Goal: Task Accomplishment & Management: Manage account settings

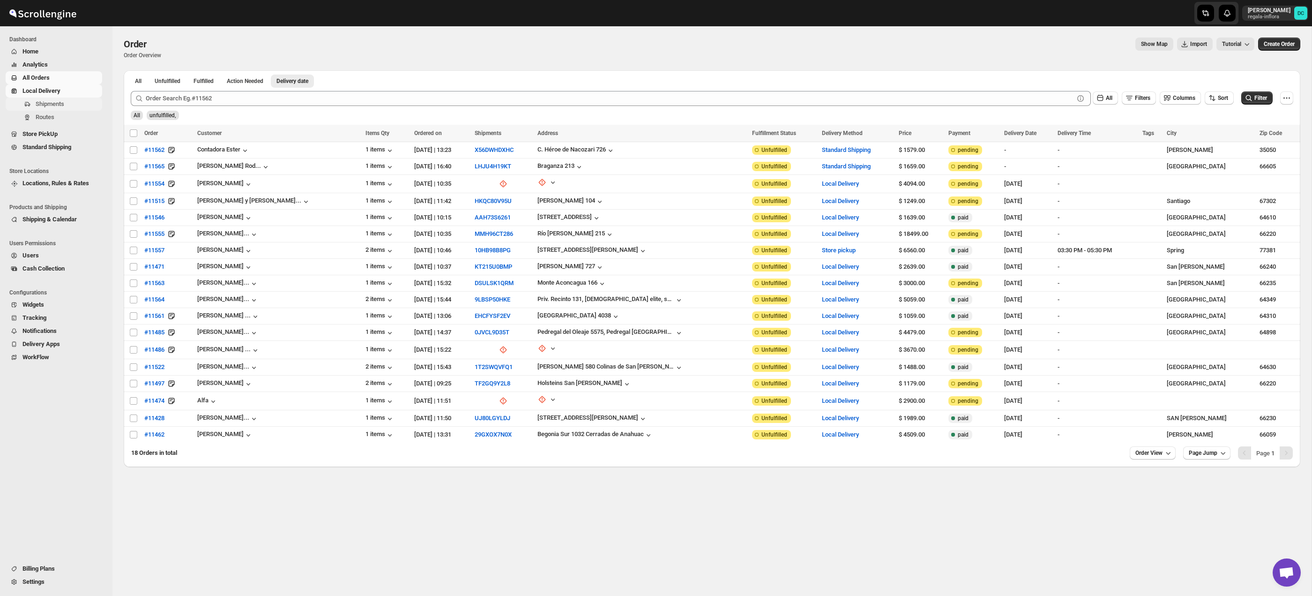
click at [64, 104] on span "Shipments" at bounding box center [50, 103] width 29 height 7
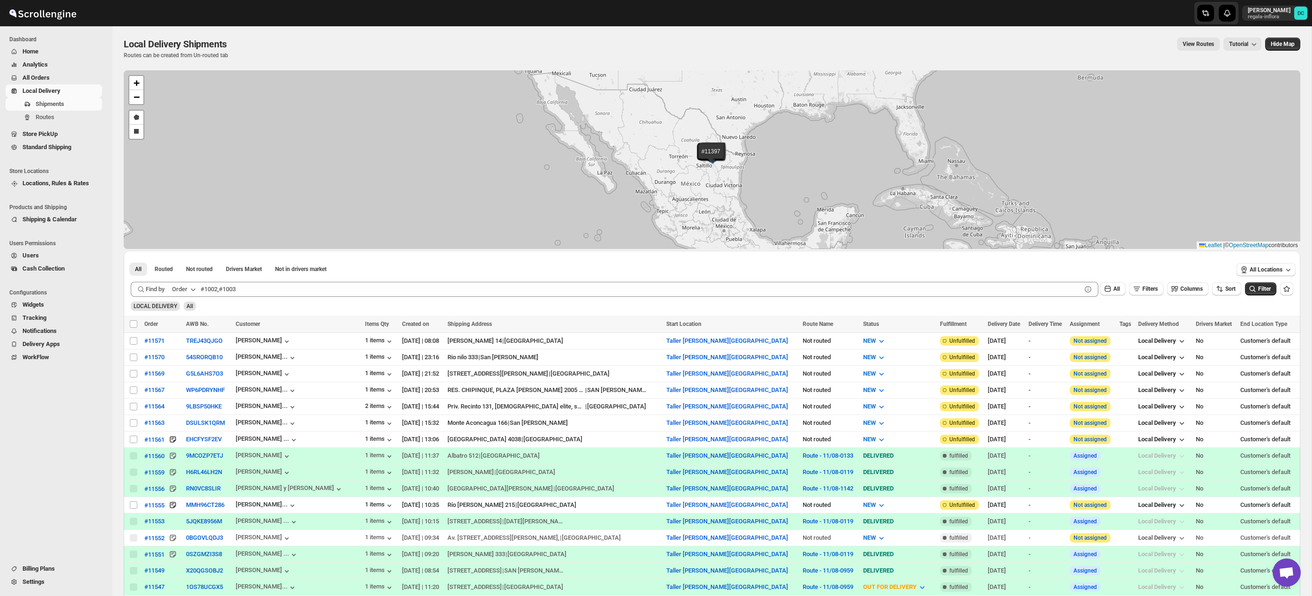
click at [53, 74] on span "All Orders" at bounding box center [61, 77] width 78 height 9
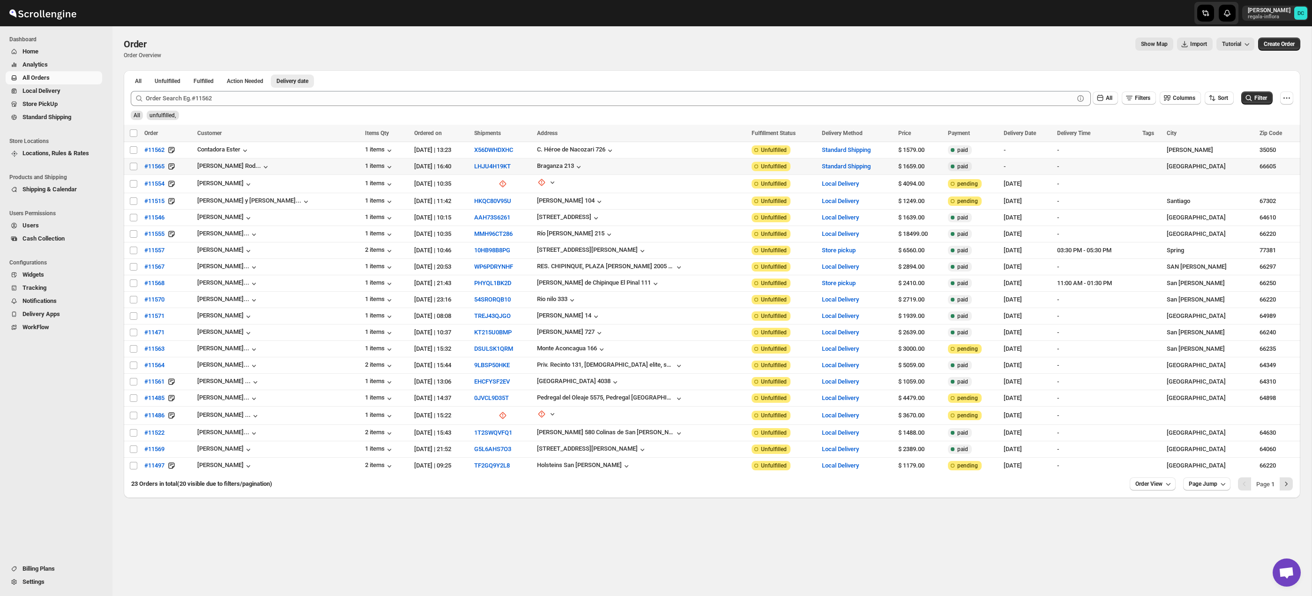
drag, startPoint x: 131, startPoint y: 166, endPoint x: 170, endPoint y: 152, distance: 41.4
click at [131, 166] on input "Select order" at bounding box center [133, 166] width 7 height 7
checkbox input "true"
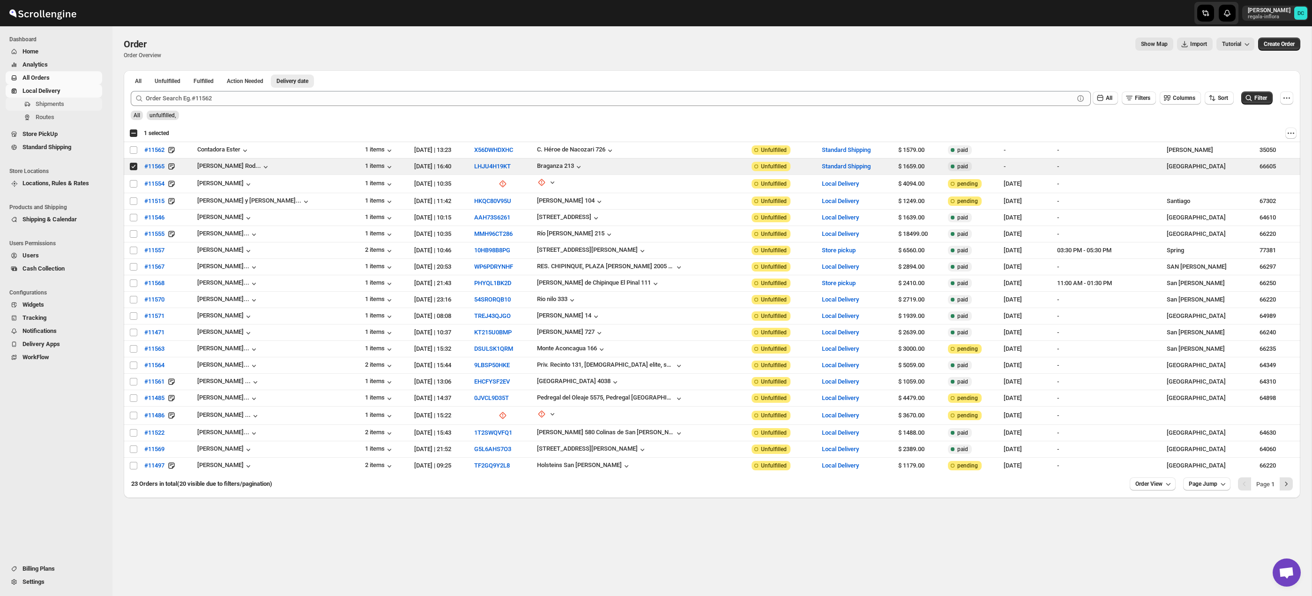
click at [49, 106] on span "Shipments" at bounding box center [50, 103] width 29 height 7
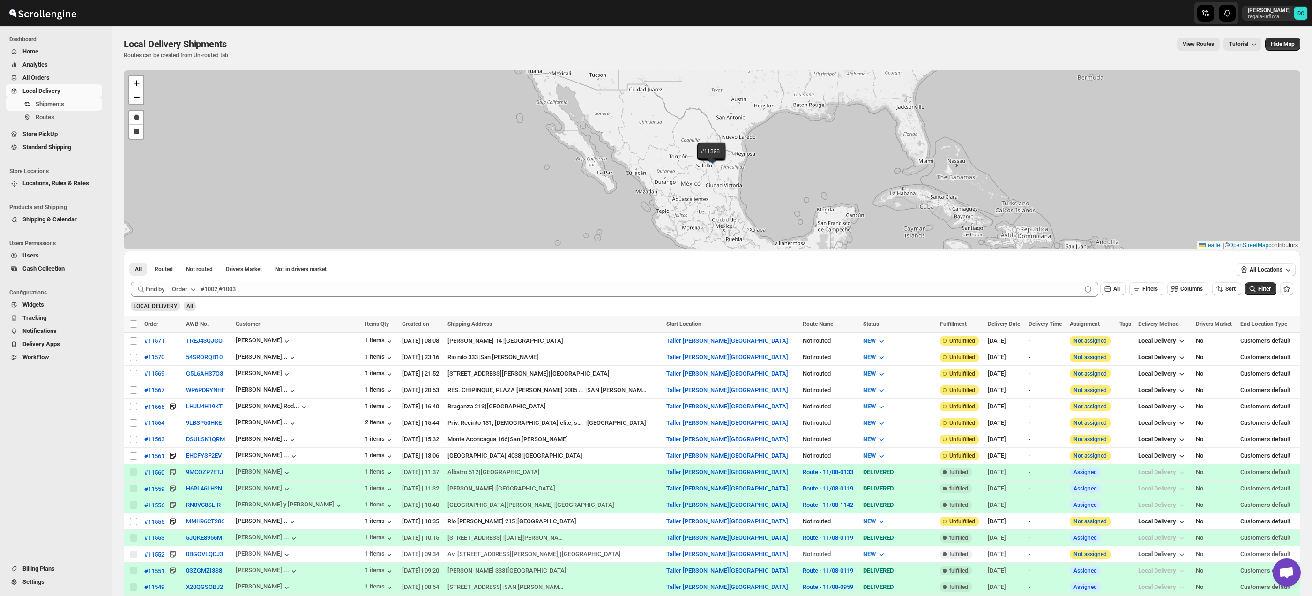
click at [53, 78] on span "All Orders" at bounding box center [61, 77] width 78 height 9
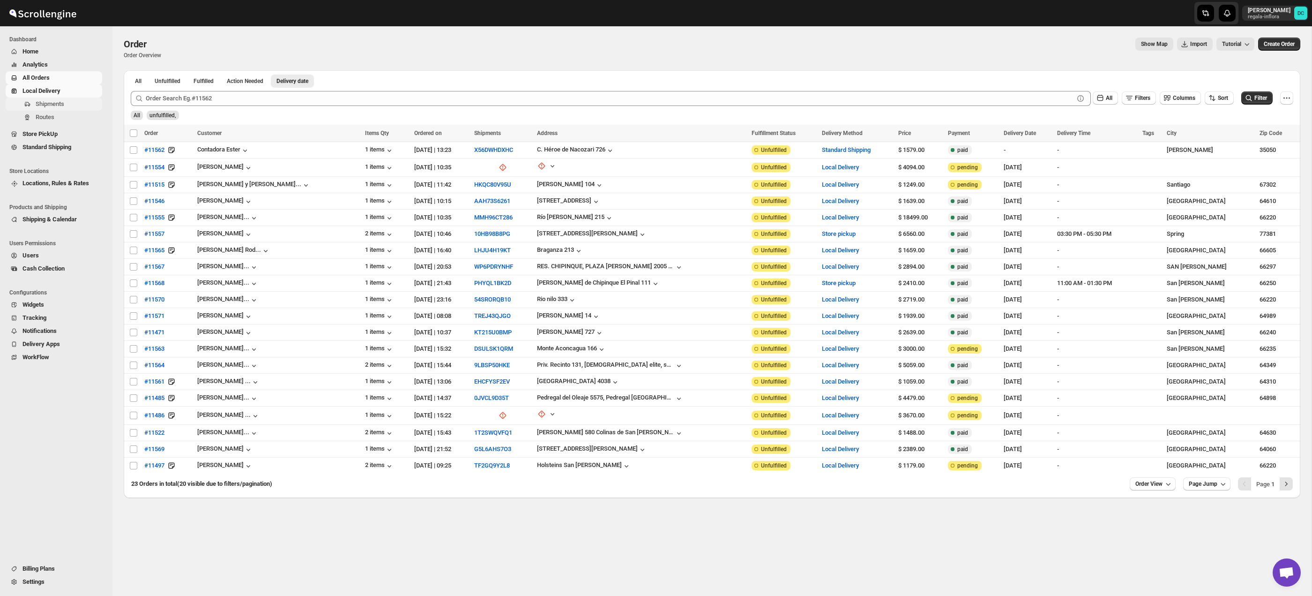
click at [70, 103] on span "Shipments" at bounding box center [68, 103] width 65 height 9
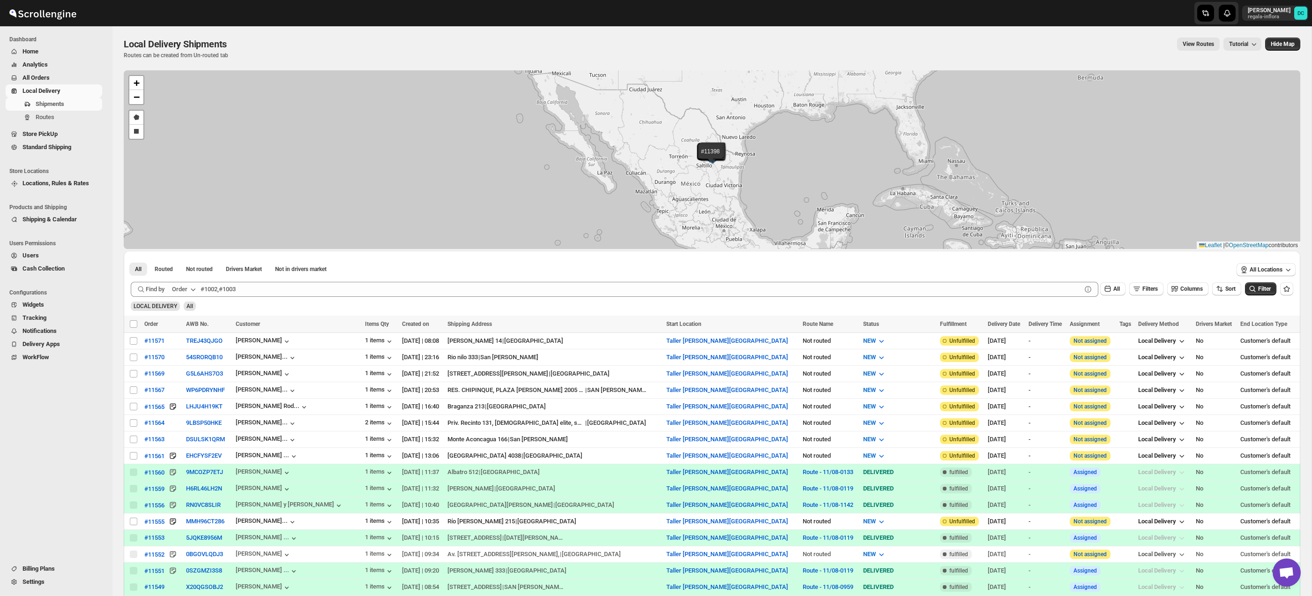
click at [52, 73] on span "All Orders" at bounding box center [61, 77] width 78 height 9
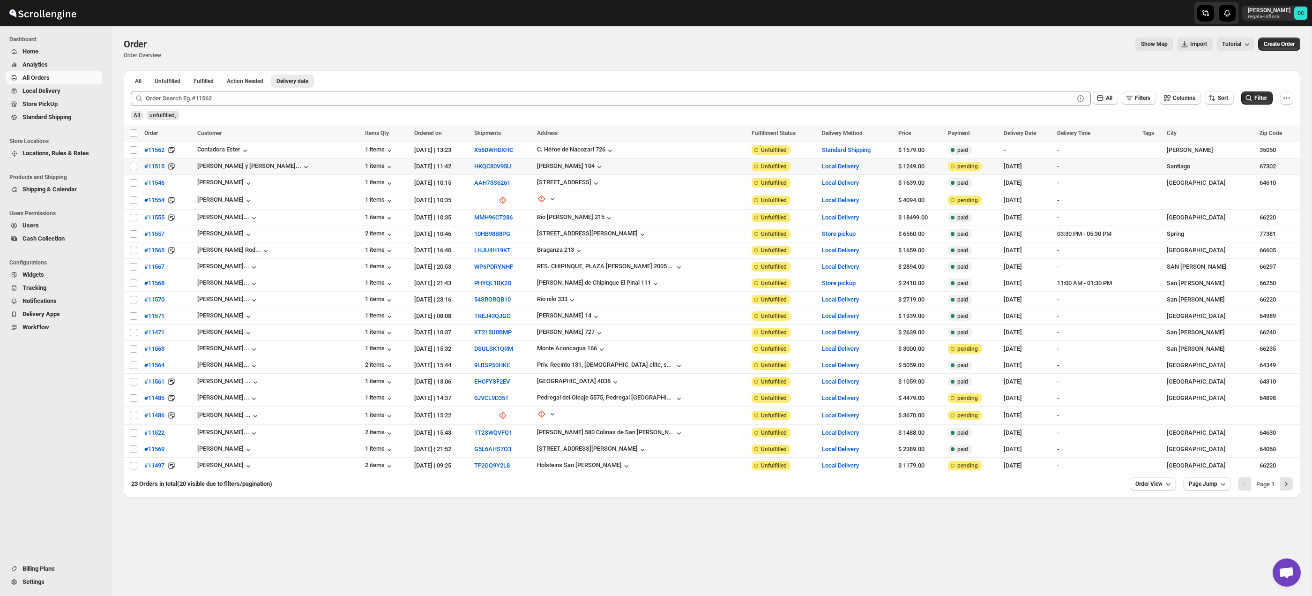
drag, startPoint x: 134, startPoint y: 167, endPoint x: 133, endPoint y: 177, distance: 10.3
click at [134, 167] on input "Select order" at bounding box center [133, 166] width 7 height 7
checkbox input "true"
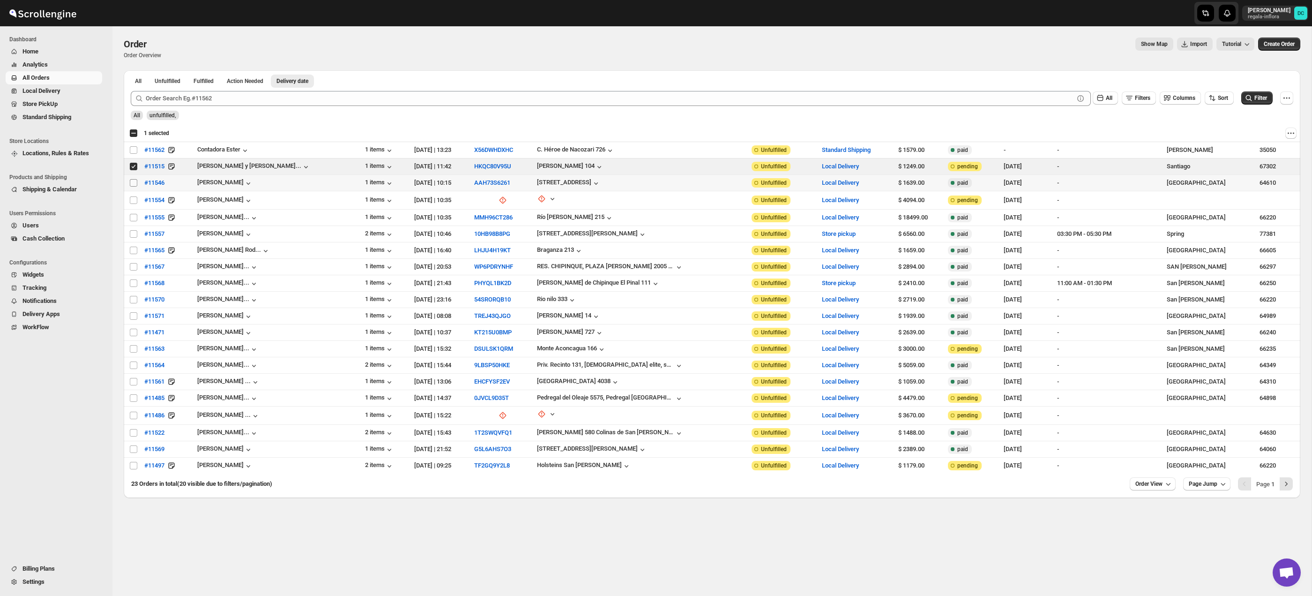
drag, startPoint x: 134, startPoint y: 183, endPoint x: 133, endPoint y: 199, distance: 16.4
click at [134, 183] on input "Select order" at bounding box center [133, 182] width 7 height 7
checkbox input "true"
click at [133, 200] on input "Select order" at bounding box center [133, 199] width 7 height 7
checkbox input "true"
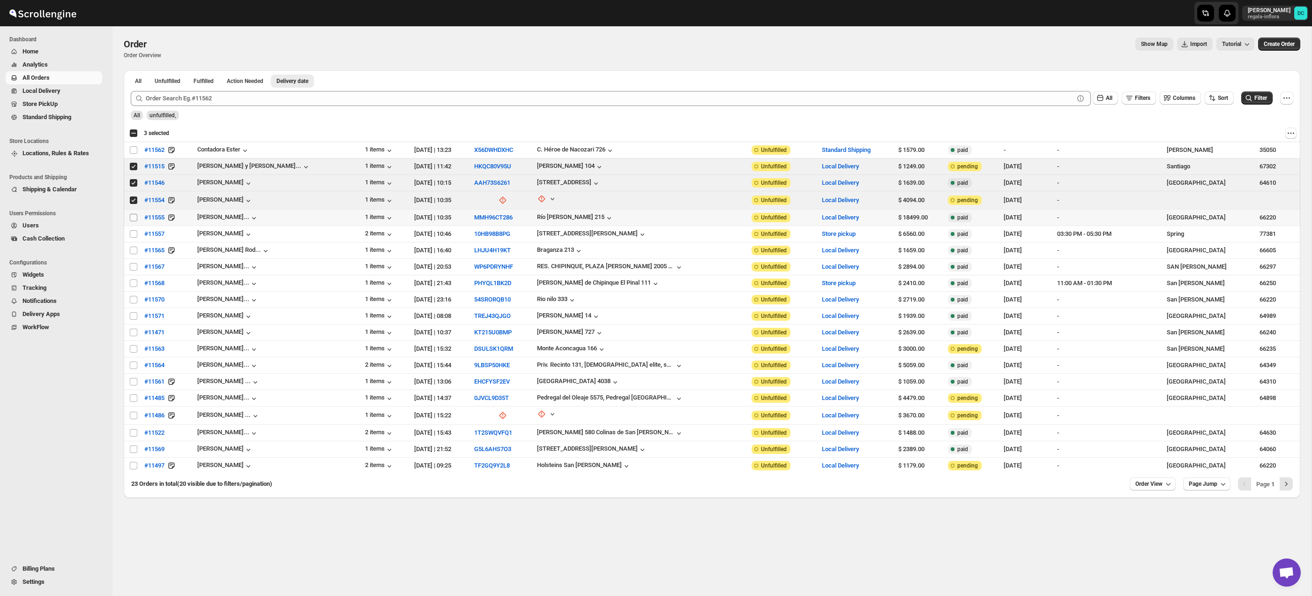
click at [134, 219] on input "Select order" at bounding box center [133, 217] width 7 height 7
checkbox input "true"
drag, startPoint x: 134, startPoint y: 232, endPoint x: 134, endPoint y: 243, distance: 10.8
click at [134, 233] on input "Select order" at bounding box center [133, 233] width 7 height 7
checkbox input "true"
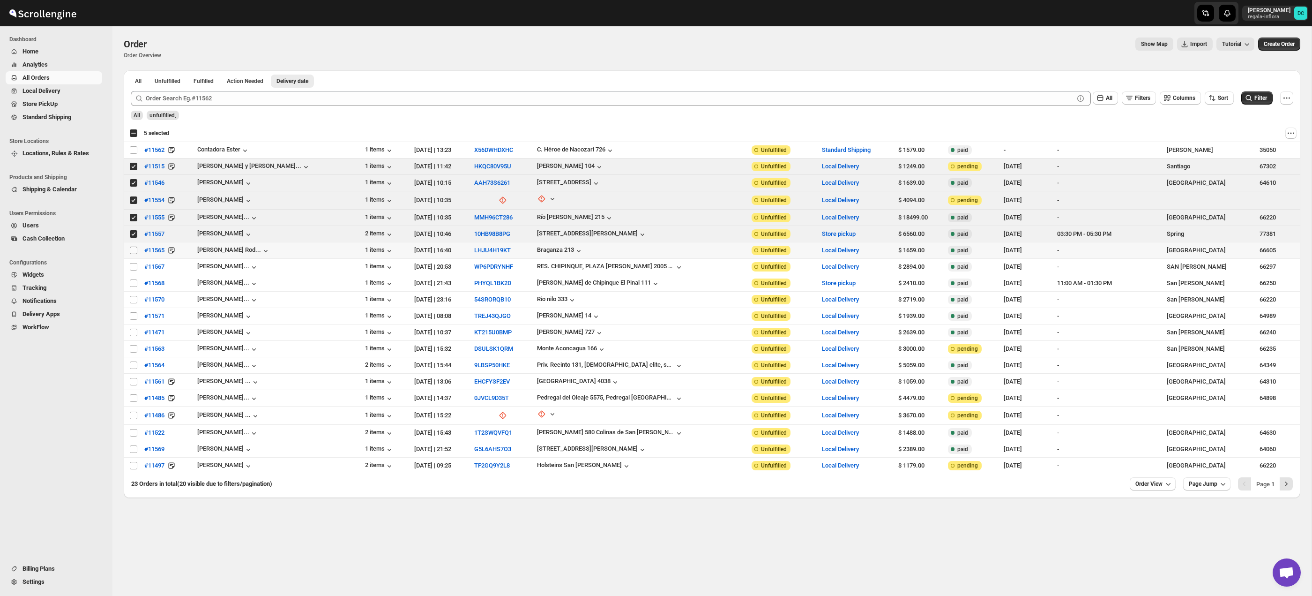
click at [134, 247] on input "Select order" at bounding box center [133, 249] width 7 height 7
checkbox input "true"
click at [133, 268] on input "Select order" at bounding box center [133, 266] width 7 height 7
checkbox input "true"
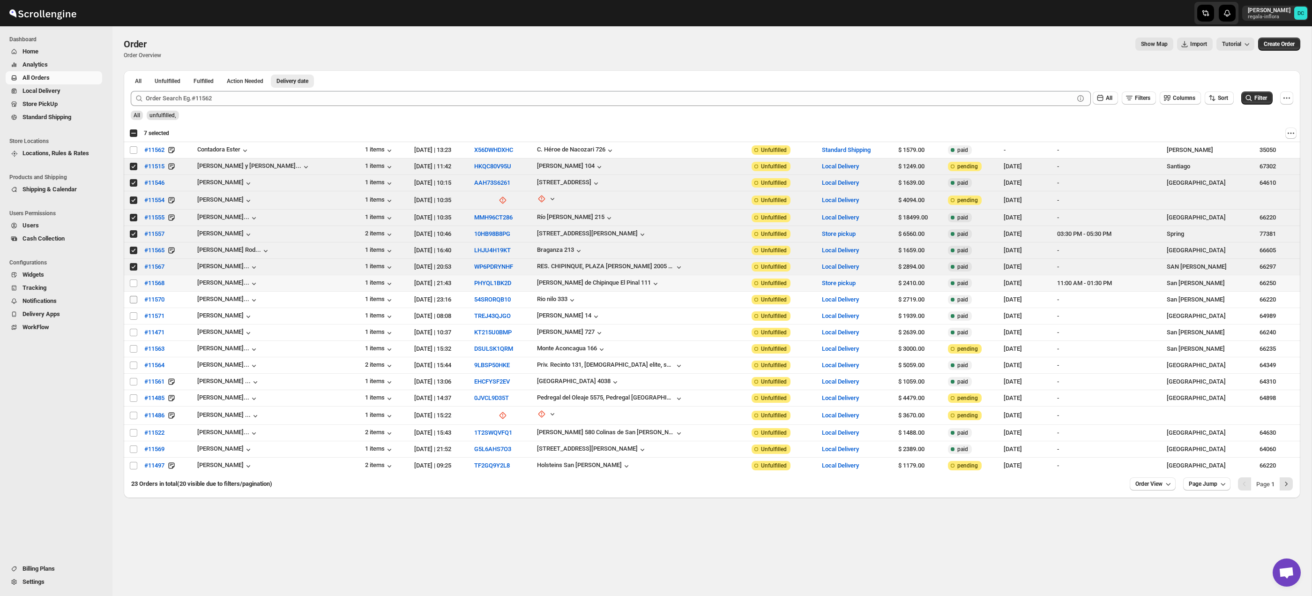
drag, startPoint x: 133, startPoint y: 283, endPoint x: 131, endPoint y: 299, distance: 16.1
click at [133, 283] on input "Select order" at bounding box center [133, 282] width 7 height 7
checkbox input "true"
click at [131, 300] on input "Select order" at bounding box center [133, 299] width 7 height 7
checkbox input "true"
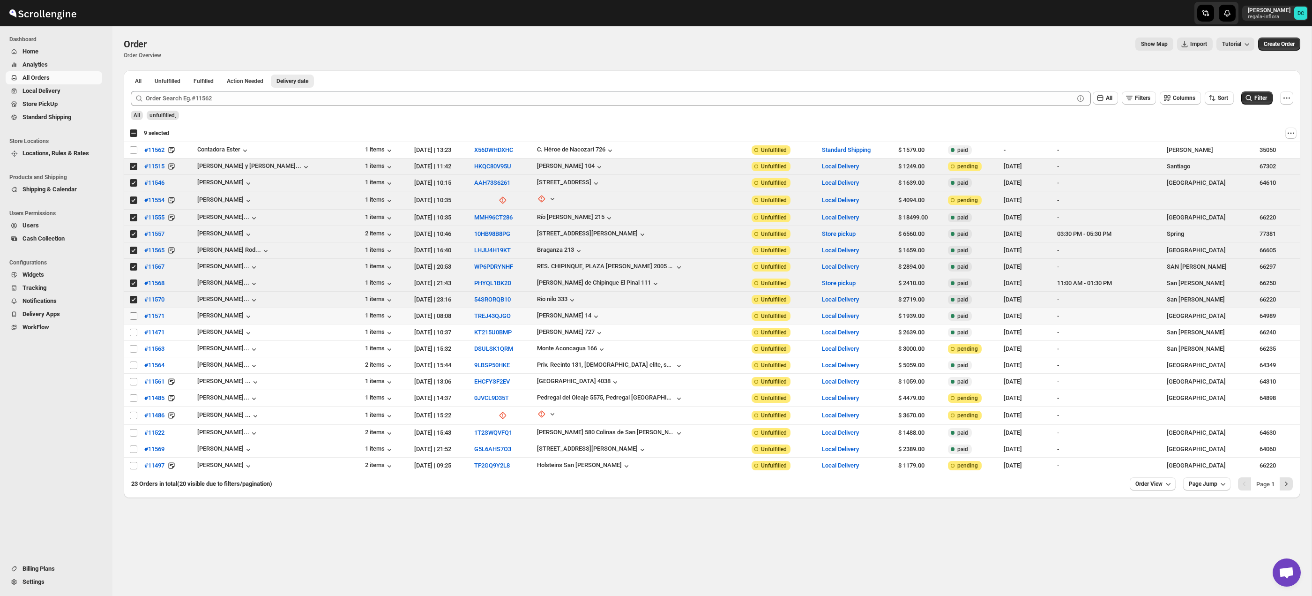
click at [134, 314] on input "Select order" at bounding box center [133, 315] width 7 height 7
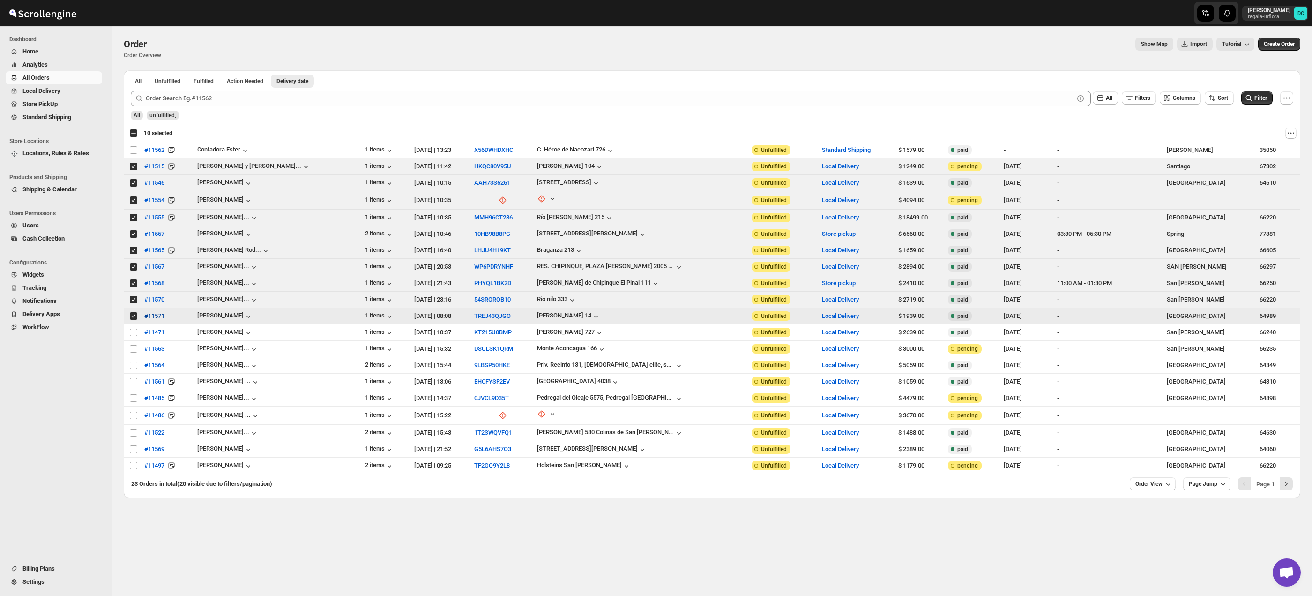
click at [132, 316] on input "Select order" at bounding box center [133, 315] width 7 height 7
checkbox input "false"
click at [133, 298] on input "Select order" at bounding box center [133, 299] width 7 height 7
checkbox input "false"
click at [134, 282] on input "Select order" at bounding box center [133, 282] width 7 height 7
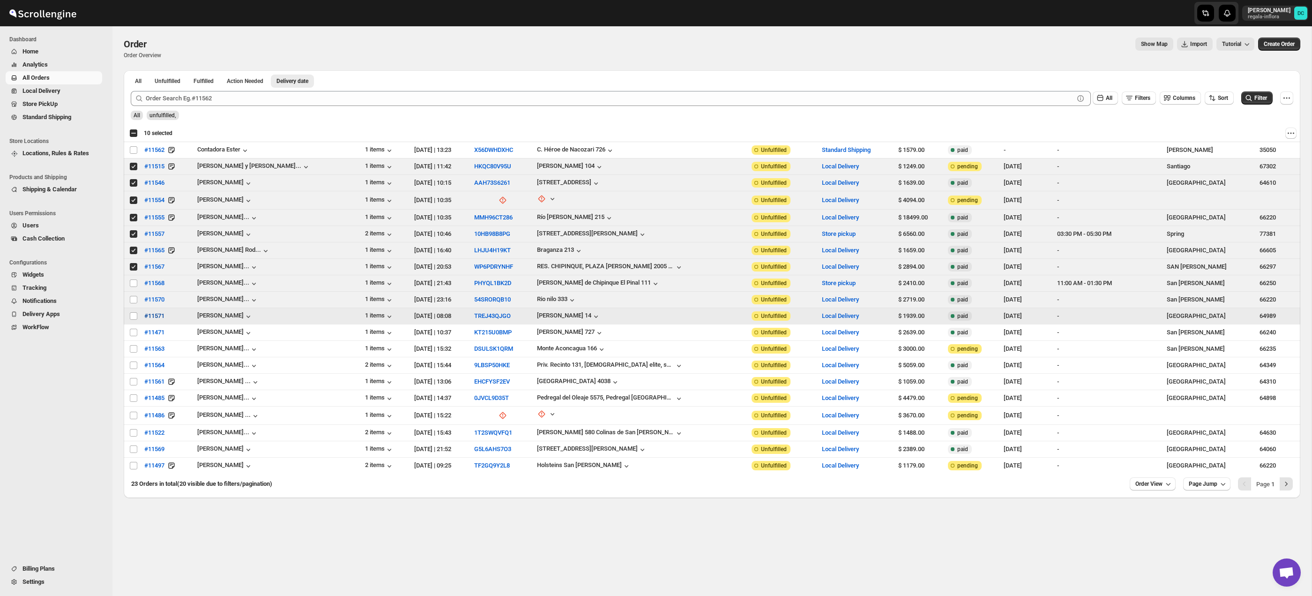
checkbox input "false"
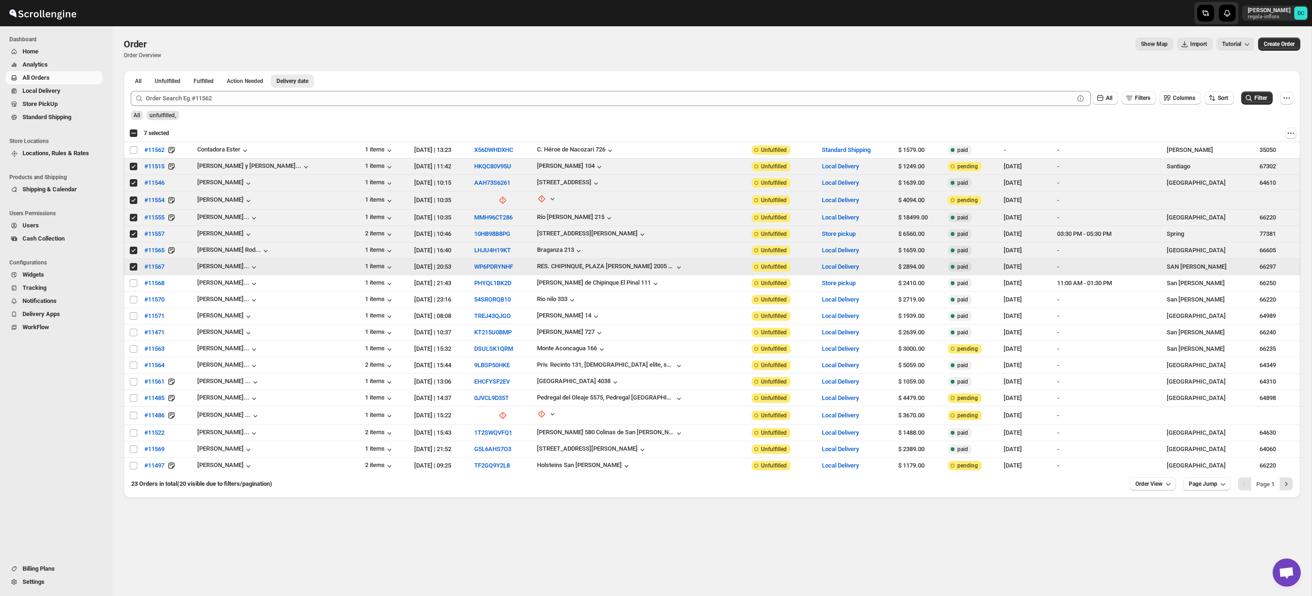
click at [130, 267] on input "Select order" at bounding box center [133, 266] width 7 height 7
checkbox input "false"
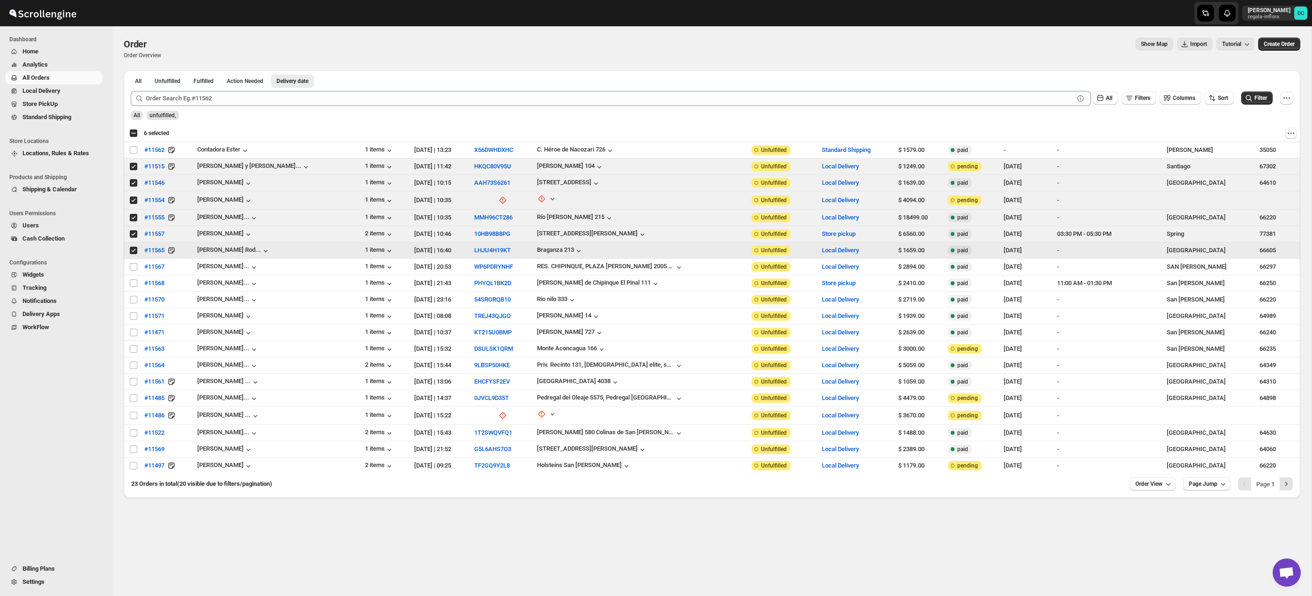
click at [133, 252] on input "Select order" at bounding box center [133, 249] width 7 height 7
checkbox input "false"
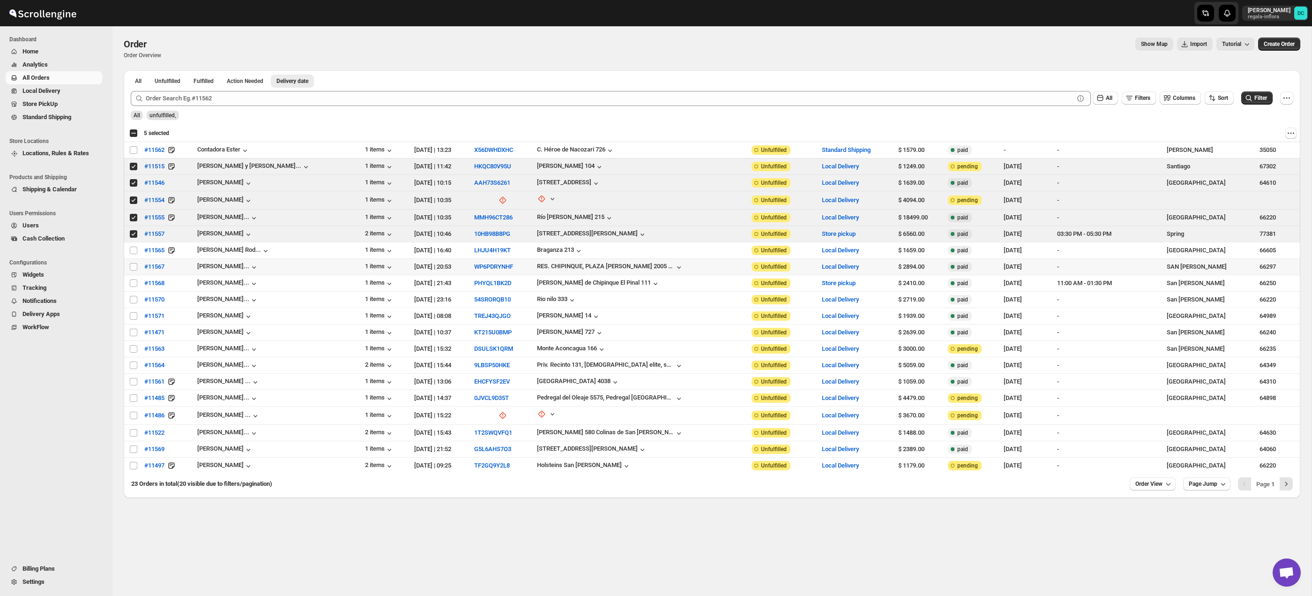
click at [133, 233] on input "Select order" at bounding box center [133, 233] width 7 height 7
checkbox input "false"
drag, startPoint x: 133, startPoint y: 218, endPoint x: 135, endPoint y: 10, distance: 208.1
click at [133, 217] on input "Select order" at bounding box center [133, 217] width 7 height 7
checkbox input "false"
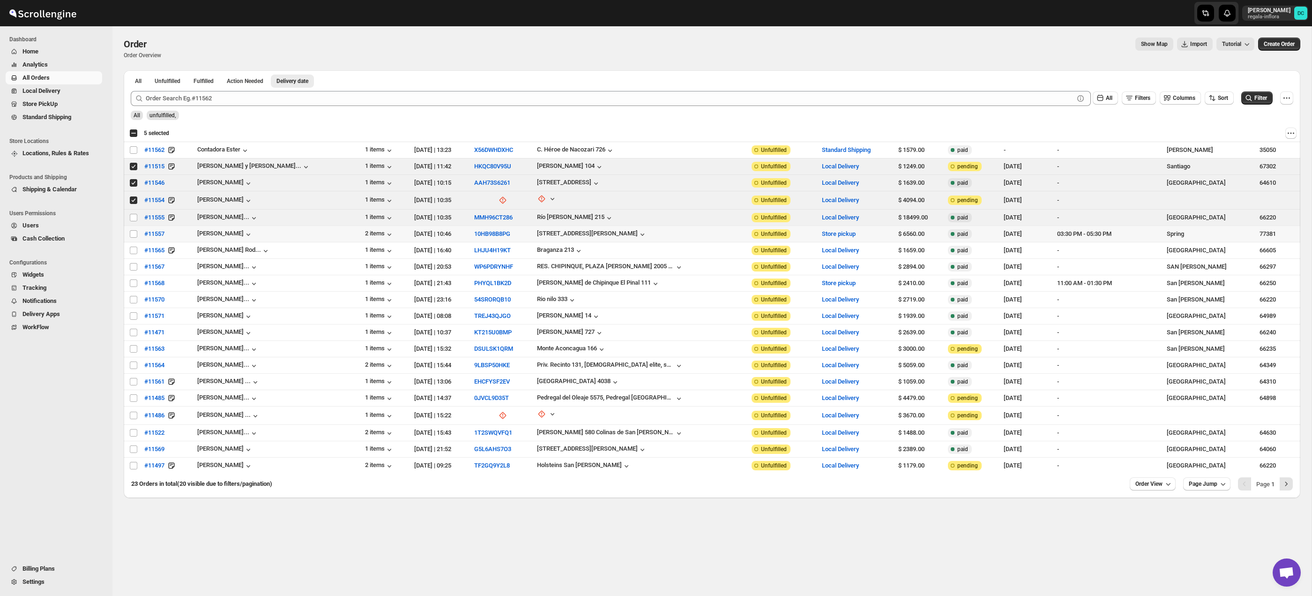
click at [133, 200] on input "Select order" at bounding box center [133, 199] width 7 height 7
checkbox input "false"
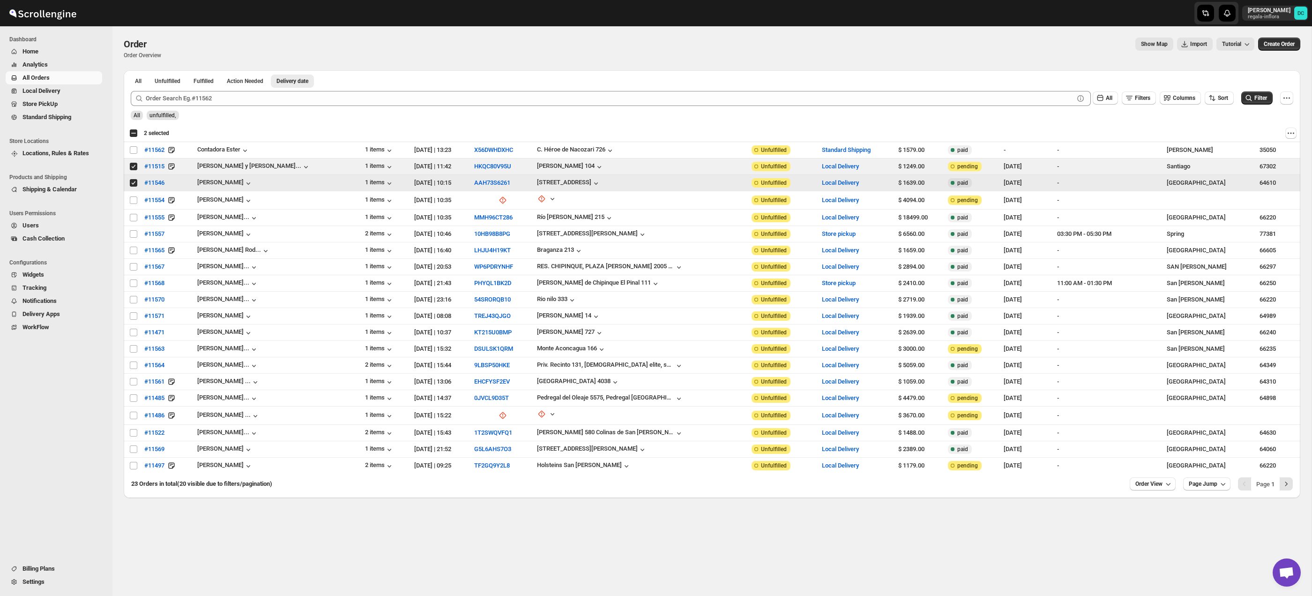
drag, startPoint x: 131, startPoint y: 183, endPoint x: 116, endPoint y: 3, distance: 180.6
click at [131, 183] on input "Select order" at bounding box center [133, 182] width 7 height 7
checkbox input "false"
click at [133, 168] on input "Select order" at bounding box center [133, 166] width 7 height 7
checkbox input "false"
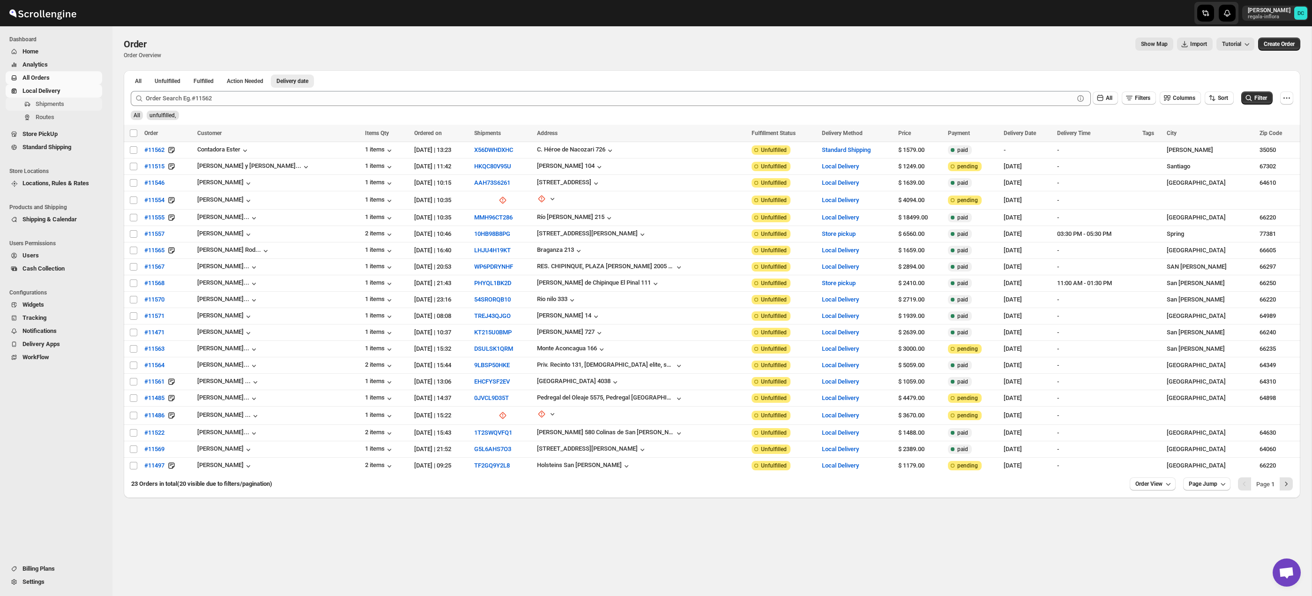
click at [58, 106] on span "Shipments" at bounding box center [50, 103] width 29 height 7
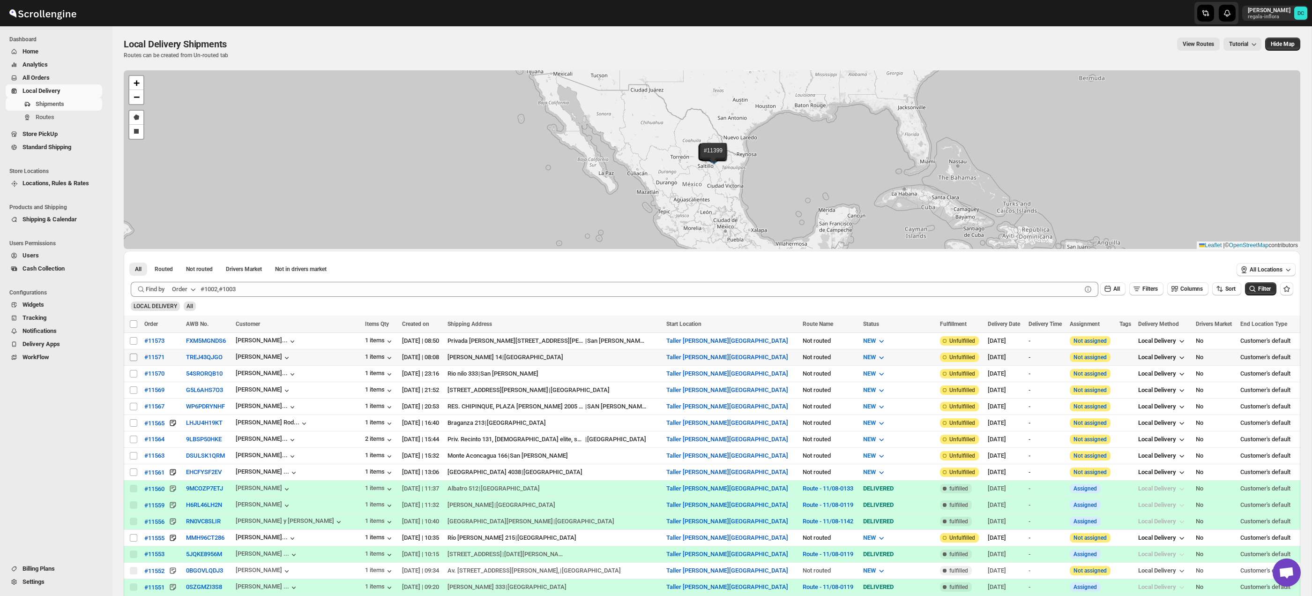
click at [133, 355] on input "Select shipment" at bounding box center [133, 356] width 7 height 7
click at [133, 357] on input "Select shipment" at bounding box center [133, 356] width 7 height 7
click at [135, 360] on input "Select shipment" at bounding box center [133, 356] width 7 height 7
checkbox input "true"
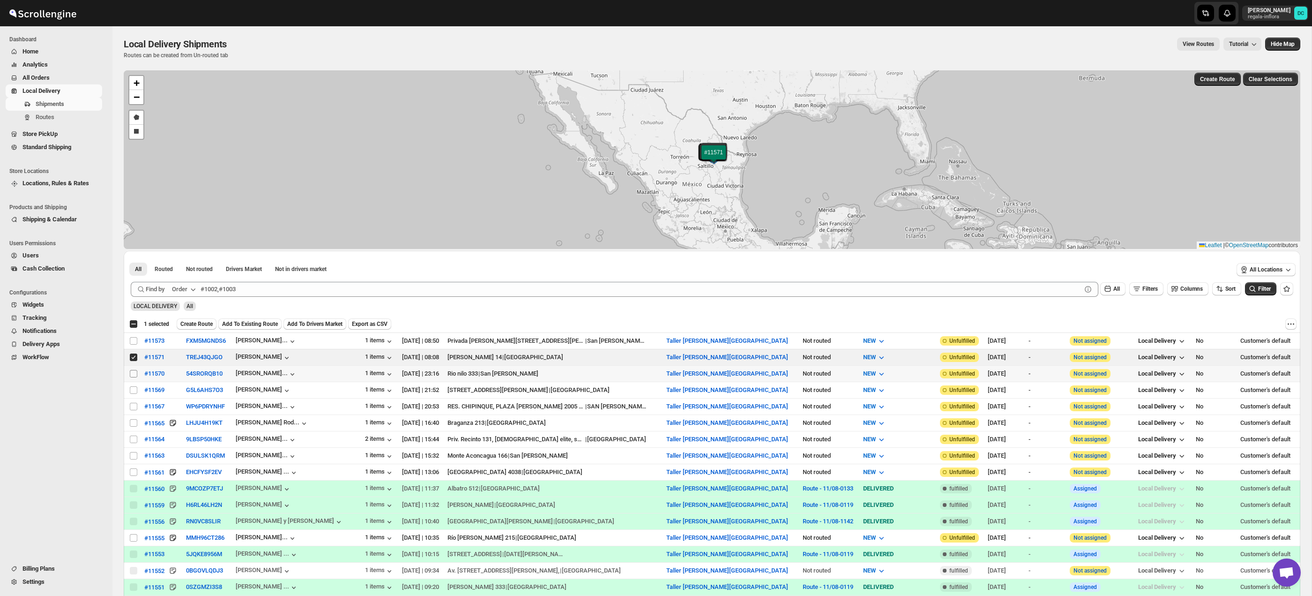
click at [134, 372] on input "Select shipment" at bounding box center [133, 373] width 7 height 7
checkbox input "true"
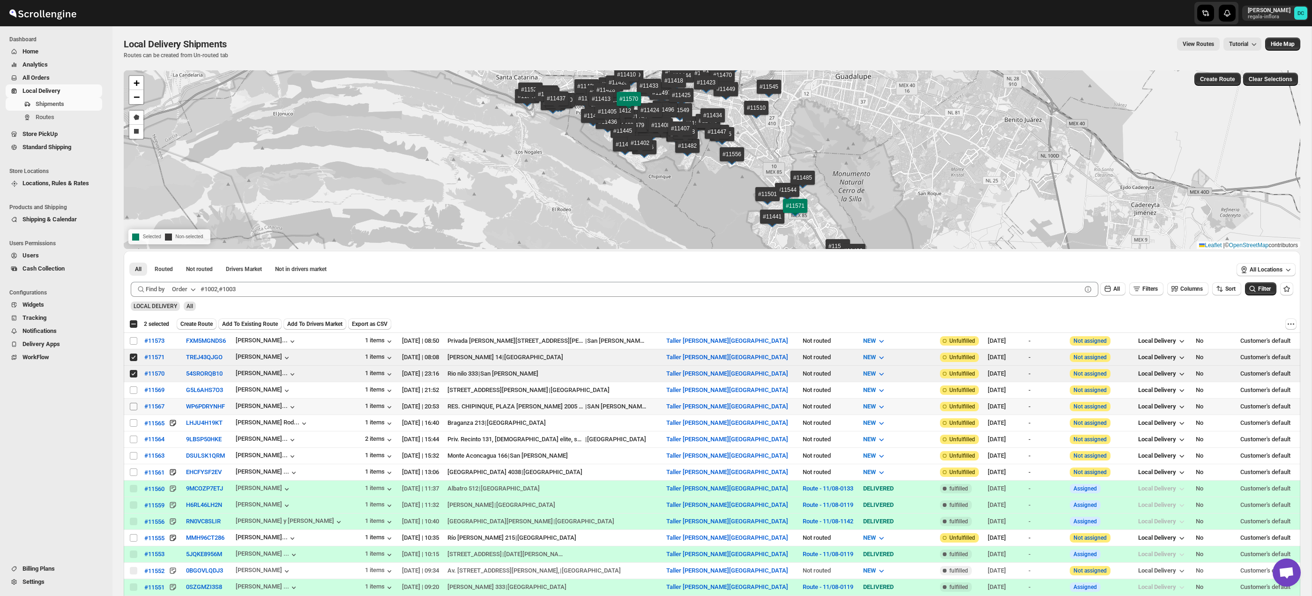
click at [134, 405] on input "Select shipment" at bounding box center [133, 406] width 7 height 7
checkbox input "true"
click at [132, 422] on input "Select shipment" at bounding box center [133, 422] width 7 height 7
checkbox input "true"
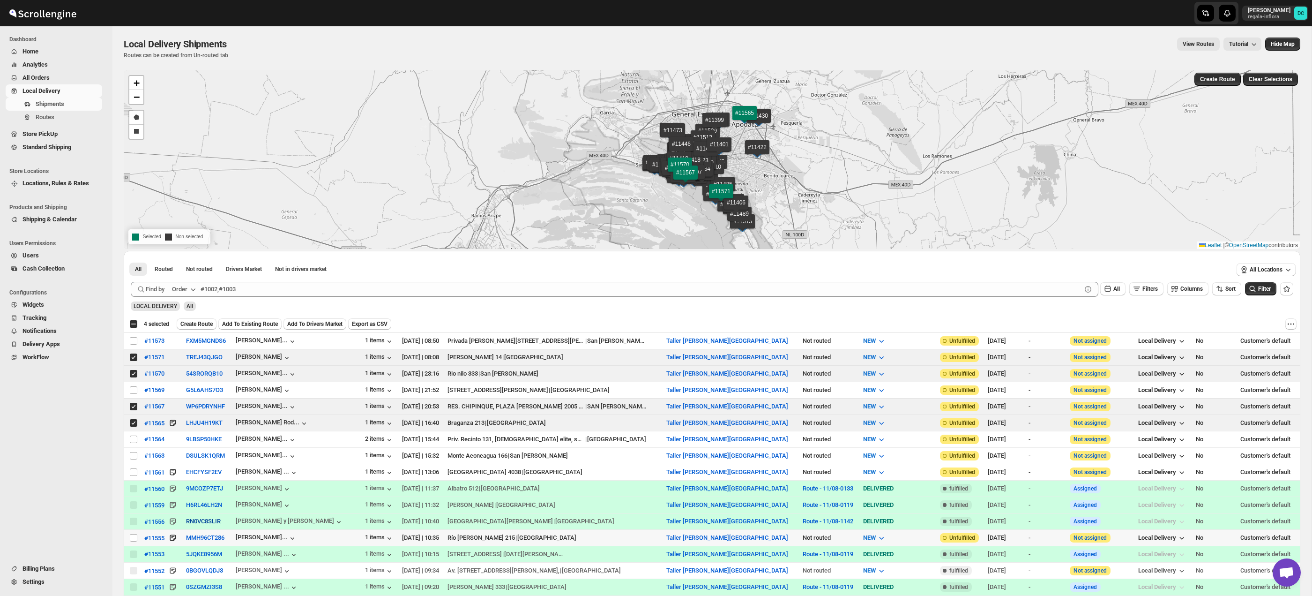
drag, startPoint x: 131, startPoint y: 537, endPoint x: 201, endPoint y: 518, distance: 72.3
click at [131, 537] on input "Select shipment" at bounding box center [133, 537] width 7 height 7
checkbox input "true"
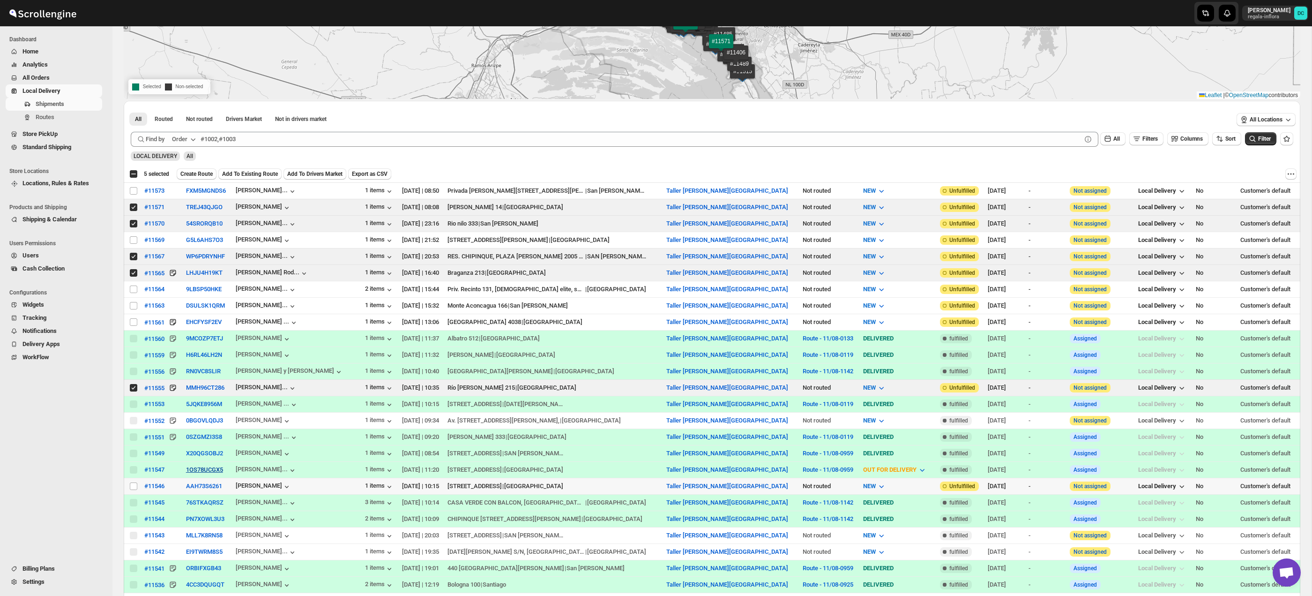
drag, startPoint x: 135, startPoint y: 488, endPoint x: 206, endPoint y: 473, distance: 72.7
click at [135, 488] on input "Select shipment" at bounding box center [133, 485] width 7 height 7
checkbox input "true"
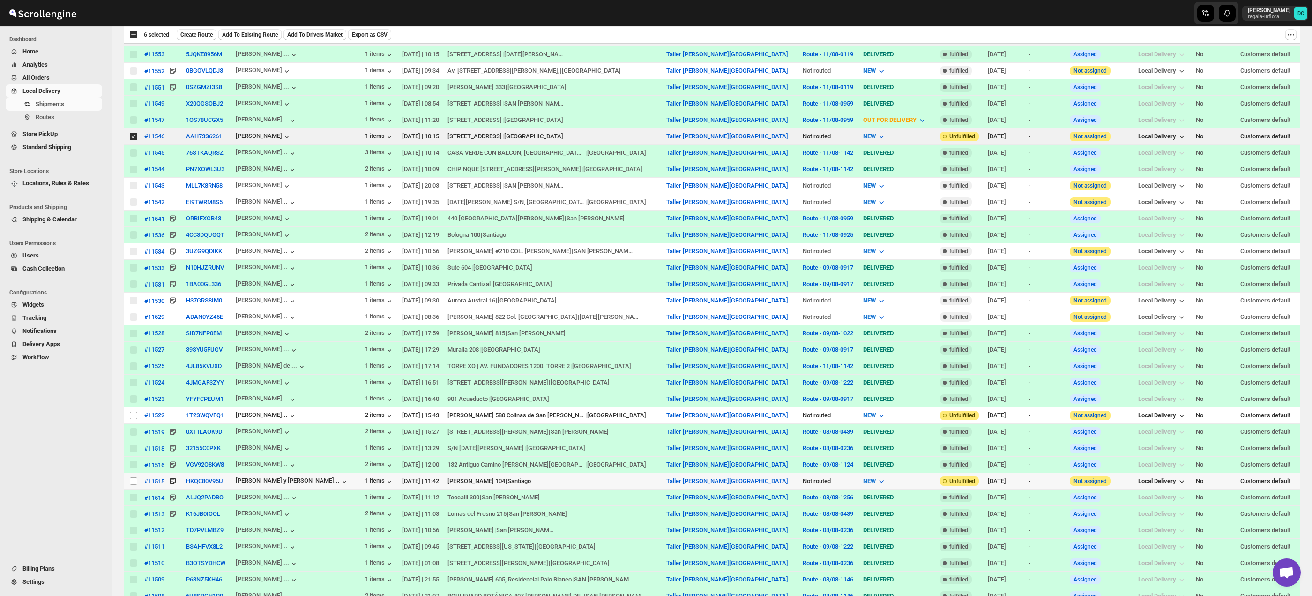
scroll to position [500, 0]
click at [132, 481] on input "Select shipment" at bounding box center [133, 480] width 7 height 7
checkbox input "true"
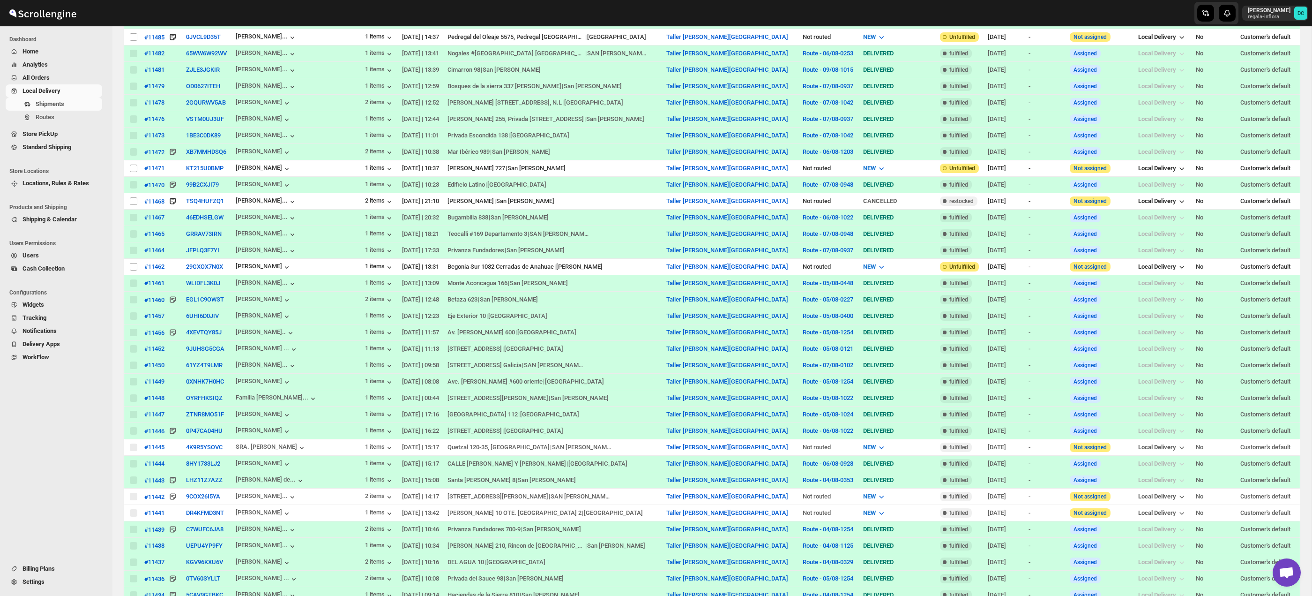
scroll to position [0, 0]
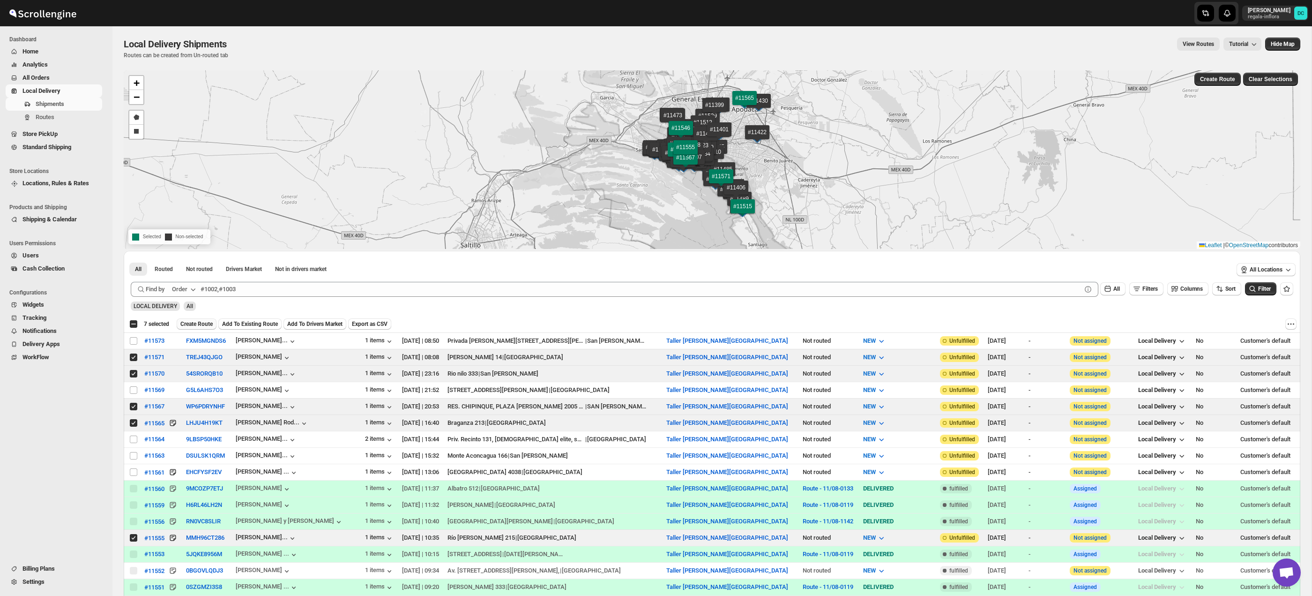
click at [202, 323] on span "Create Route" at bounding box center [196, 323] width 32 height 7
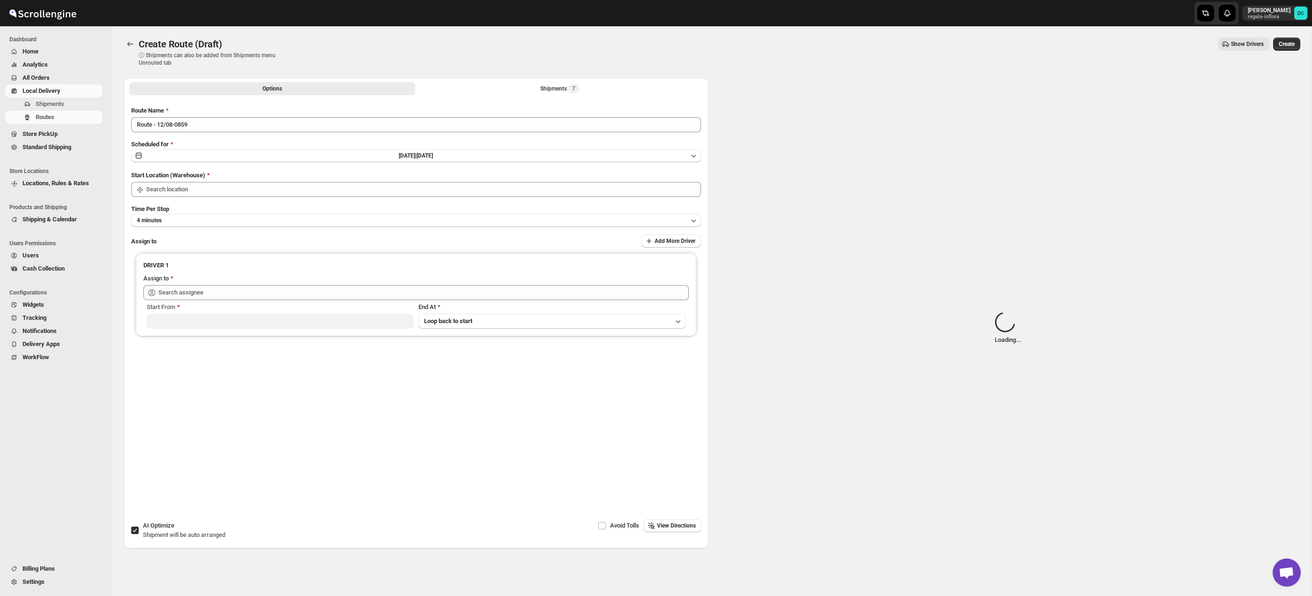
type input "Taller [PERSON_NAME][GEOGRAPHIC_DATA]"
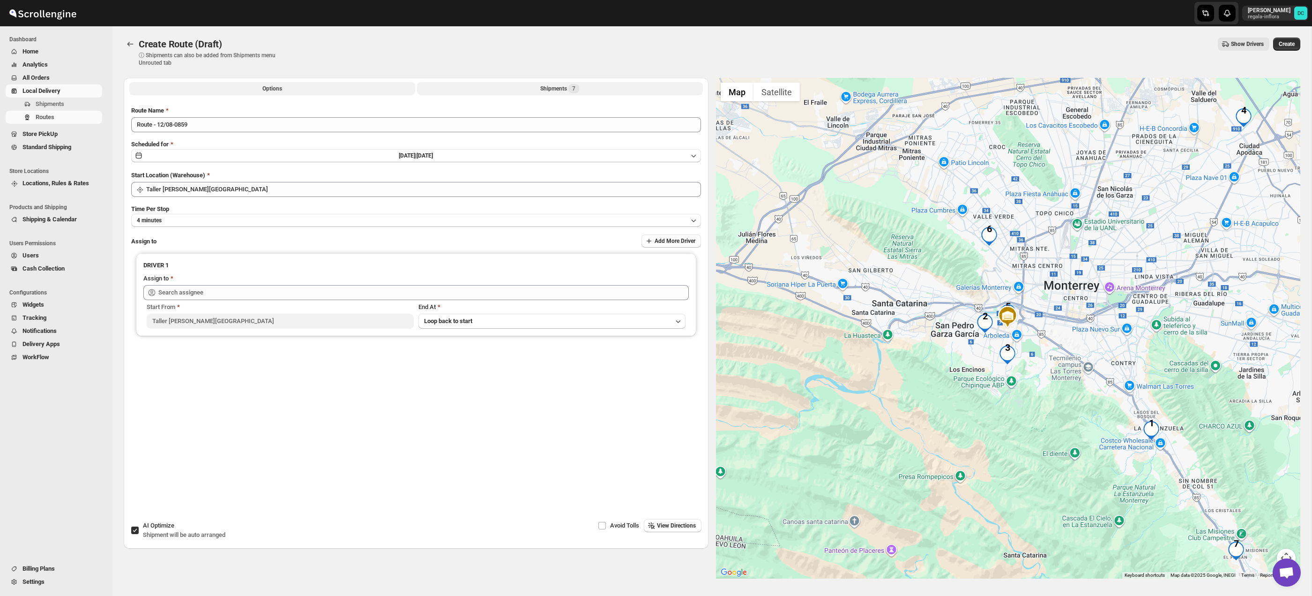
click at [517, 86] on button "Shipments 7" at bounding box center [560, 88] width 286 height 13
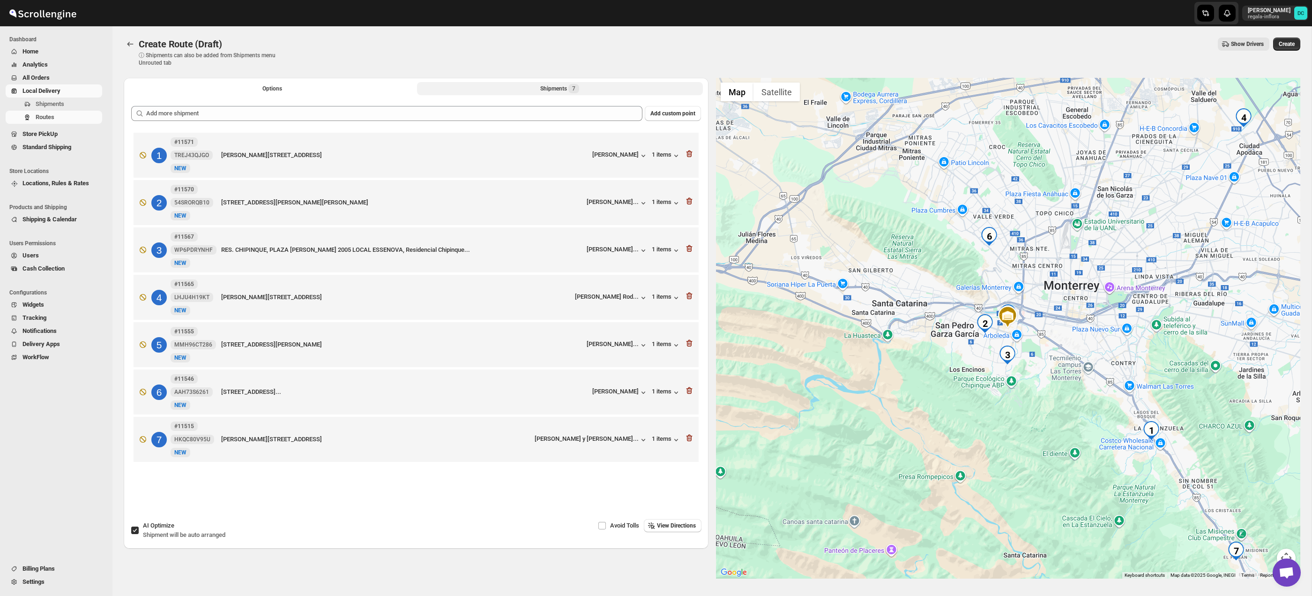
scroll to position [29, 0]
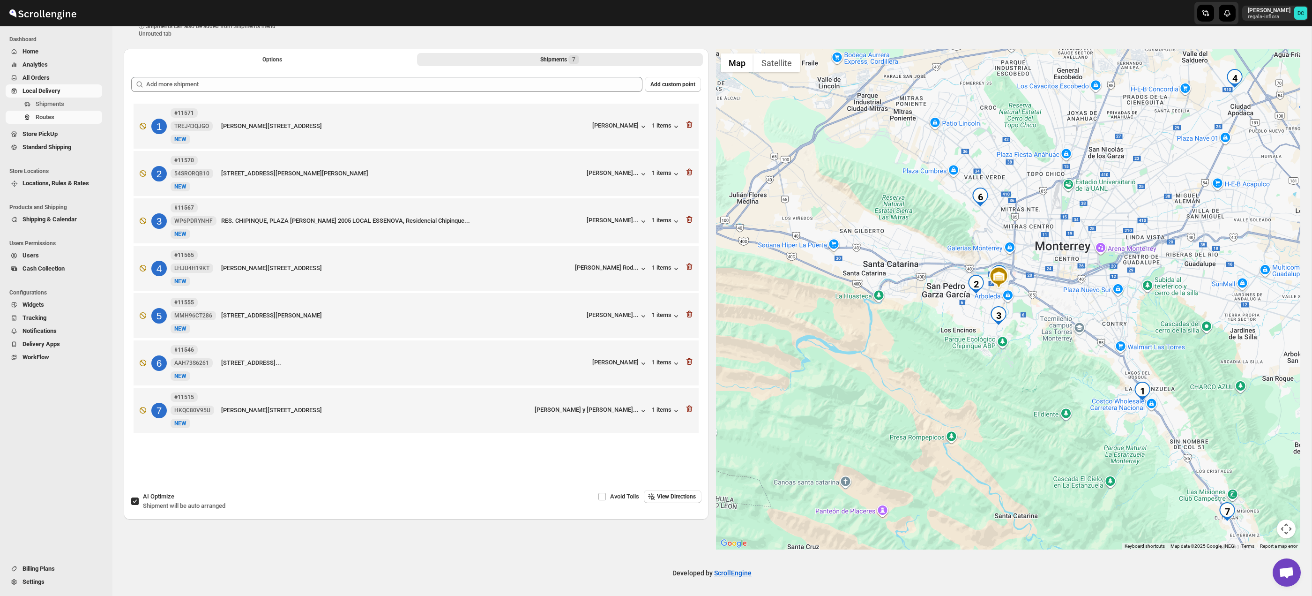
drag, startPoint x: 1171, startPoint y: 391, endPoint x: 1206, endPoint y: 393, distance: 35.2
click at [1171, 391] on div at bounding box center [1008, 299] width 585 height 500
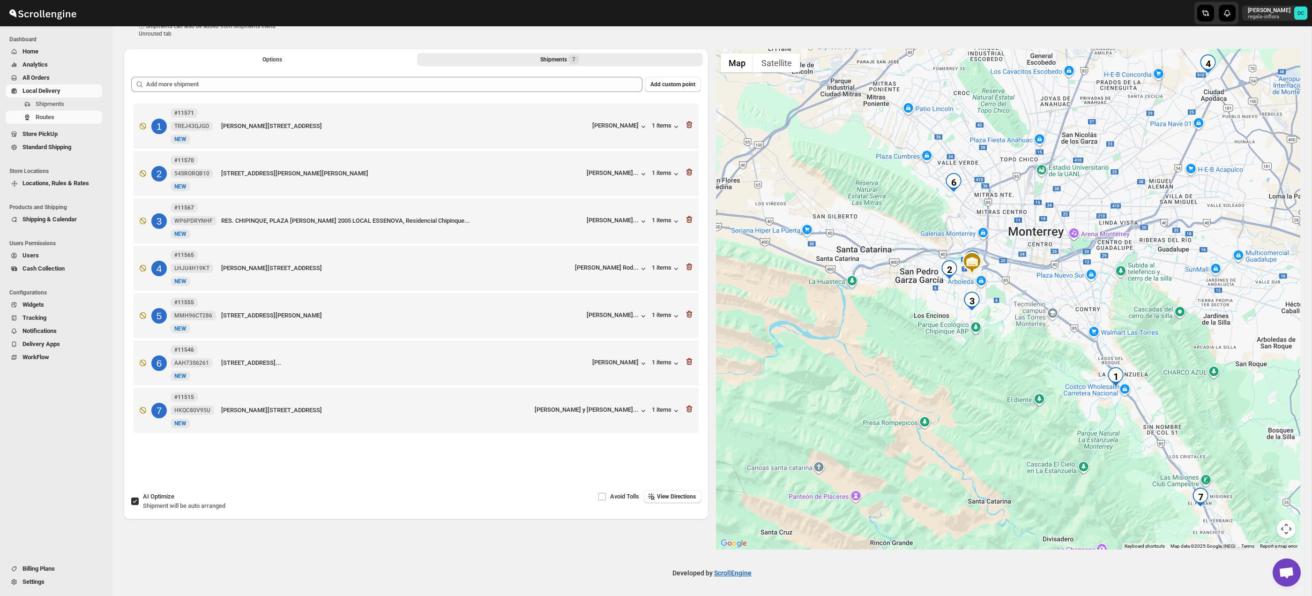
drag, startPoint x: 1206, startPoint y: 393, endPoint x: 1179, endPoint y: 379, distance: 30.4
click at [1179, 379] on div at bounding box center [1008, 299] width 585 height 500
click at [1085, 403] on div at bounding box center [1008, 299] width 585 height 500
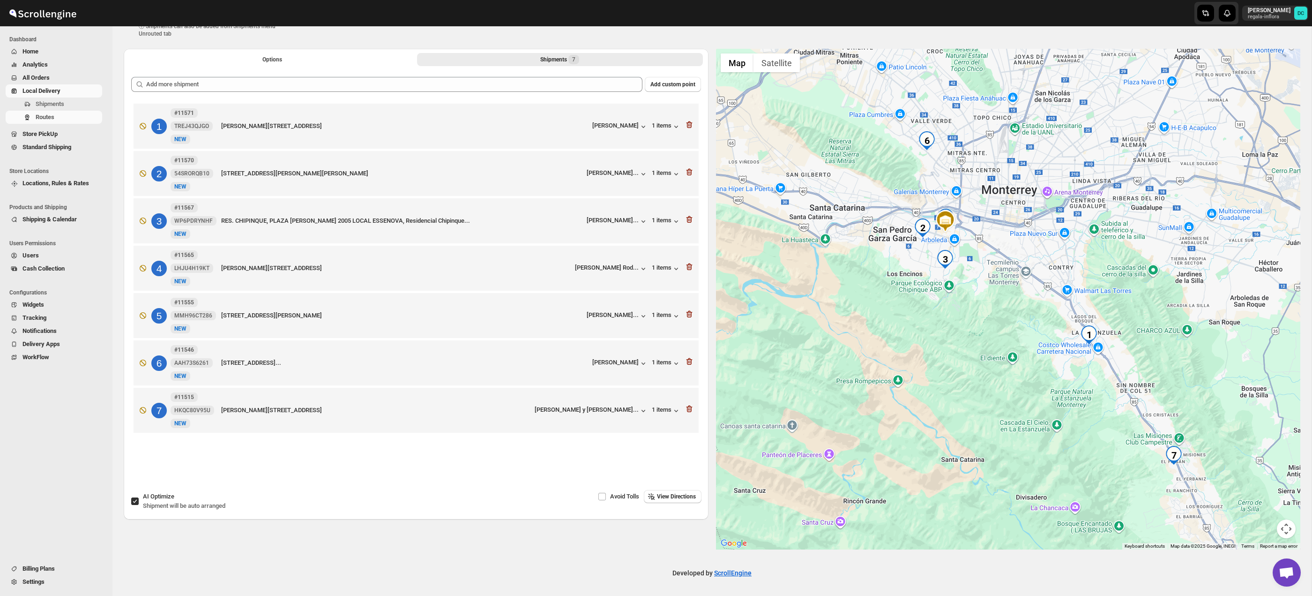
drag, startPoint x: 1020, startPoint y: 405, endPoint x: 991, endPoint y: 360, distance: 53.9
click at [990, 358] on div at bounding box center [1008, 299] width 585 height 500
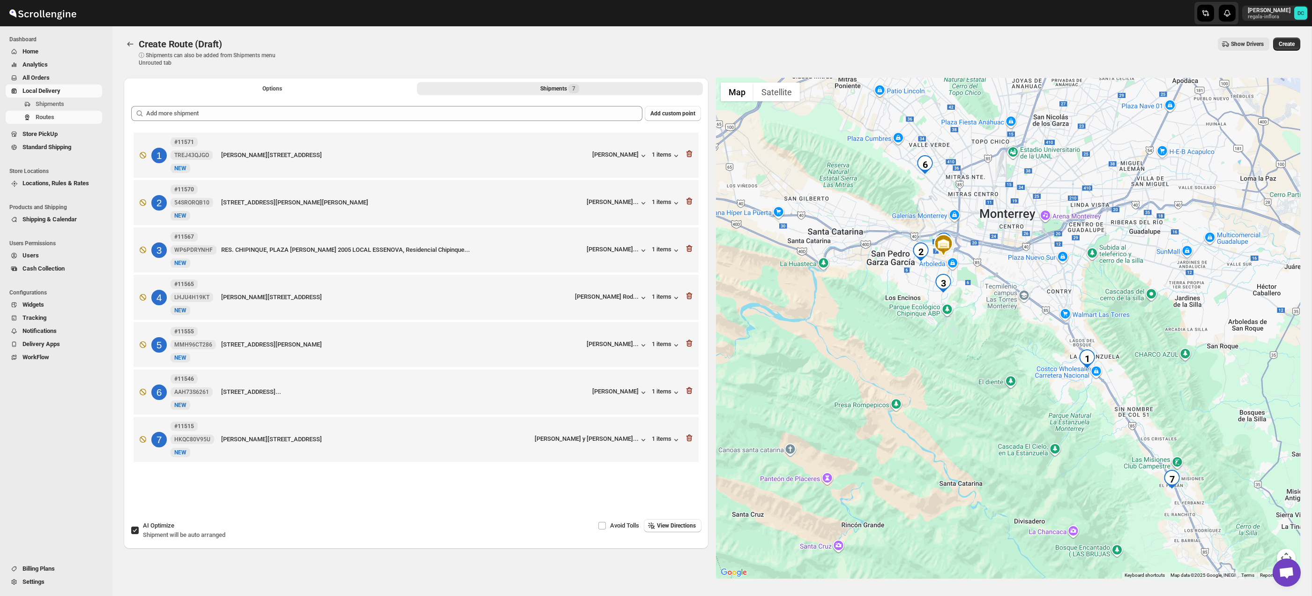
scroll to position [10, 0]
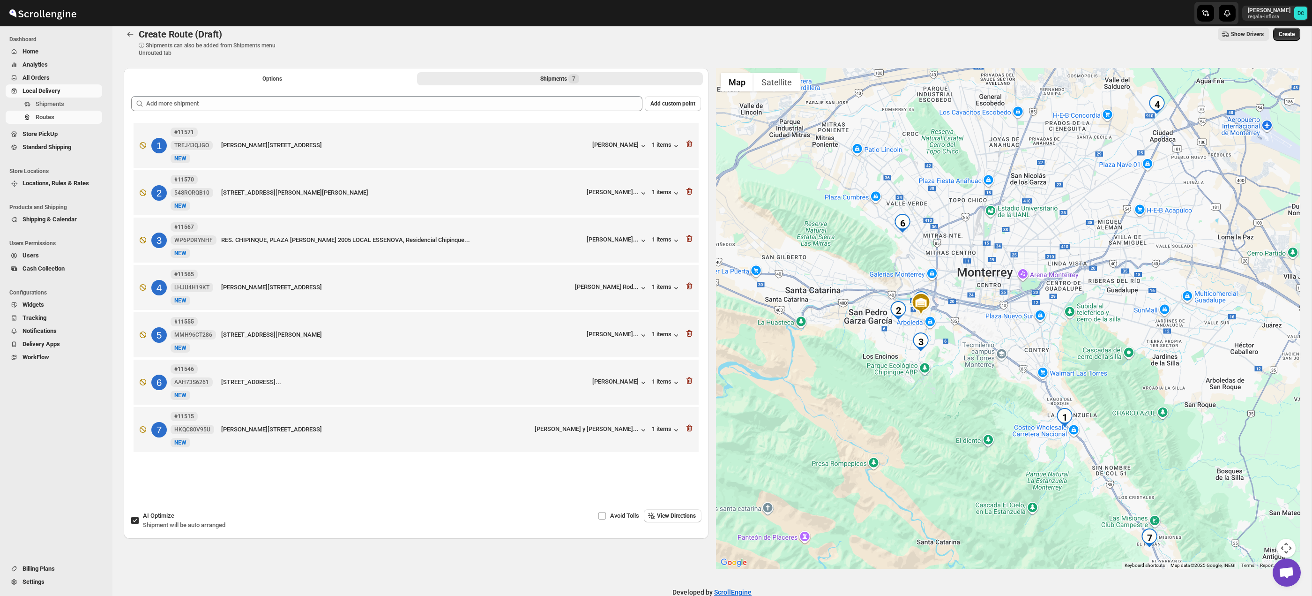
drag, startPoint x: 998, startPoint y: 303, endPoint x: 975, endPoint y: 374, distance: 74.4
click at [975, 374] on div at bounding box center [1008, 318] width 585 height 500
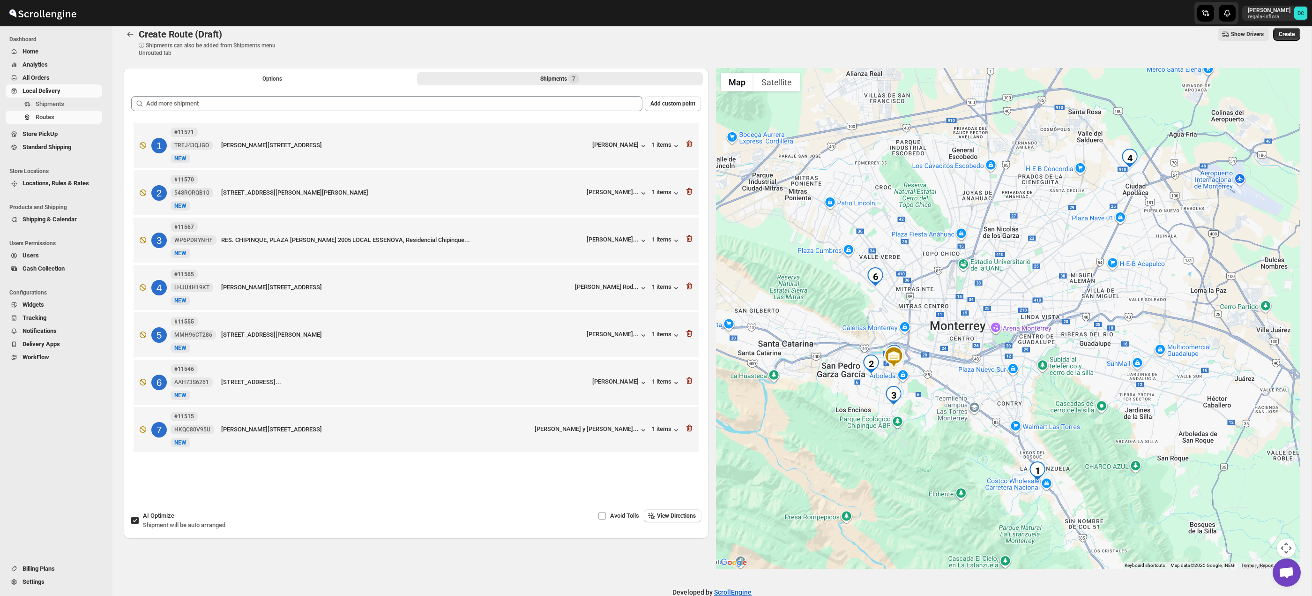
drag, startPoint x: 1036, startPoint y: 295, endPoint x: 403, endPoint y: 347, distance: 635.6
click at [1015, 338] on div at bounding box center [1008, 318] width 585 height 500
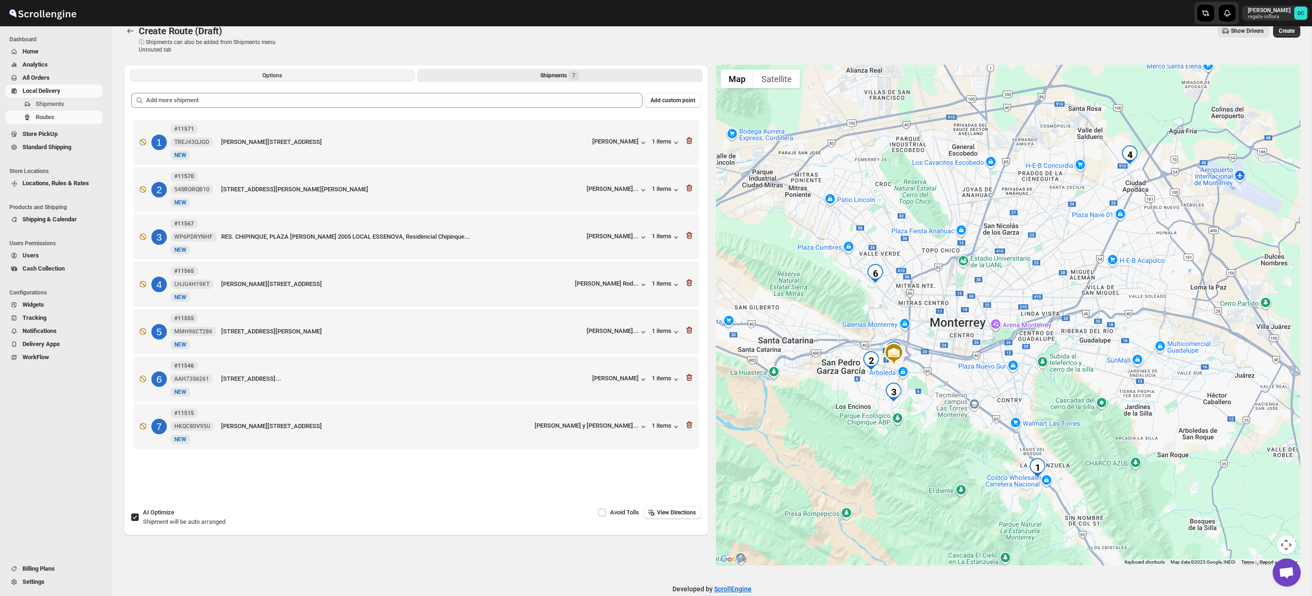
click at [309, 77] on button "Options" at bounding box center [272, 75] width 286 height 13
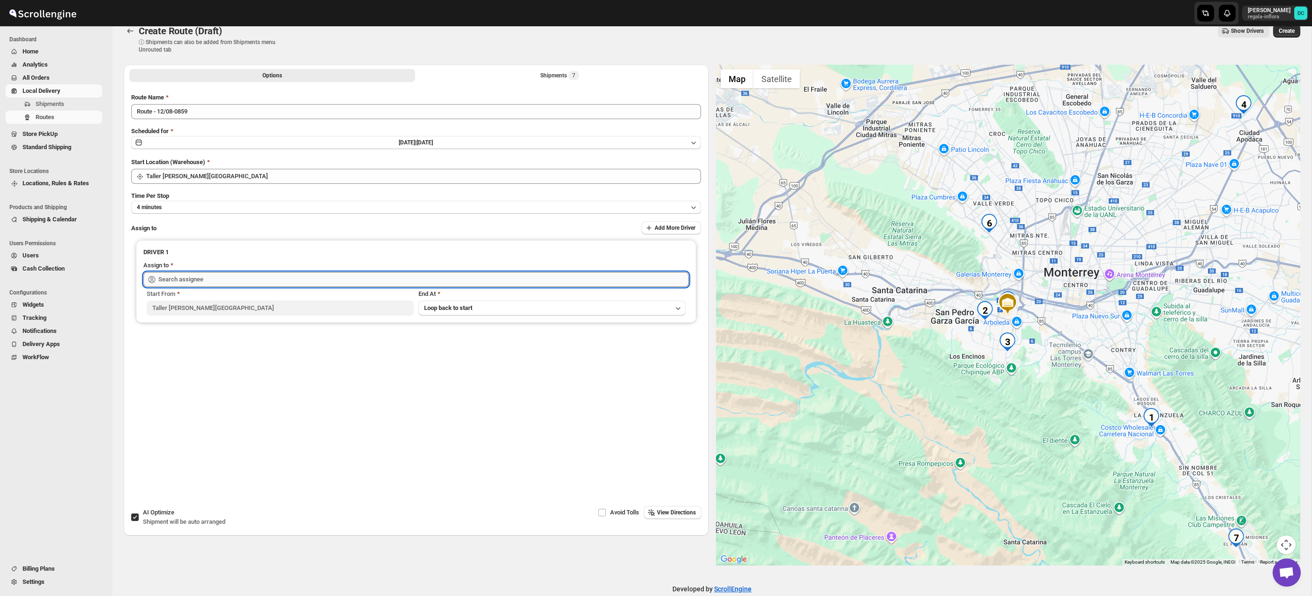
click at [323, 280] on input "text" at bounding box center [423, 279] width 530 height 15
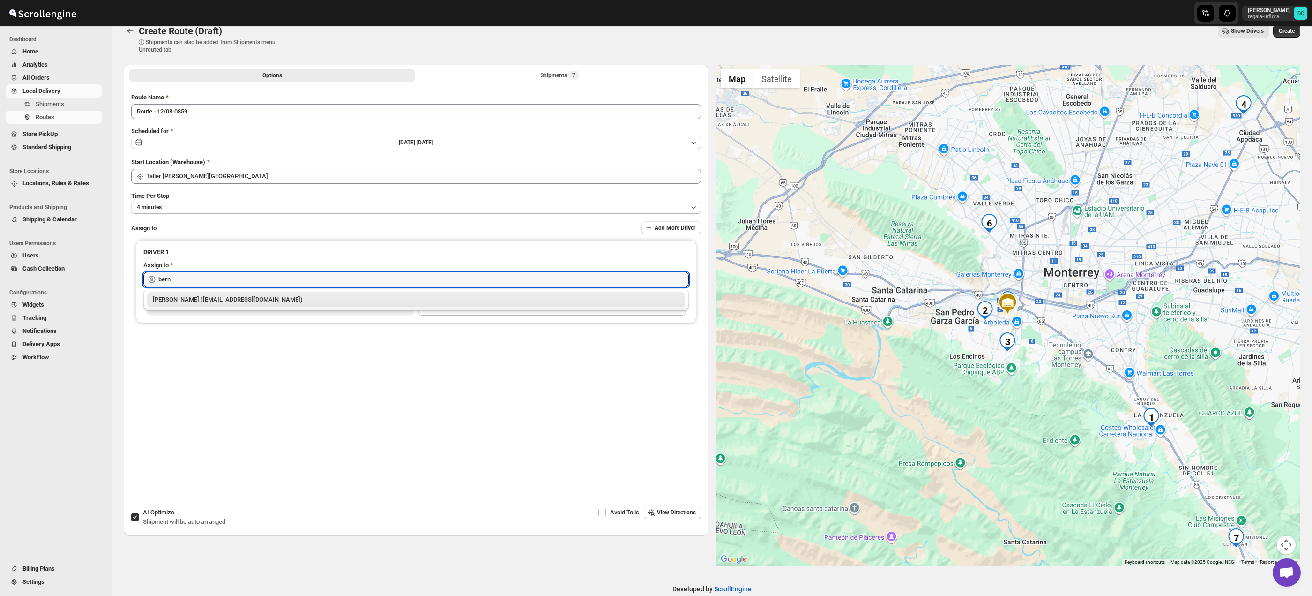
click at [334, 298] on div "[PERSON_NAME] ([EMAIL_ADDRESS][DOMAIN_NAME])" at bounding box center [416, 299] width 527 height 9
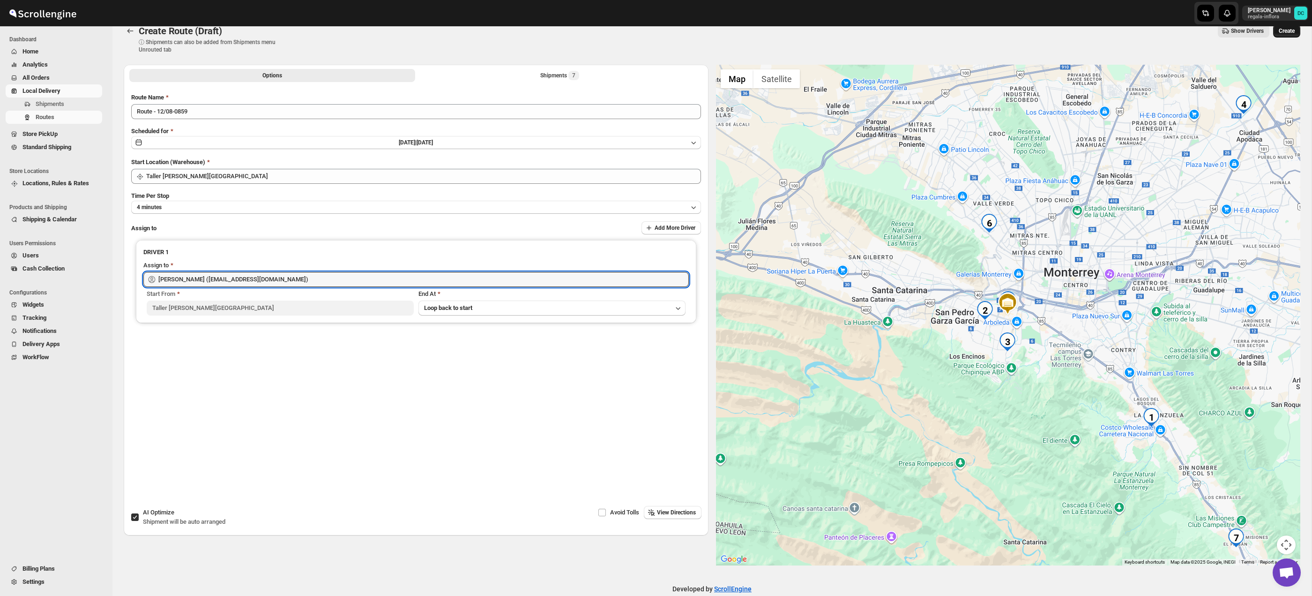
type input "[PERSON_NAME] ([EMAIL_ADDRESS][DOMAIN_NAME])"
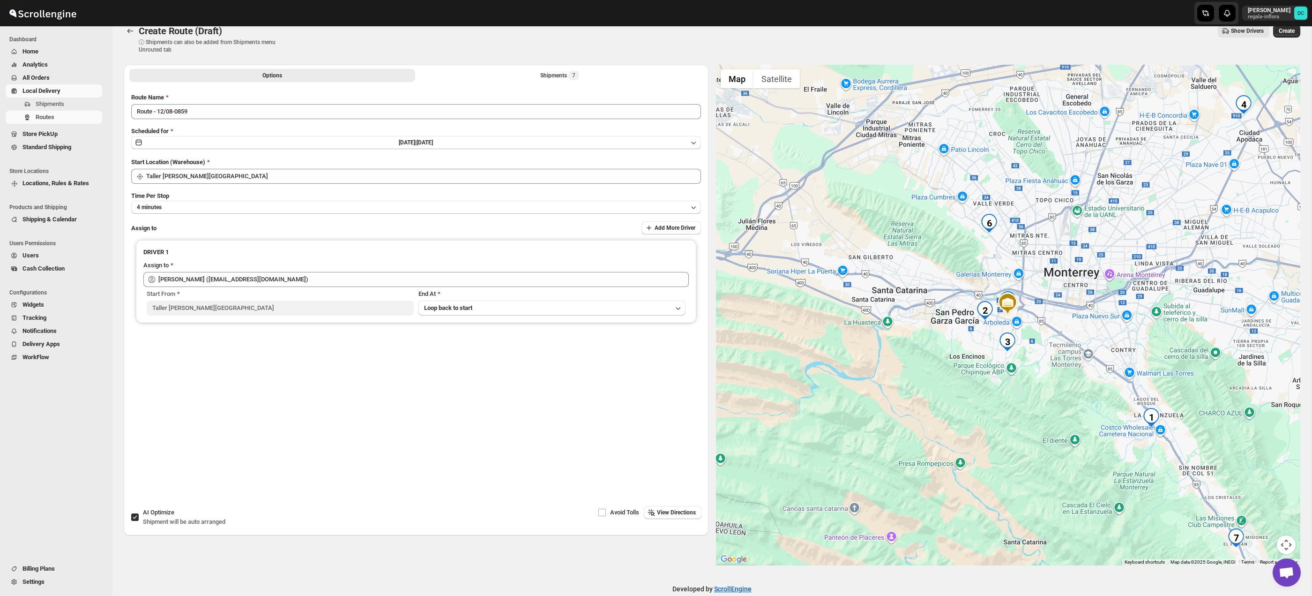
click at [1288, 33] on span "Create" at bounding box center [1287, 30] width 16 height 7
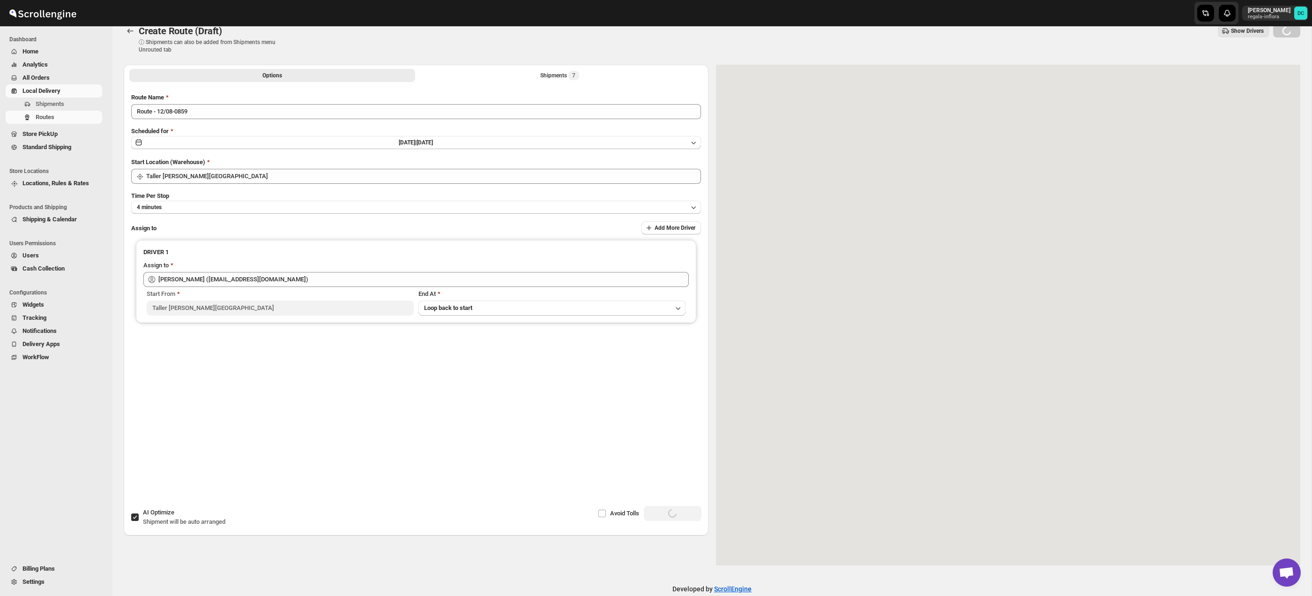
scroll to position [0, 0]
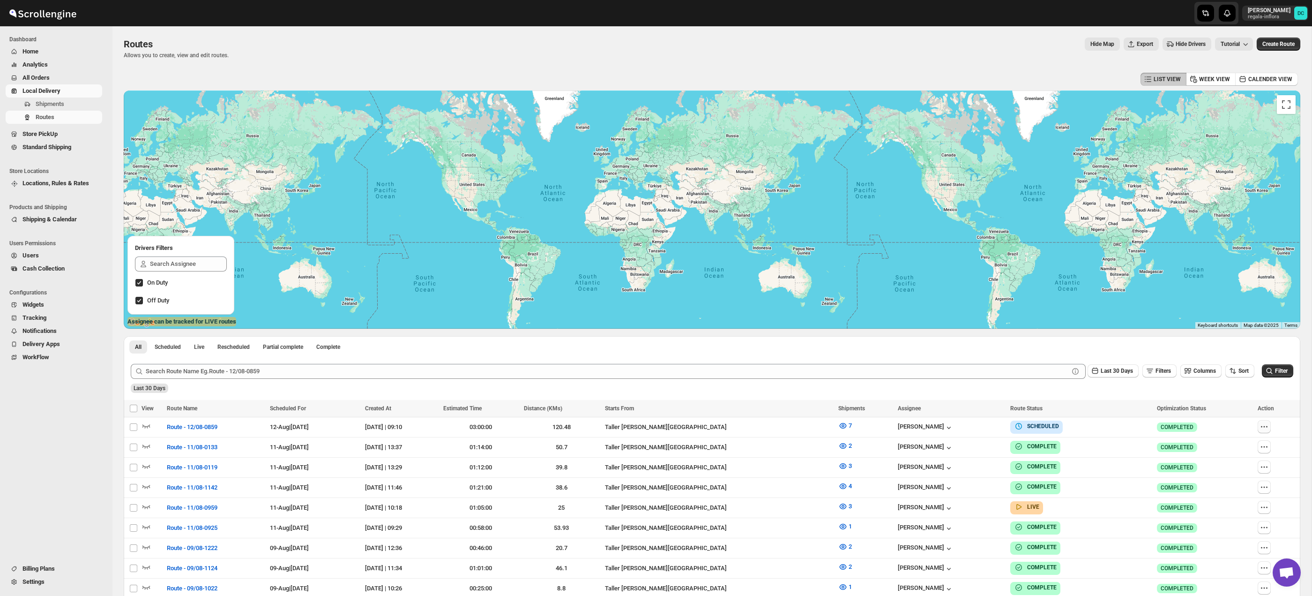
click at [1263, 430] on icon "button" at bounding box center [1264, 426] width 9 height 9
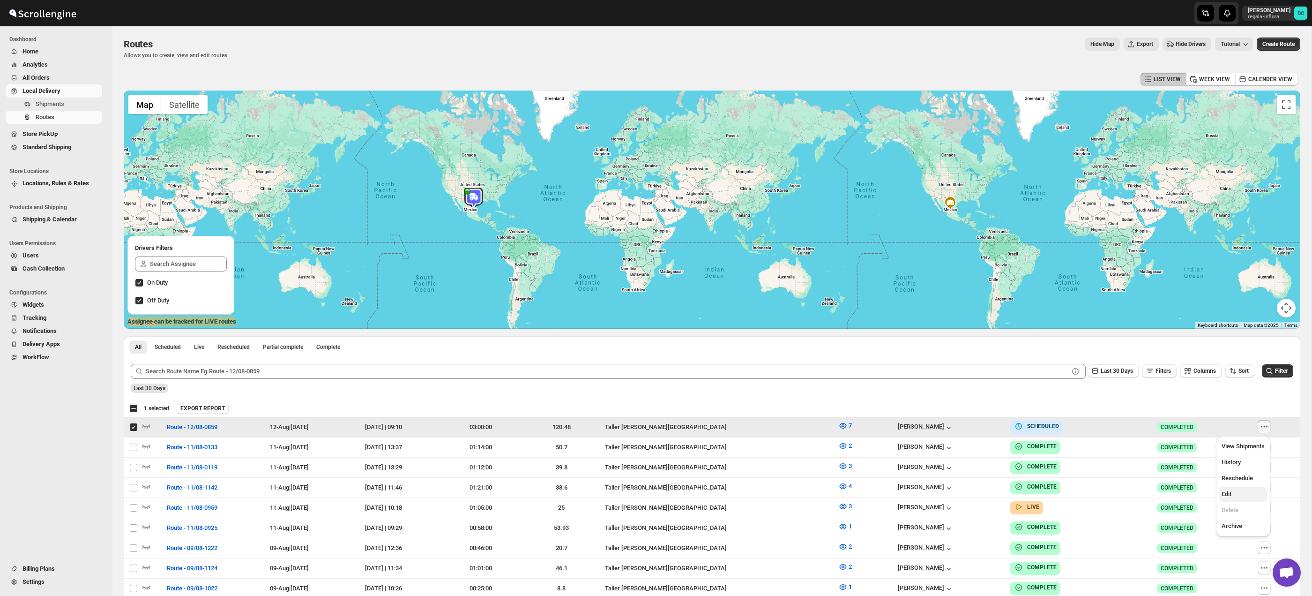
click at [1239, 491] on span "Edit" at bounding box center [1243, 493] width 43 height 9
checkbox input "false"
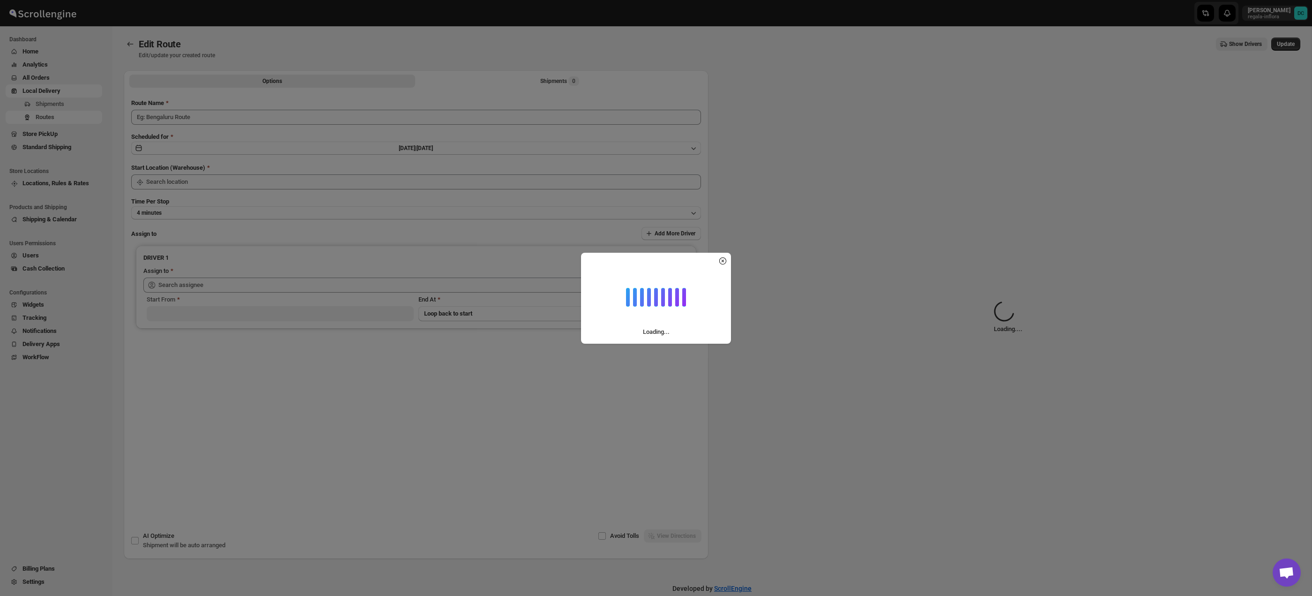
type input "Route - 12/08-0859"
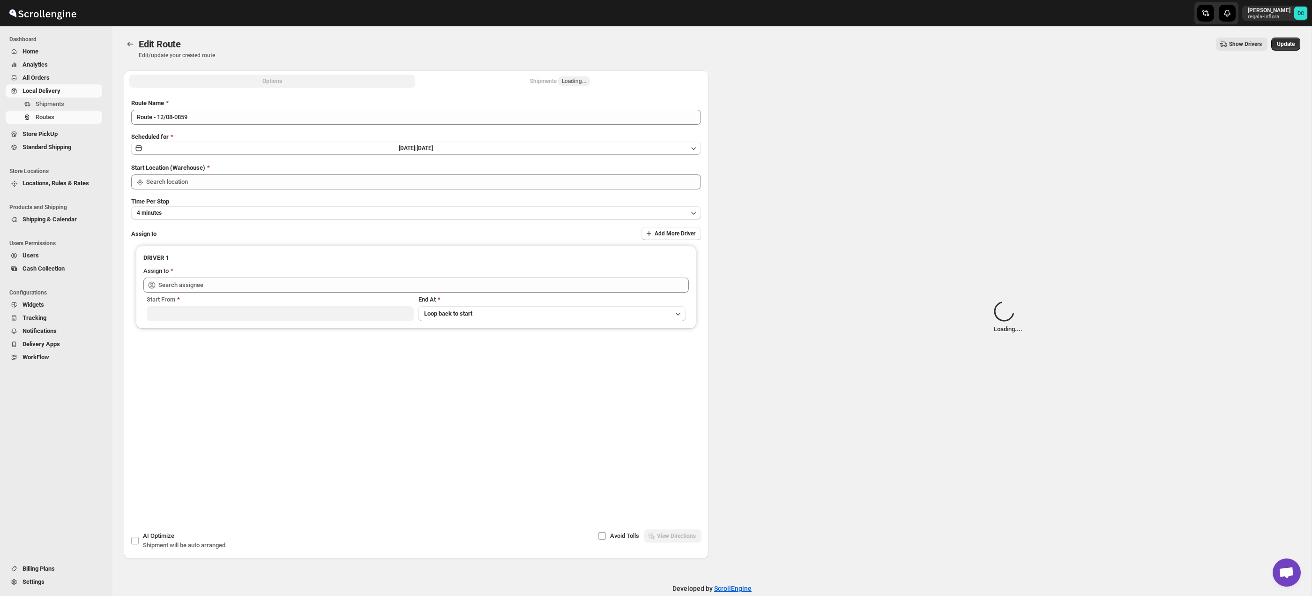
type input "Taller [PERSON_NAME][GEOGRAPHIC_DATA]"
type input "[PERSON_NAME] ([EMAIL_ADDRESS][DOMAIN_NAME])"
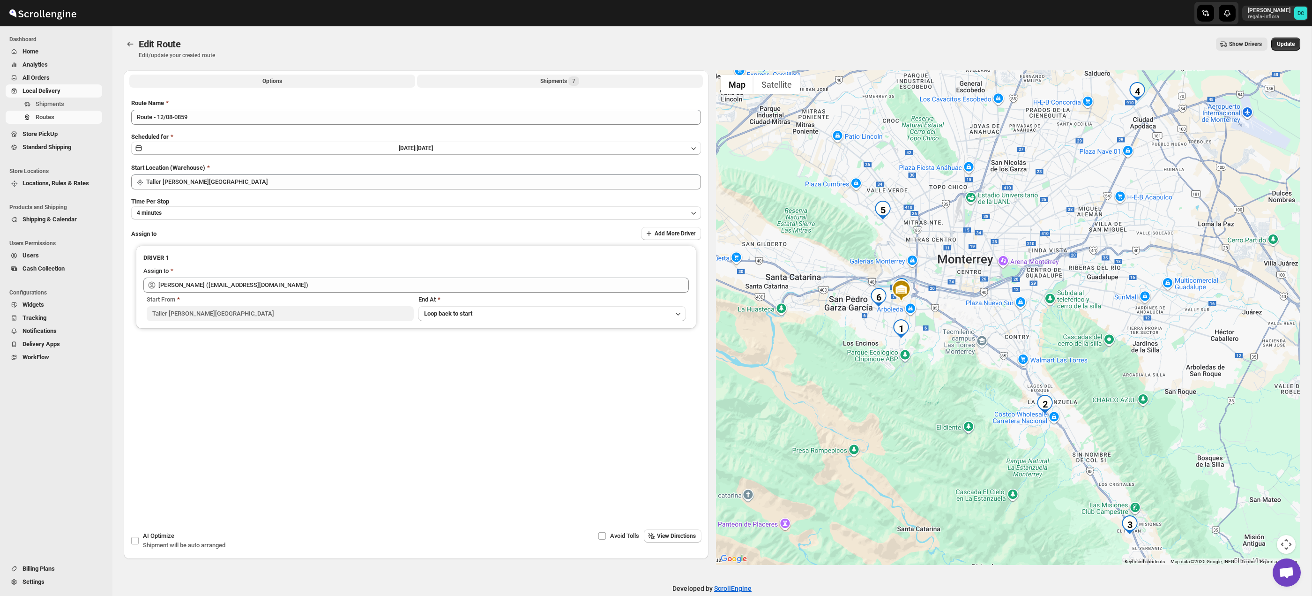
click at [563, 84] on div "Shipments 7" at bounding box center [559, 80] width 39 height 9
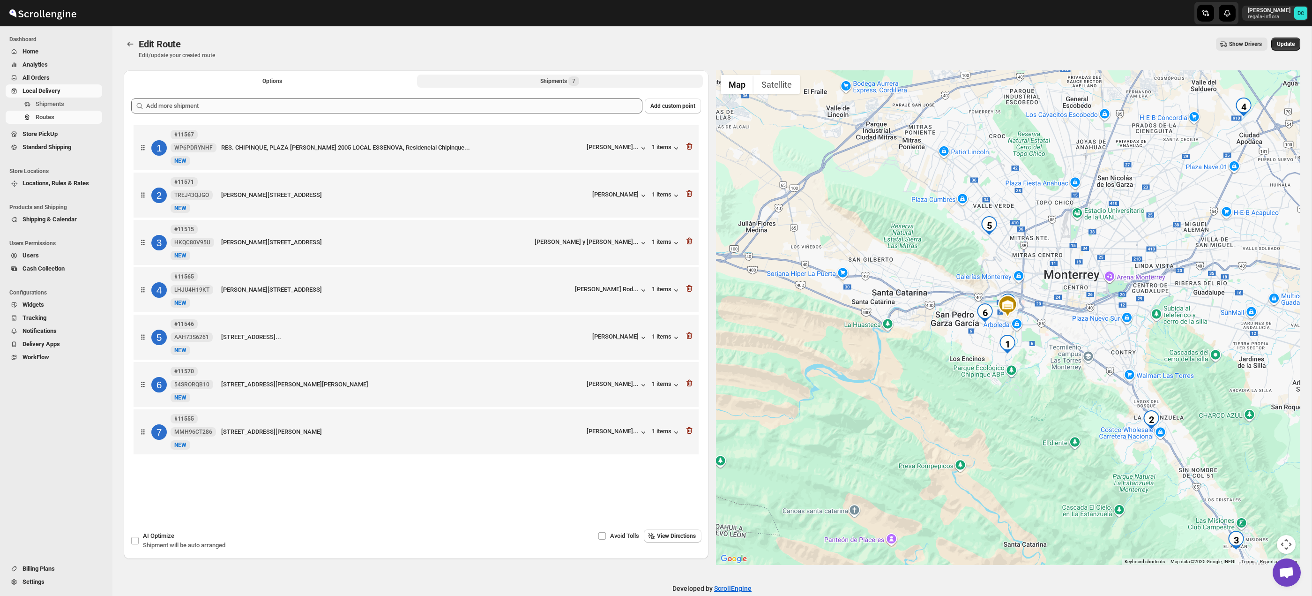
scroll to position [13, 0]
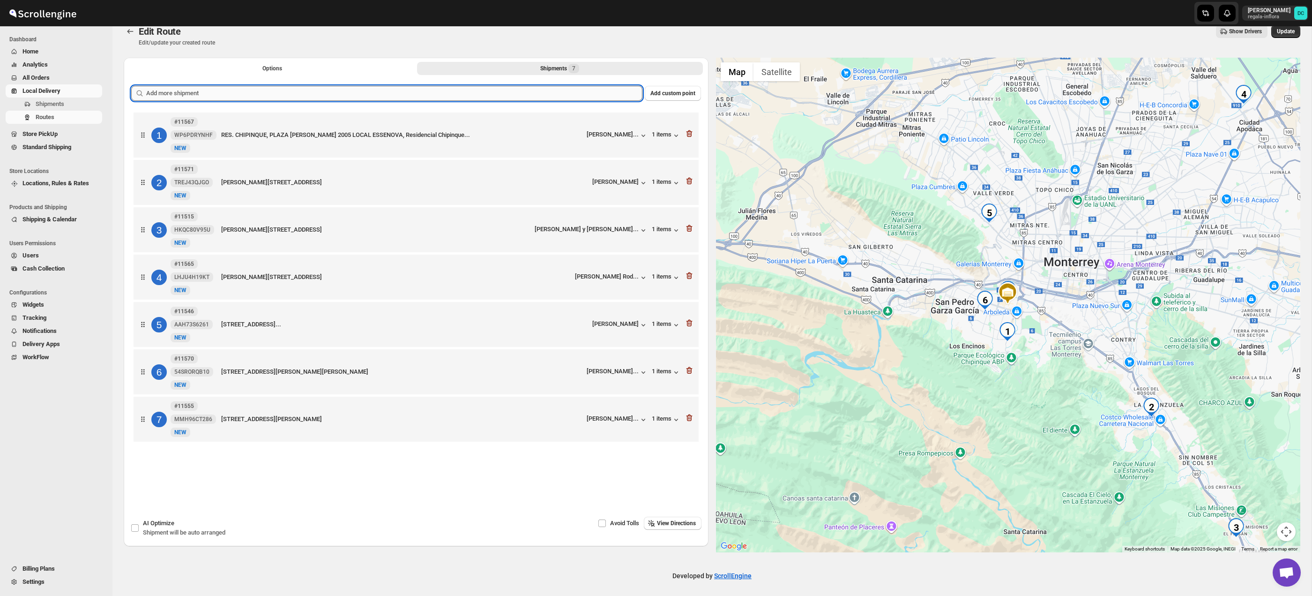
click at [352, 98] on input "text" at bounding box center [394, 93] width 496 height 15
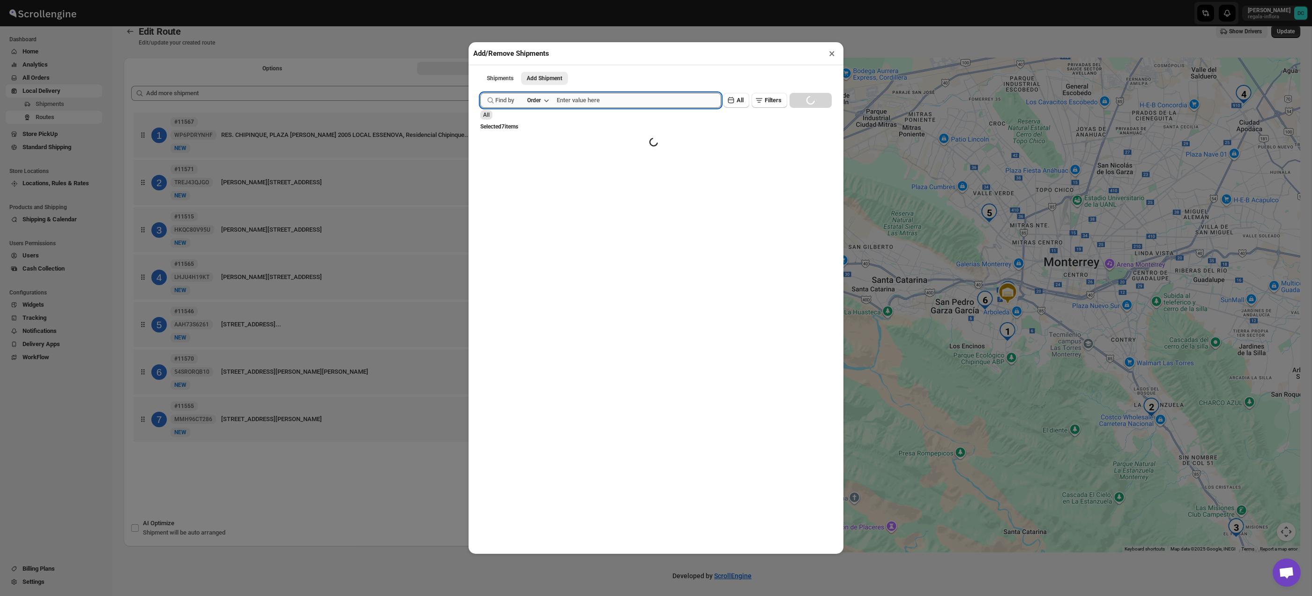
click at [598, 100] on input "text" at bounding box center [639, 100] width 164 height 15
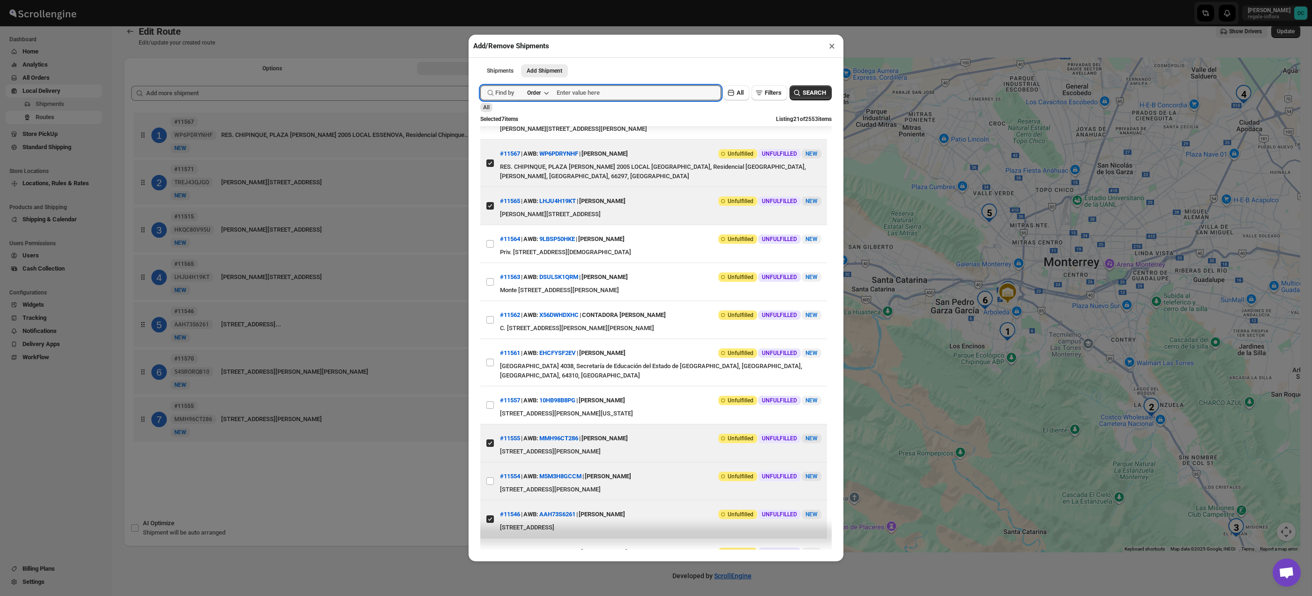
scroll to position [228, 0]
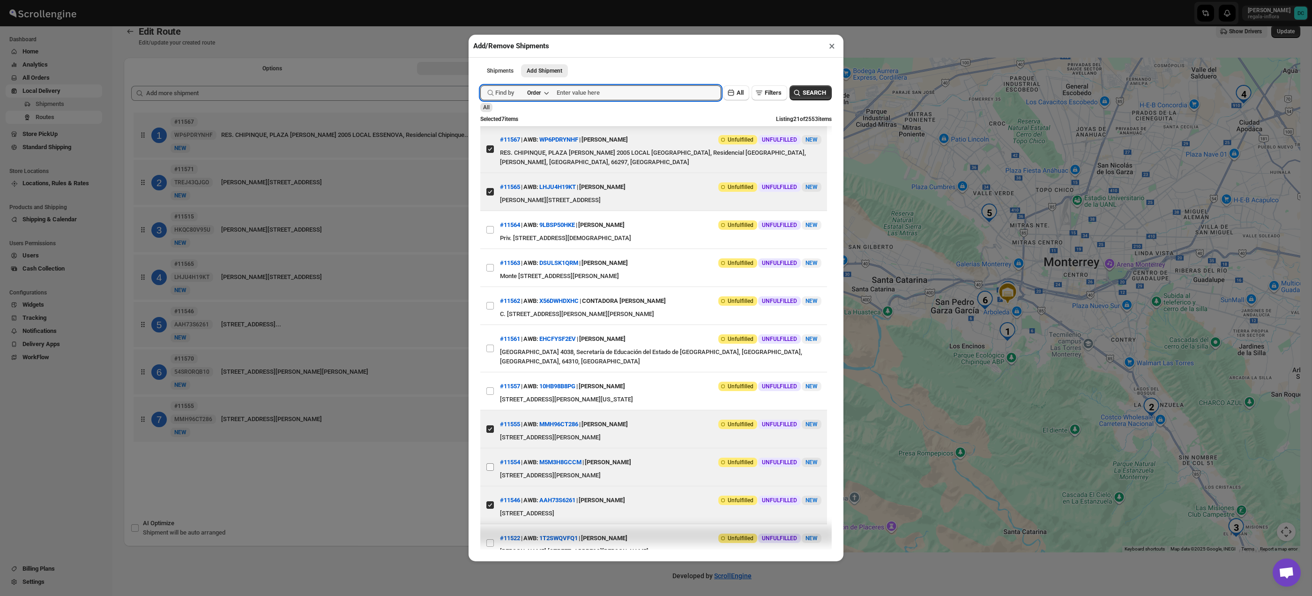
click at [490, 464] on input "View details for 689b594bf7cd3703b5a9e939" at bounding box center [489, 466] width 7 height 7
checkbox input "true"
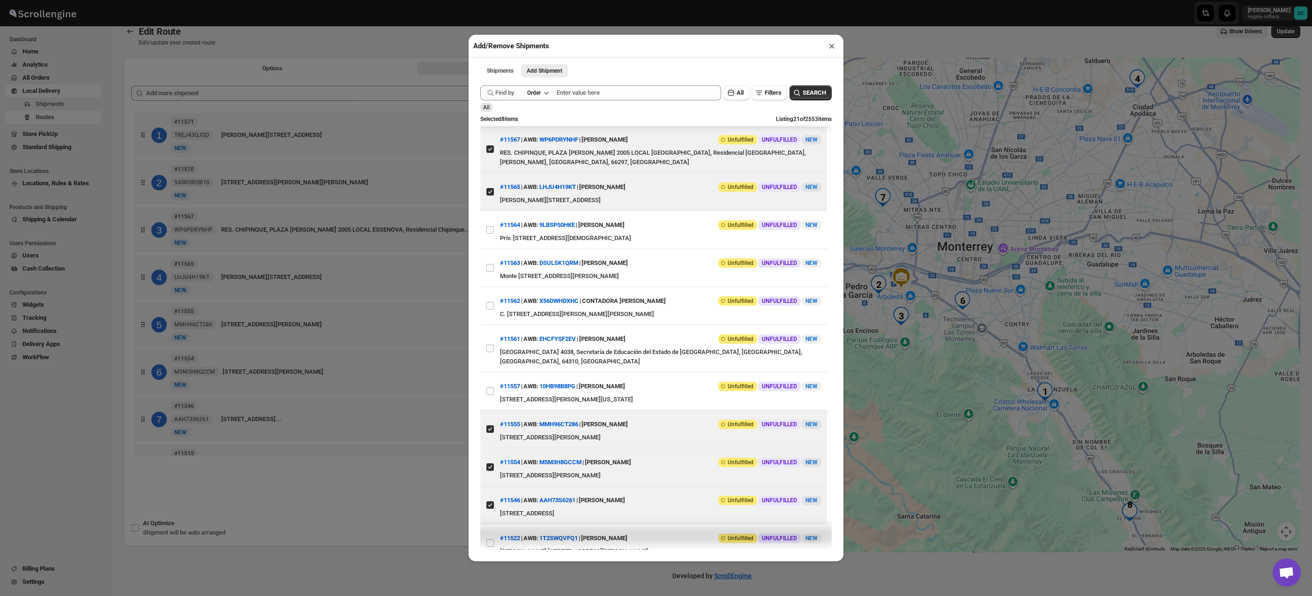
drag, startPoint x: 416, startPoint y: 467, endPoint x: 391, endPoint y: 396, distance: 75.0
click at [416, 467] on div "Add/Remove Shipments × Shipments Add Shipment More views Shipments Add Shipment…" at bounding box center [656, 298] width 1312 height 596
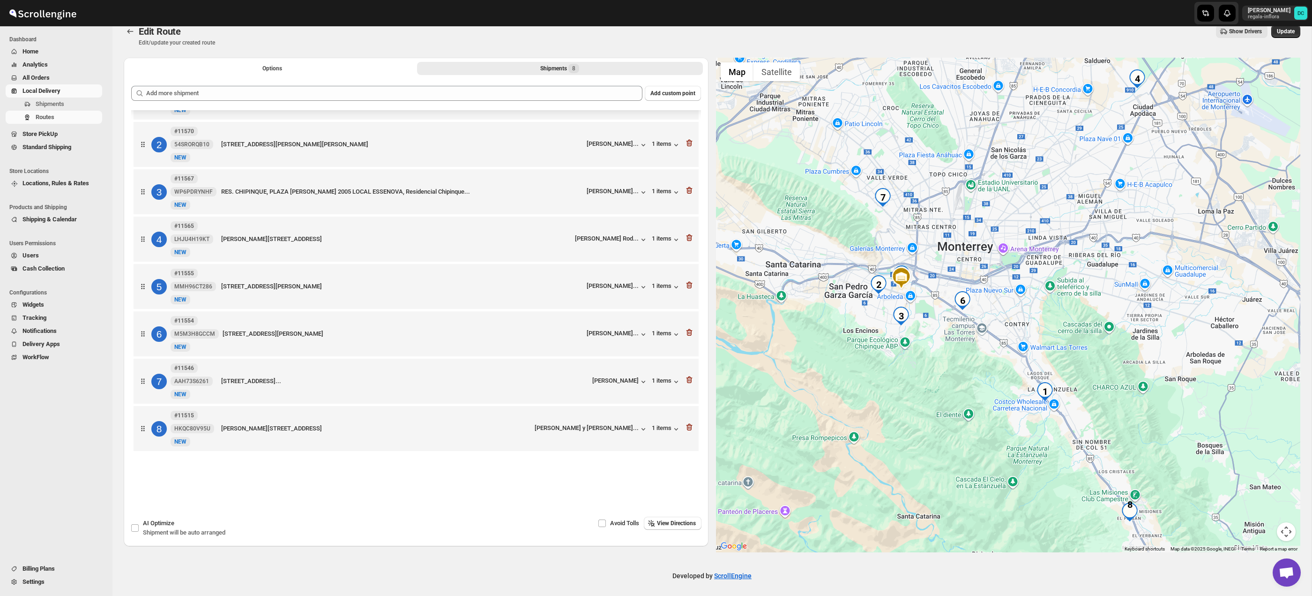
scroll to position [15, 0]
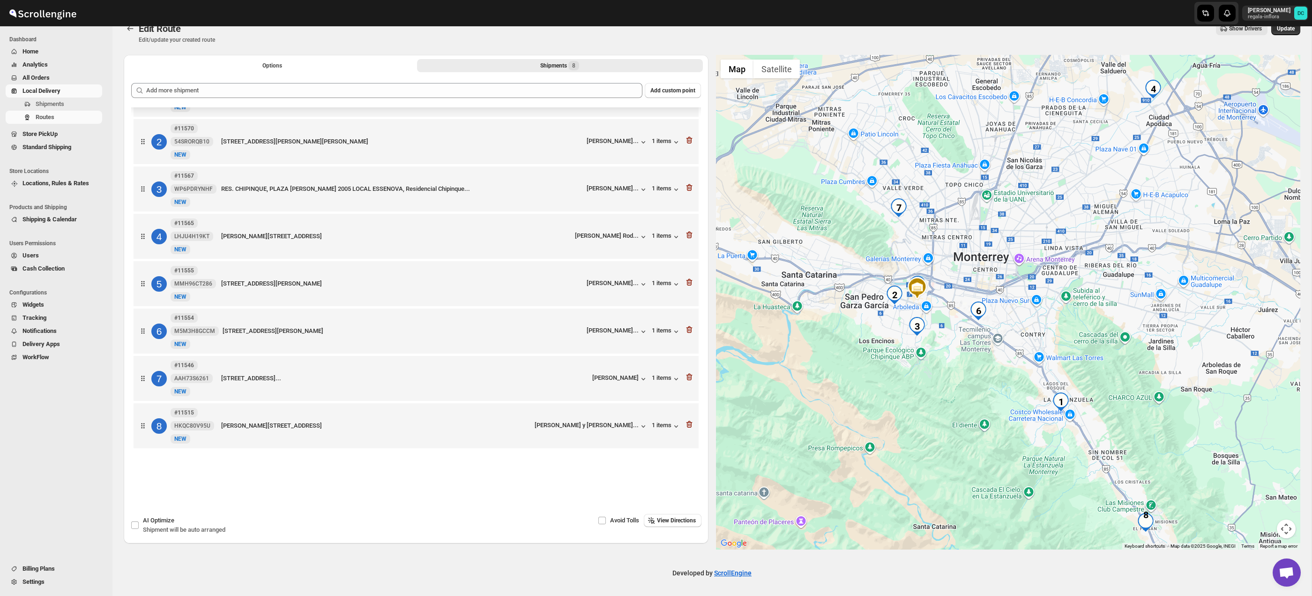
drag, startPoint x: 976, startPoint y: 386, endPoint x: 985, endPoint y: 395, distance: 12.9
click at [985, 395] on div at bounding box center [1008, 302] width 585 height 494
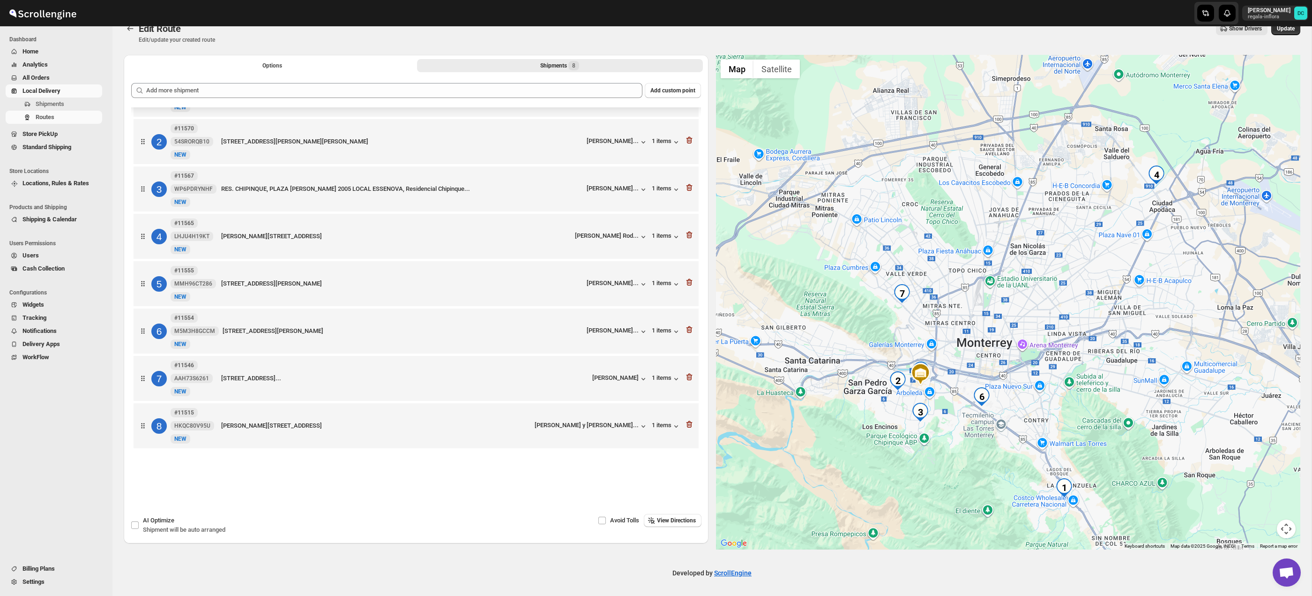
drag, startPoint x: 979, startPoint y: 366, endPoint x: 979, endPoint y: 450, distance: 83.9
click at [979, 450] on div at bounding box center [1008, 302] width 585 height 494
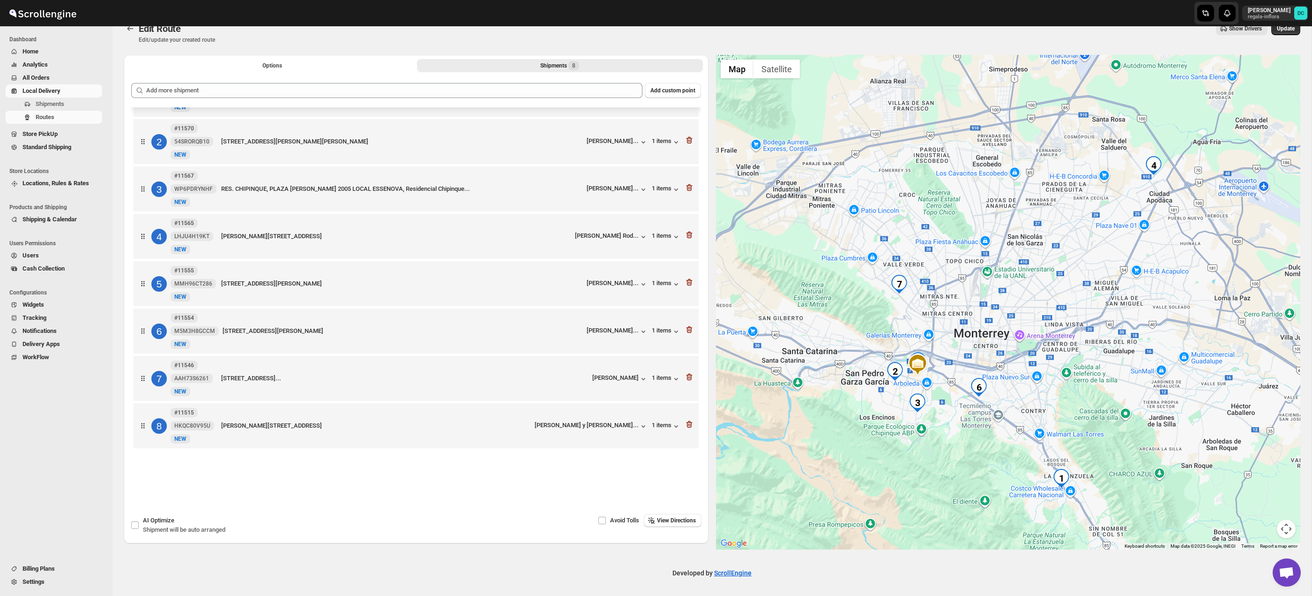
drag, startPoint x: 910, startPoint y: 335, endPoint x: 818, endPoint y: 298, distance: 99.2
click at [905, 320] on div at bounding box center [1008, 302] width 585 height 494
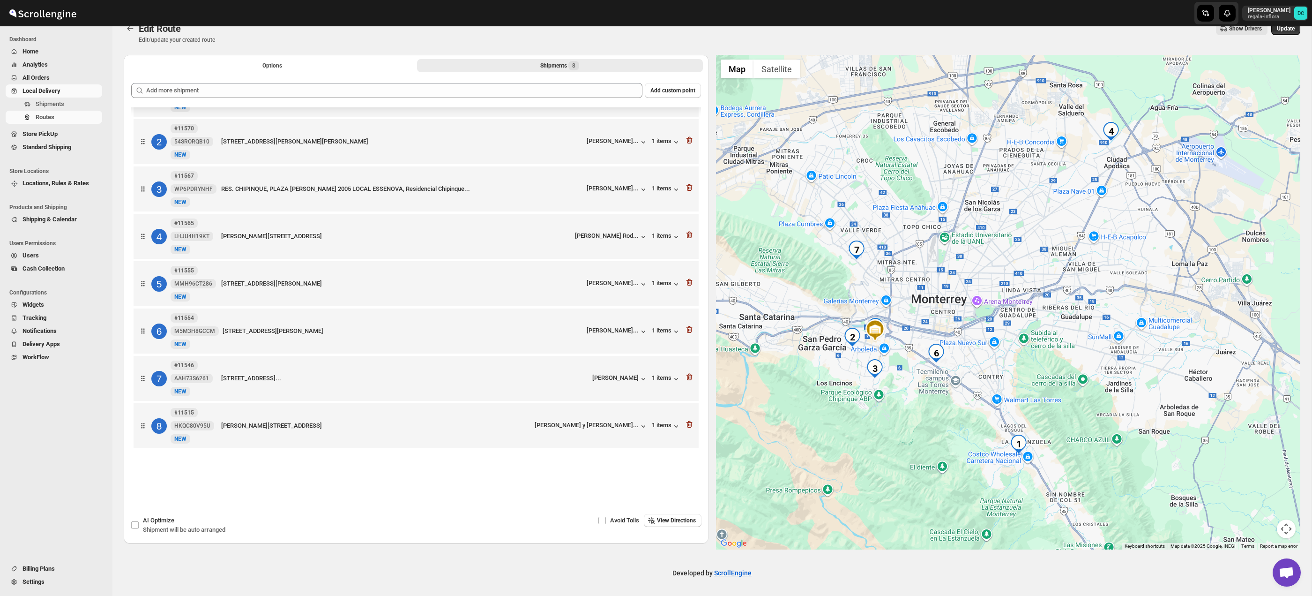
drag, startPoint x: 1081, startPoint y: 288, endPoint x: 1041, endPoint y: 258, distance: 50.1
click at [1038, 255] on div at bounding box center [1008, 302] width 585 height 494
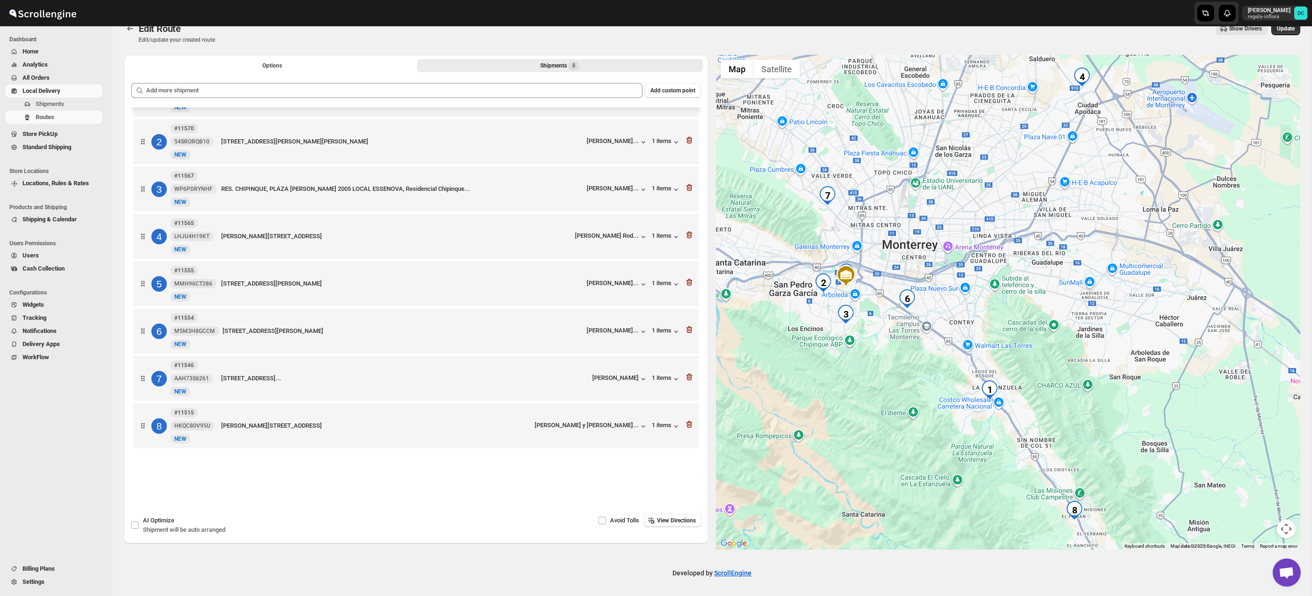
drag, startPoint x: 1054, startPoint y: 380, endPoint x: 1040, endPoint y: 366, distance: 19.6
click at [1024, 322] on div at bounding box center [1008, 302] width 585 height 494
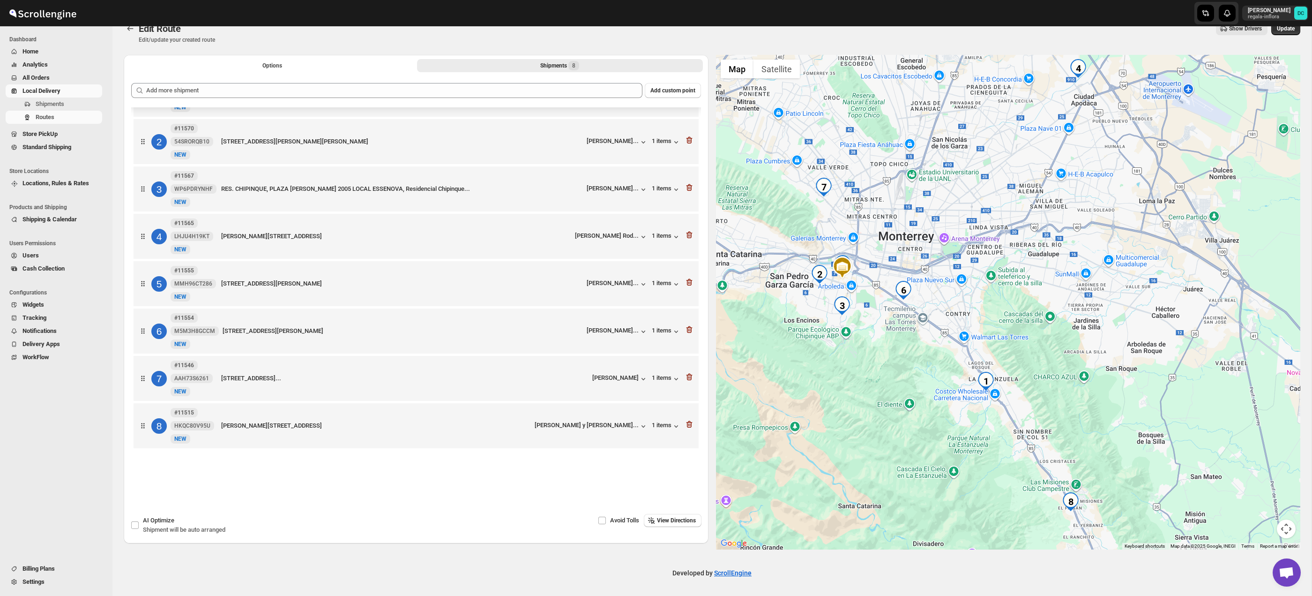
click at [1036, 353] on div at bounding box center [1008, 302] width 585 height 494
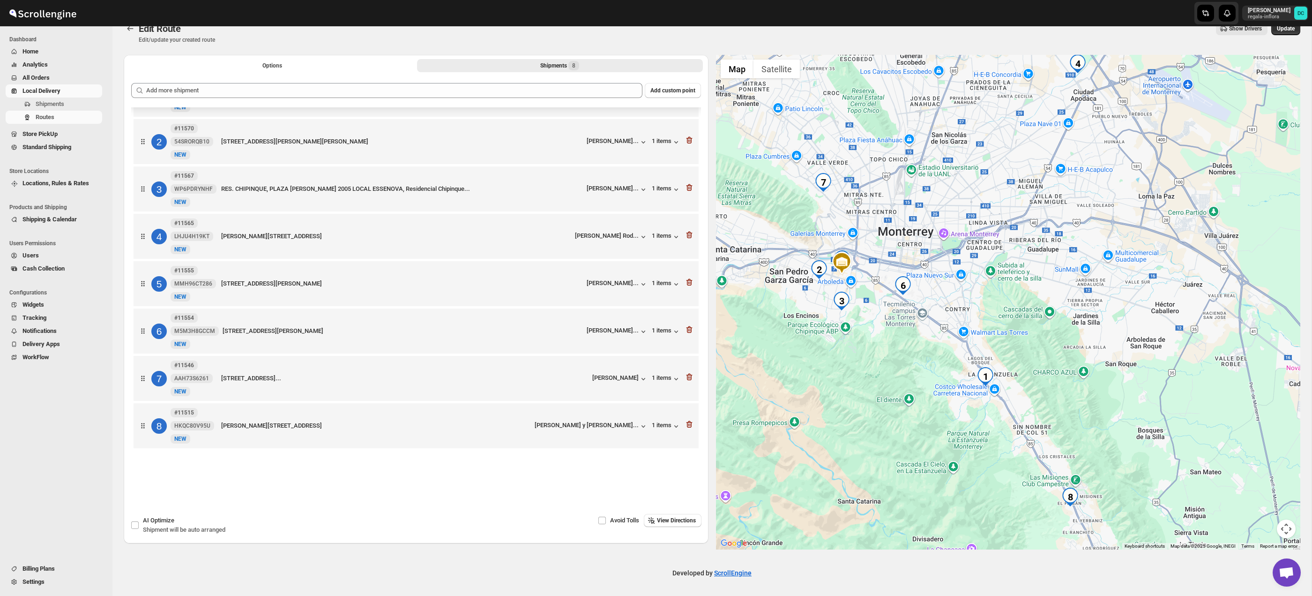
click at [1284, 524] on button "Map camera controls" at bounding box center [1286, 528] width 19 height 19
click at [1267, 484] on button "Zoom in" at bounding box center [1262, 481] width 19 height 19
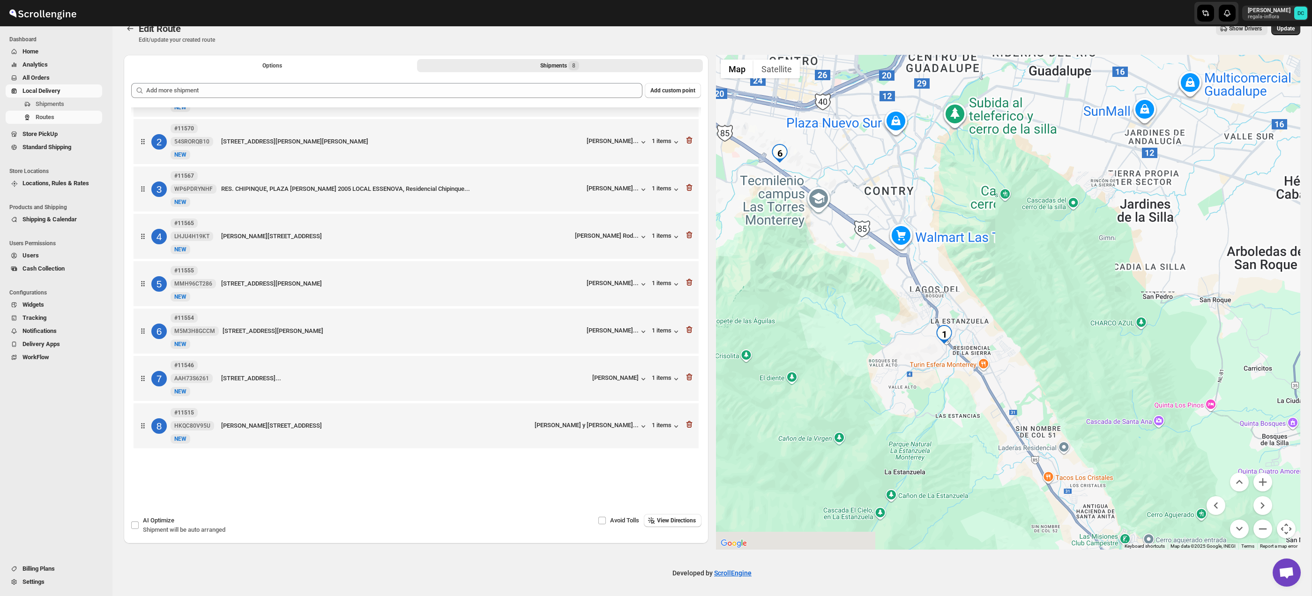
drag, startPoint x: 1054, startPoint y: 461, endPoint x: 1059, endPoint y: 344, distance: 116.8
click at [1036, 330] on div at bounding box center [1008, 302] width 585 height 494
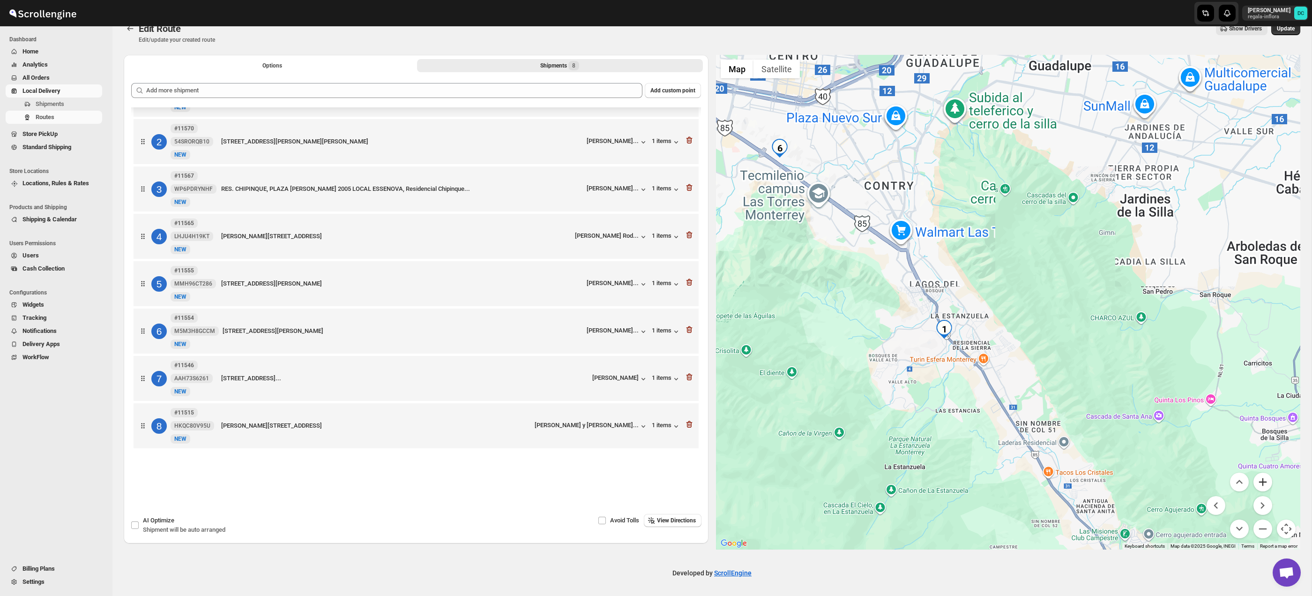
click at [1265, 485] on button "Zoom in" at bounding box center [1262, 481] width 19 height 19
click at [1265, 484] on button "Zoom in" at bounding box center [1262, 481] width 19 height 19
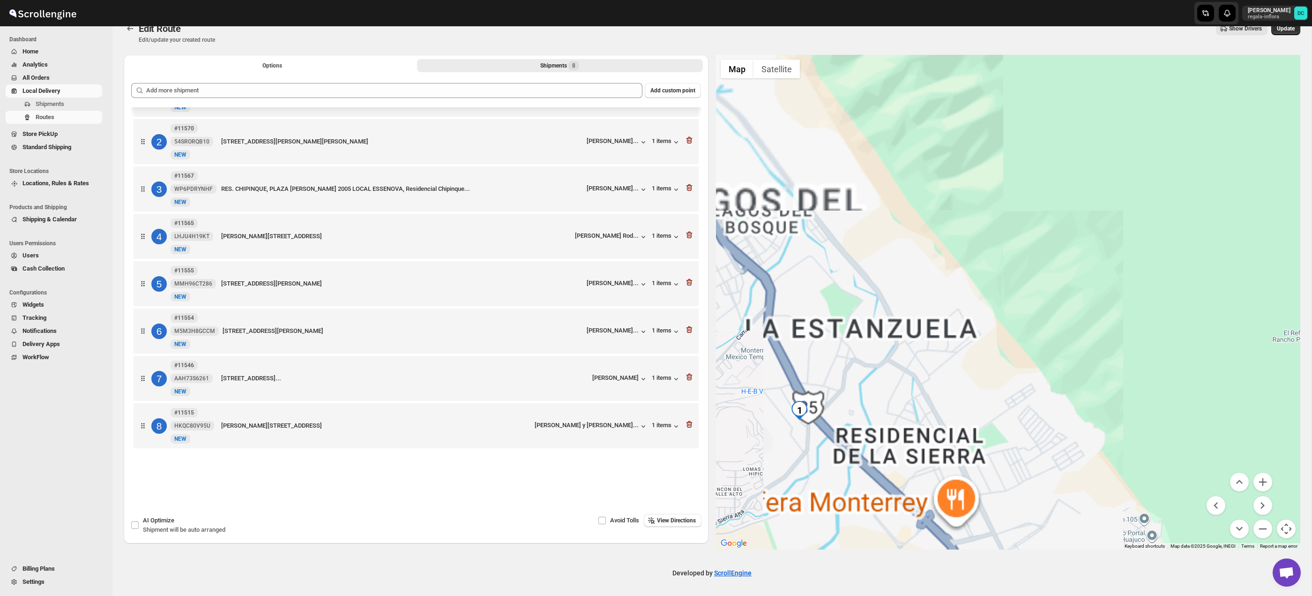
drag, startPoint x: 1016, startPoint y: 388, endPoint x: 1140, endPoint y: 306, distance: 148.4
click at [1140, 306] on div at bounding box center [1008, 302] width 585 height 494
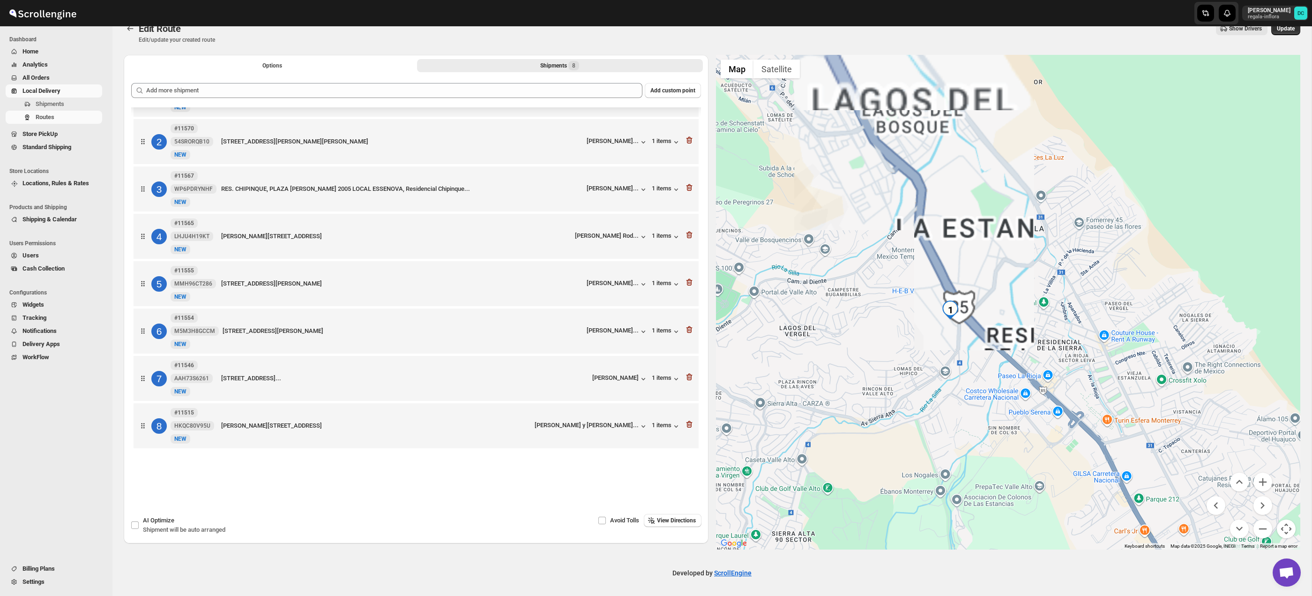
drag, startPoint x: 921, startPoint y: 346, endPoint x: 959, endPoint y: 321, distance: 45.9
click at [947, 316] on div at bounding box center [1008, 302] width 585 height 494
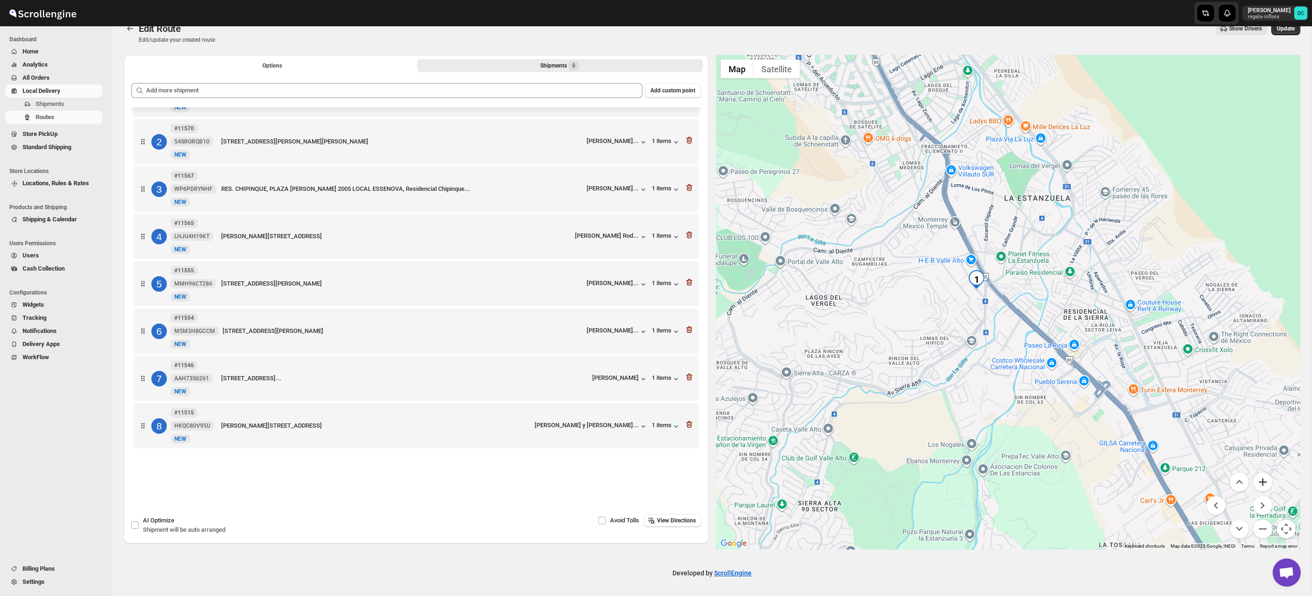
click at [1265, 477] on button "Zoom in" at bounding box center [1262, 481] width 19 height 19
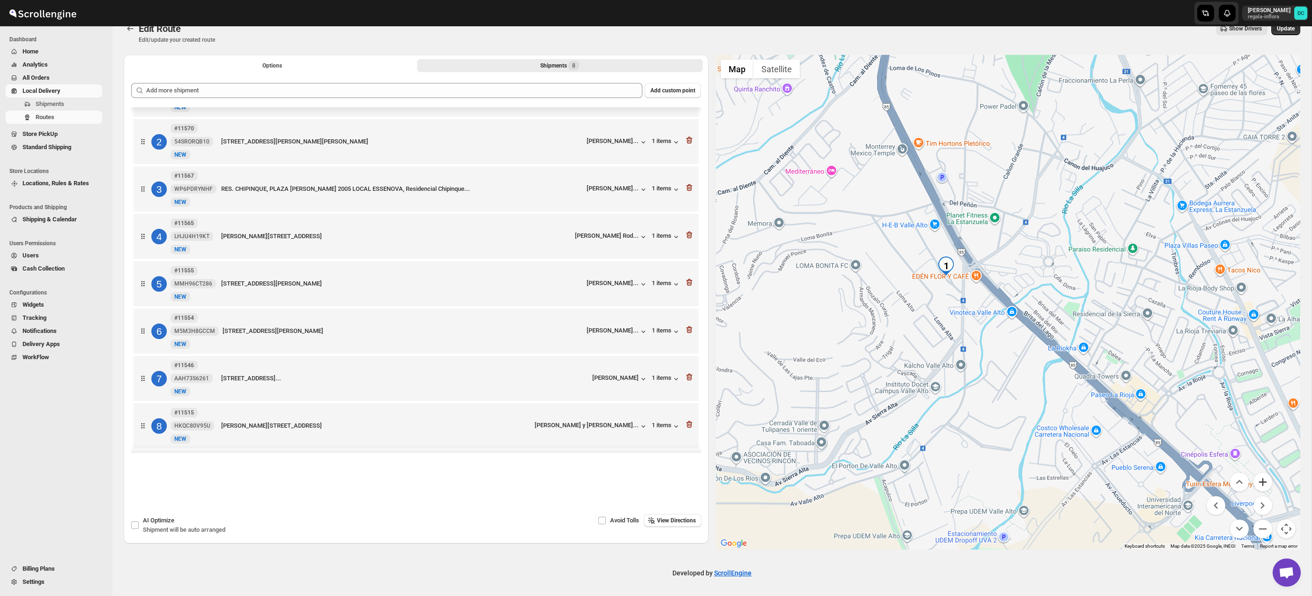
scroll to position [0, 0]
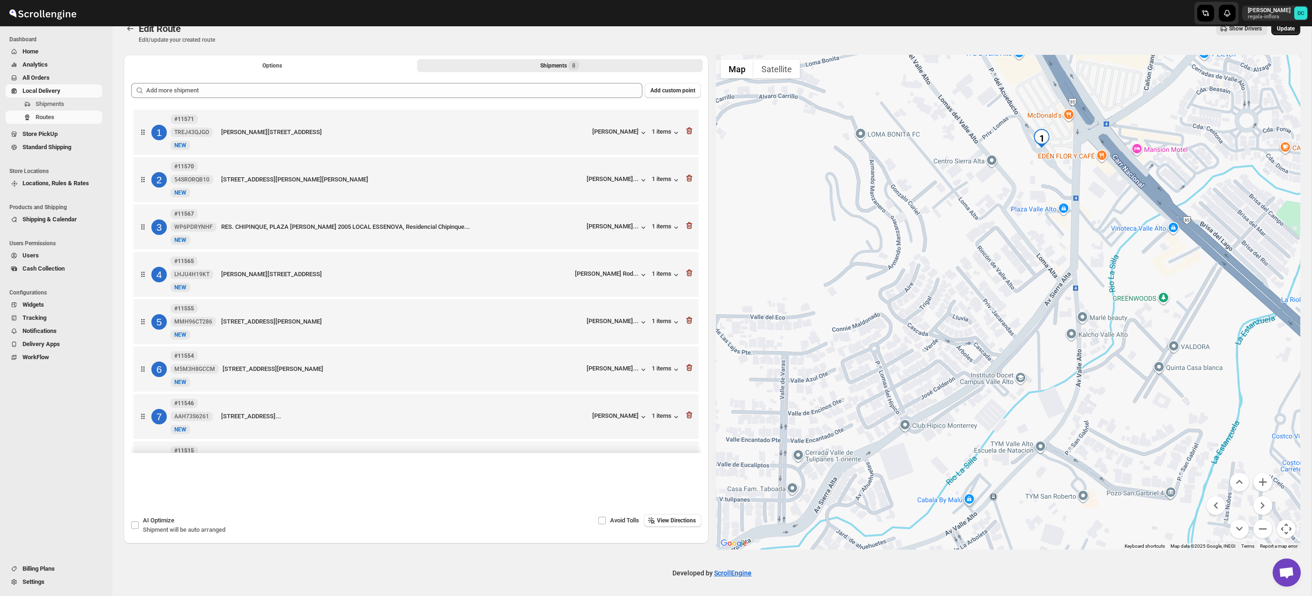
click at [1284, 34] on button "Update" at bounding box center [1285, 28] width 29 height 13
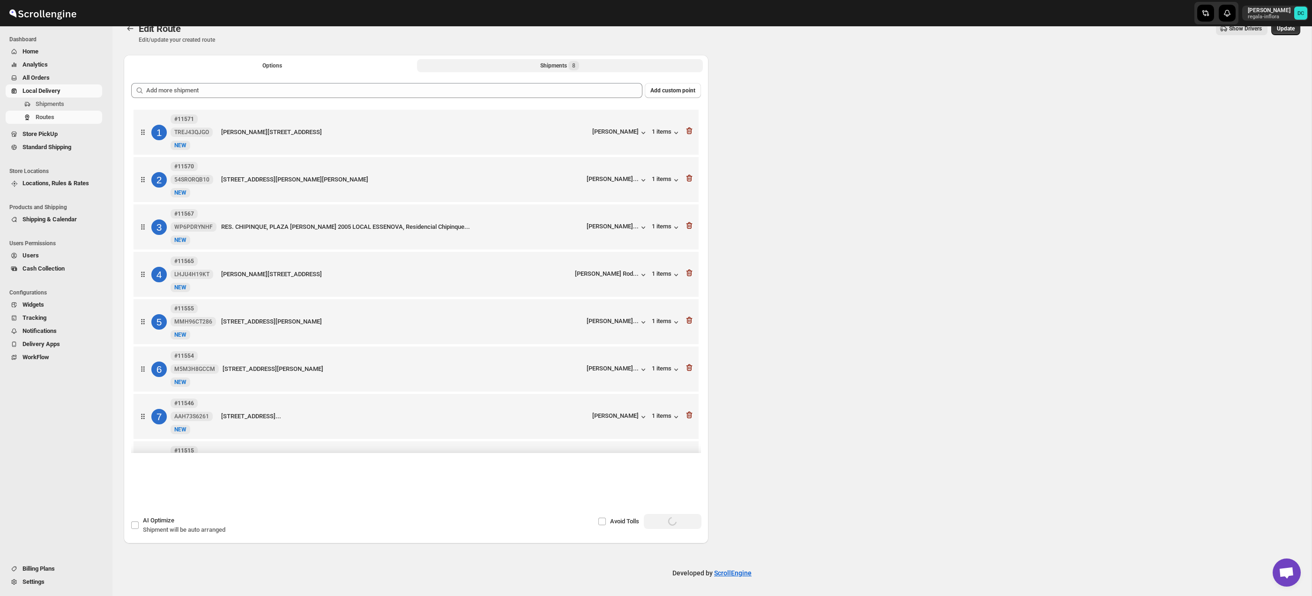
scroll to position [9, 0]
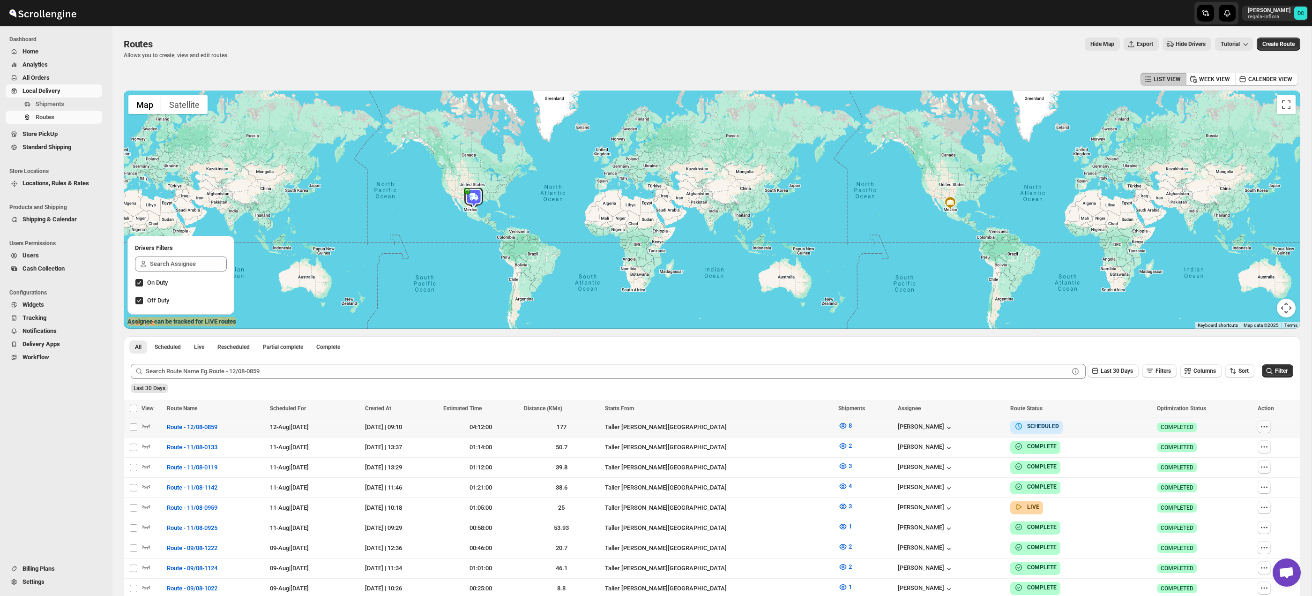
click at [1268, 424] on icon "button" at bounding box center [1264, 426] width 9 height 9
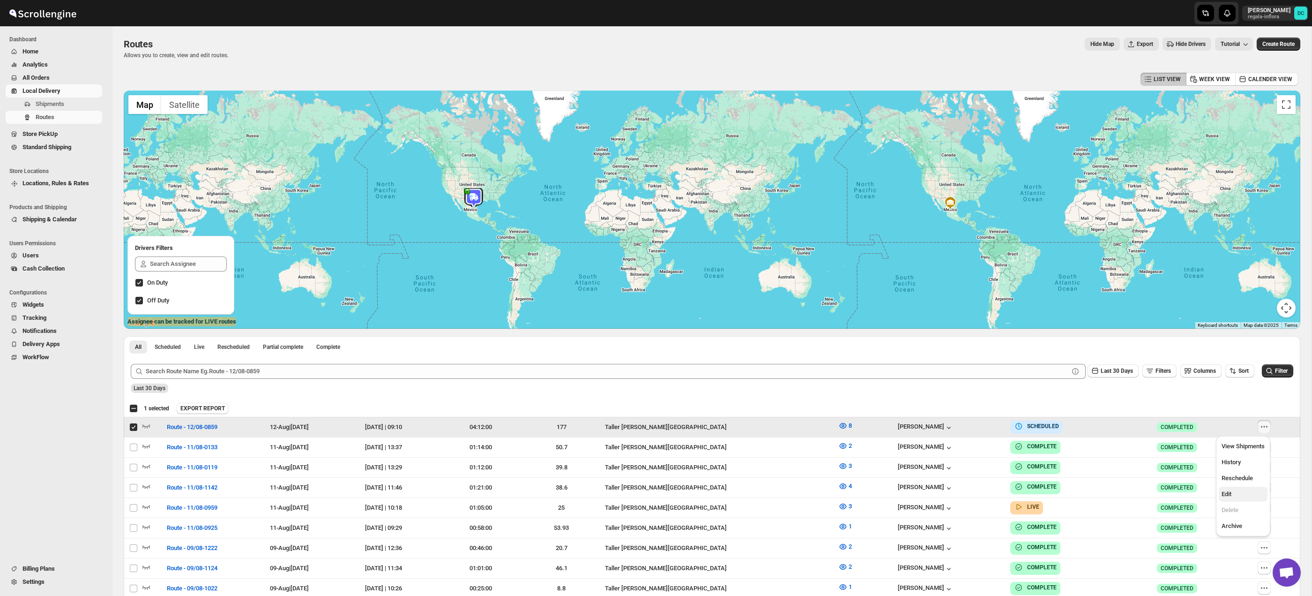
click at [1244, 494] on span "Edit" at bounding box center [1243, 493] width 43 height 9
checkbox input "false"
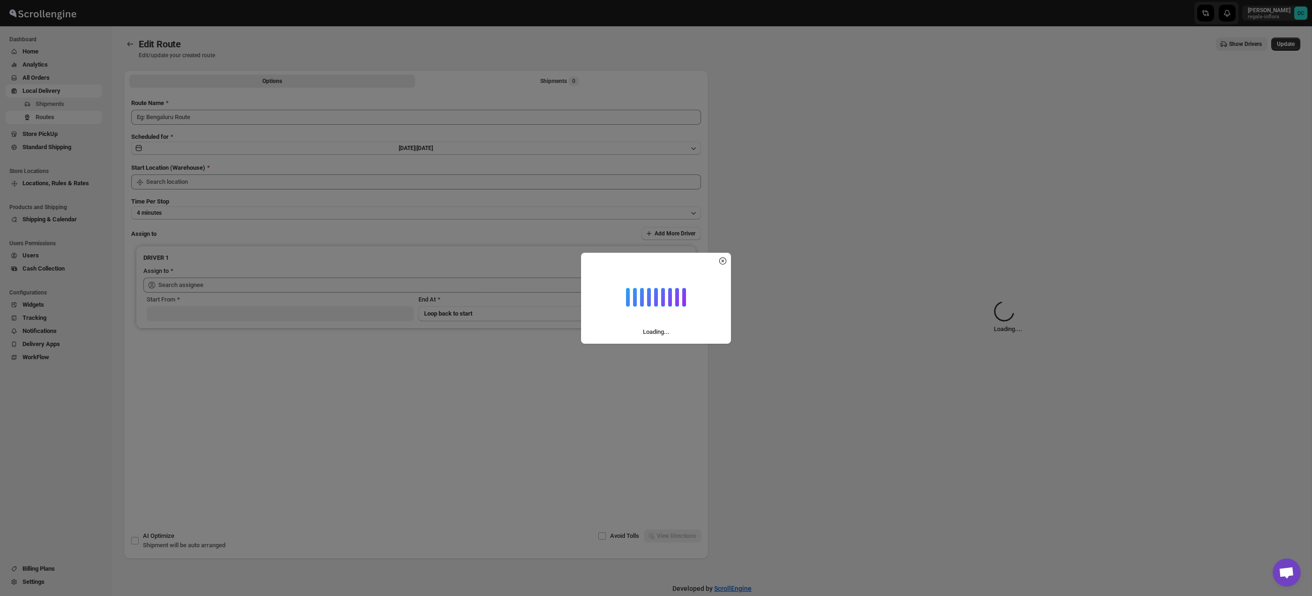
type input "Route - 12/08-0859"
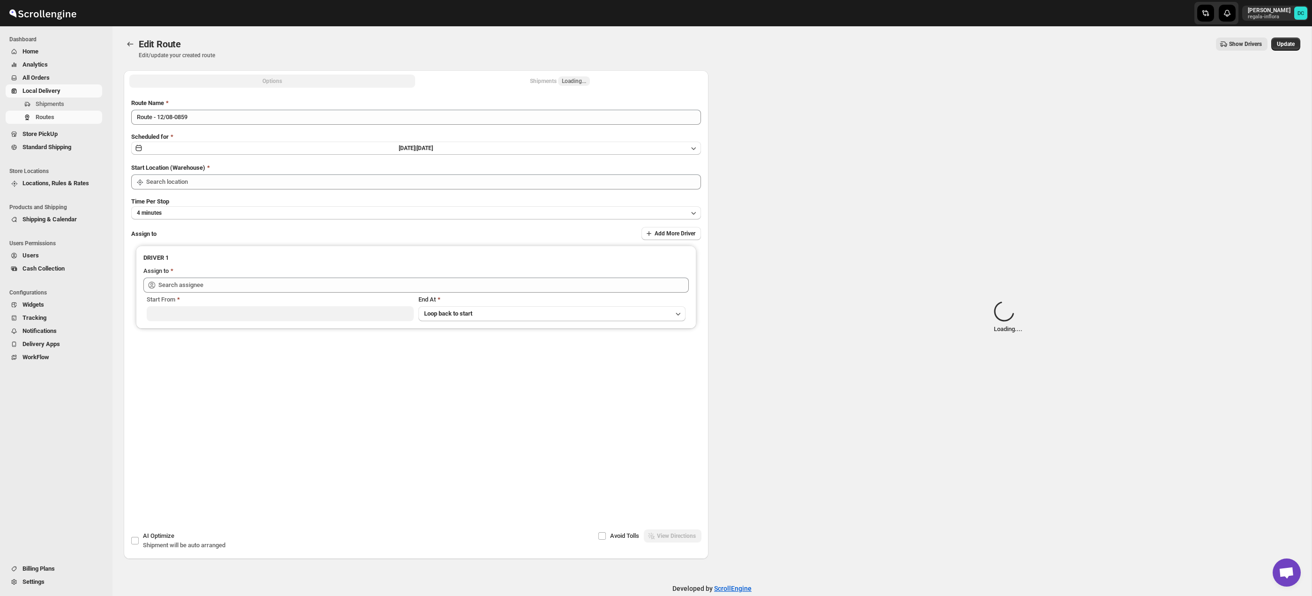
type input "Taller [PERSON_NAME][GEOGRAPHIC_DATA]"
type input "[PERSON_NAME] ([EMAIL_ADDRESS][DOMAIN_NAME])"
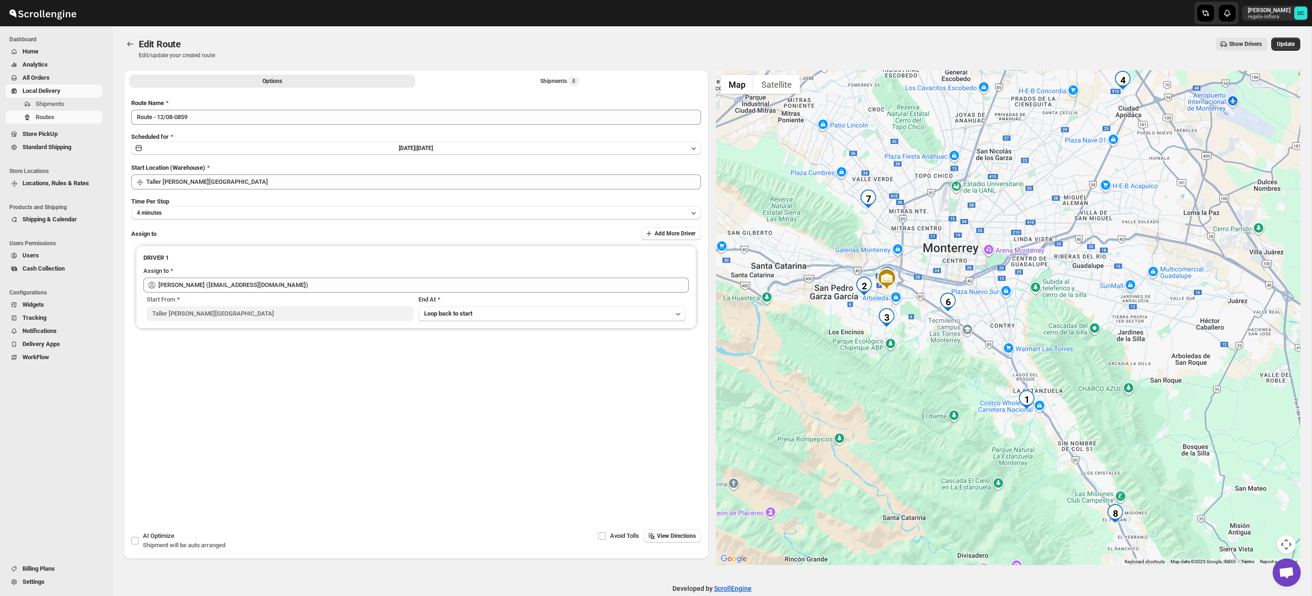
drag, startPoint x: 1058, startPoint y: 357, endPoint x: 1043, endPoint y: 343, distance: 20.6
click at [1043, 343] on div at bounding box center [1008, 317] width 585 height 494
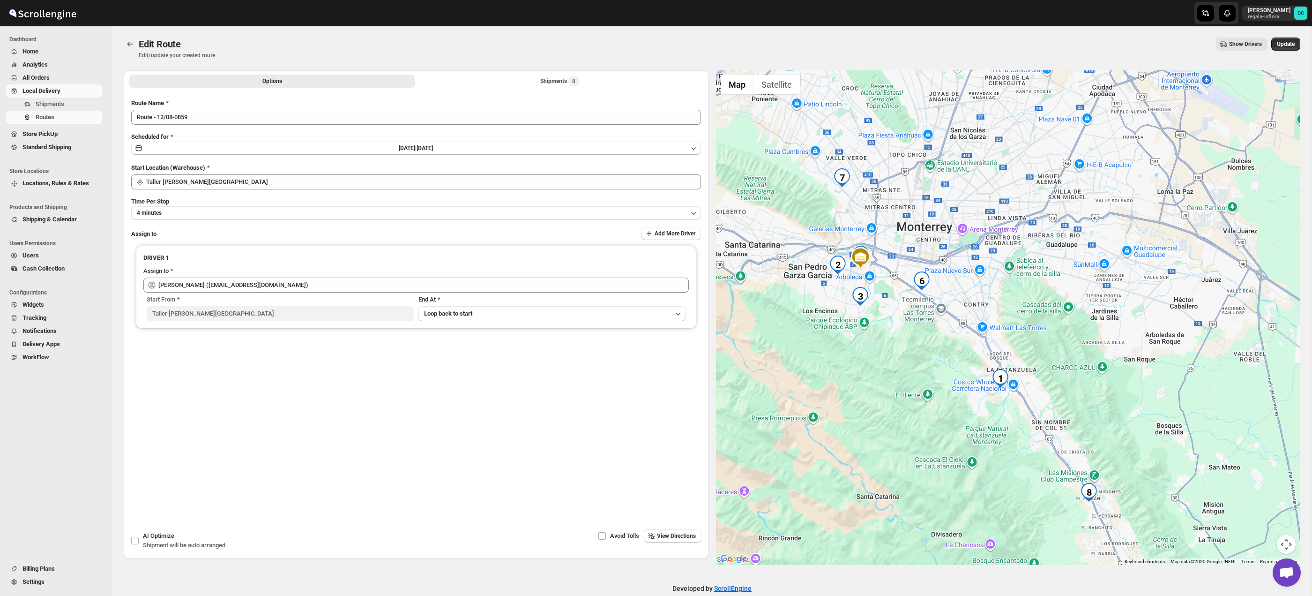
drag, startPoint x: 1118, startPoint y: 410, endPoint x: 1087, endPoint y: 385, distance: 40.0
click at [1087, 385] on div at bounding box center [1008, 317] width 585 height 494
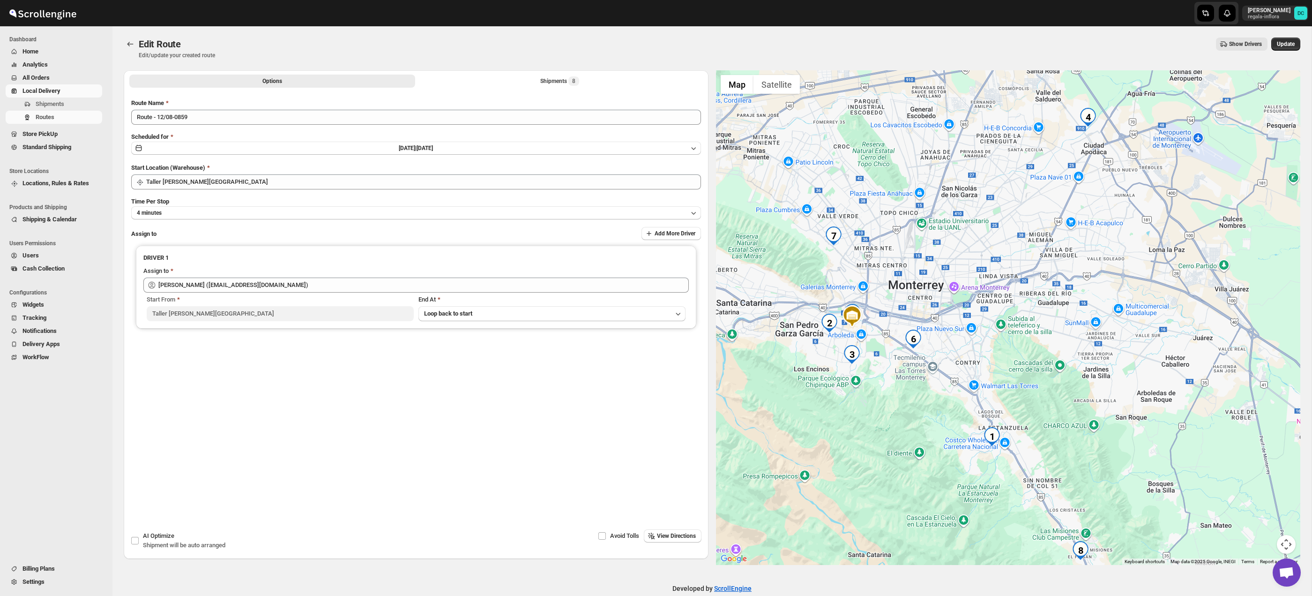
drag, startPoint x: 1048, startPoint y: 321, endPoint x: 1045, endPoint y: 388, distance: 67.1
click at [1045, 388] on div at bounding box center [1008, 317] width 585 height 494
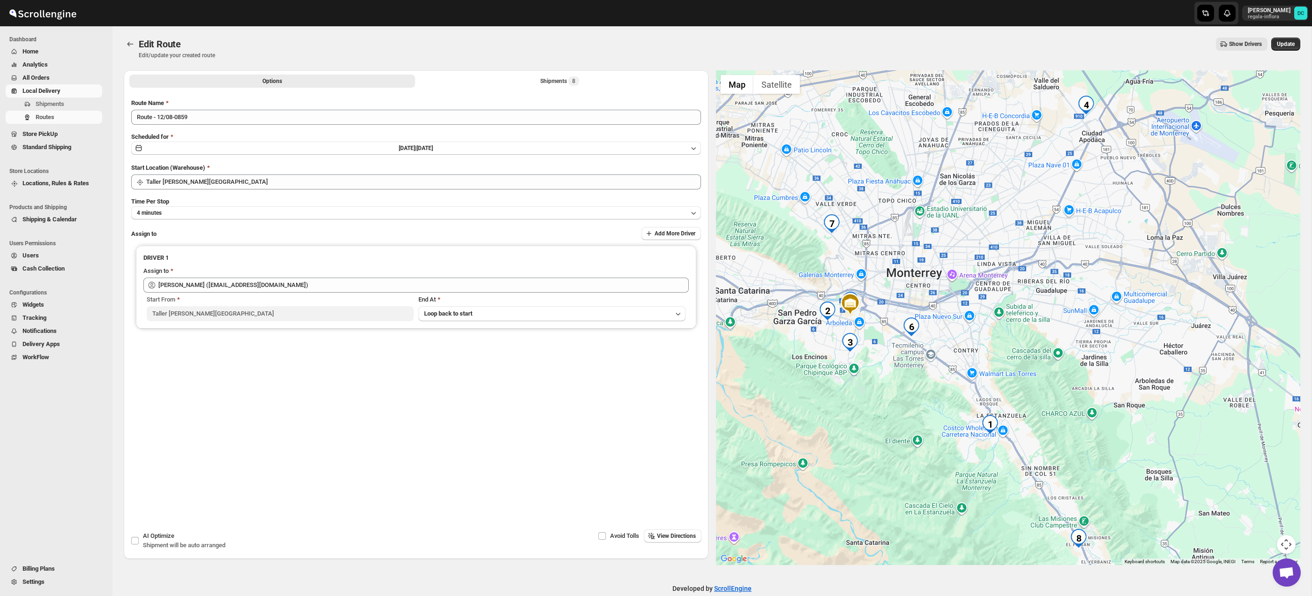
drag, startPoint x: 1045, startPoint y: 414, endPoint x: 1043, endPoint y: 400, distance: 13.8
click at [1043, 400] on div at bounding box center [1008, 317] width 585 height 494
click at [544, 83] on div "Shipments 8" at bounding box center [559, 80] width 39 height 9
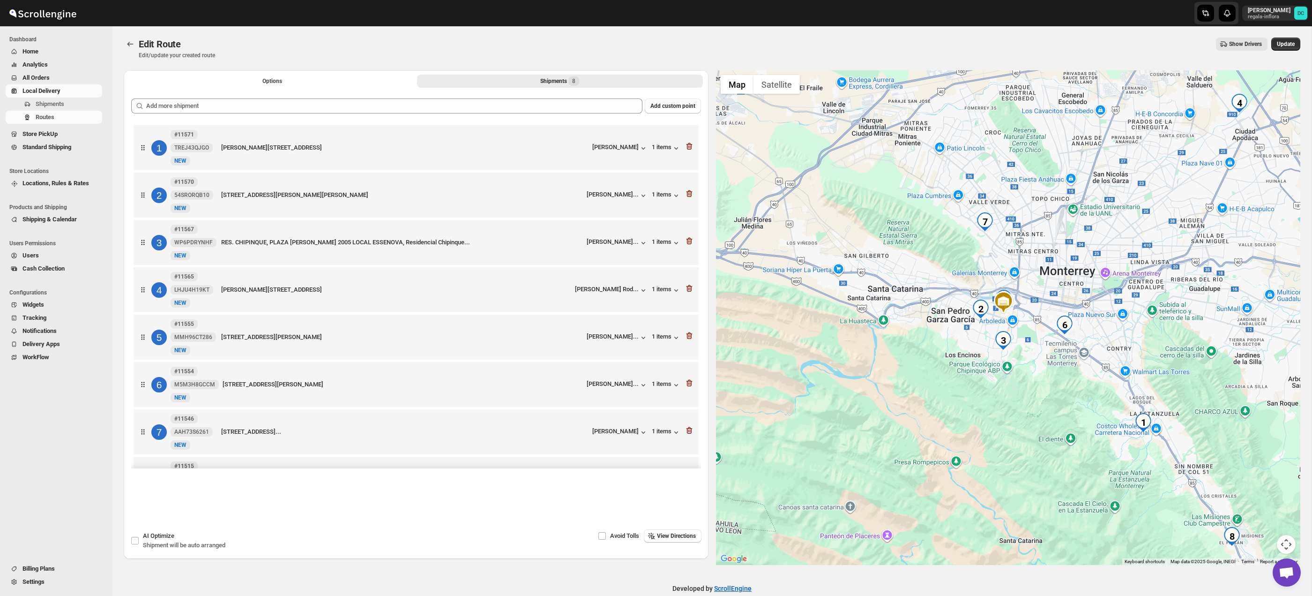
drag, startPoint x: 1185, startPoint y: 395, endPoint x: 1123, endPoint y: 353, distance: 75.0
click at [1118, 349] on div at bounding box center [1008, 317] width 585 height 494
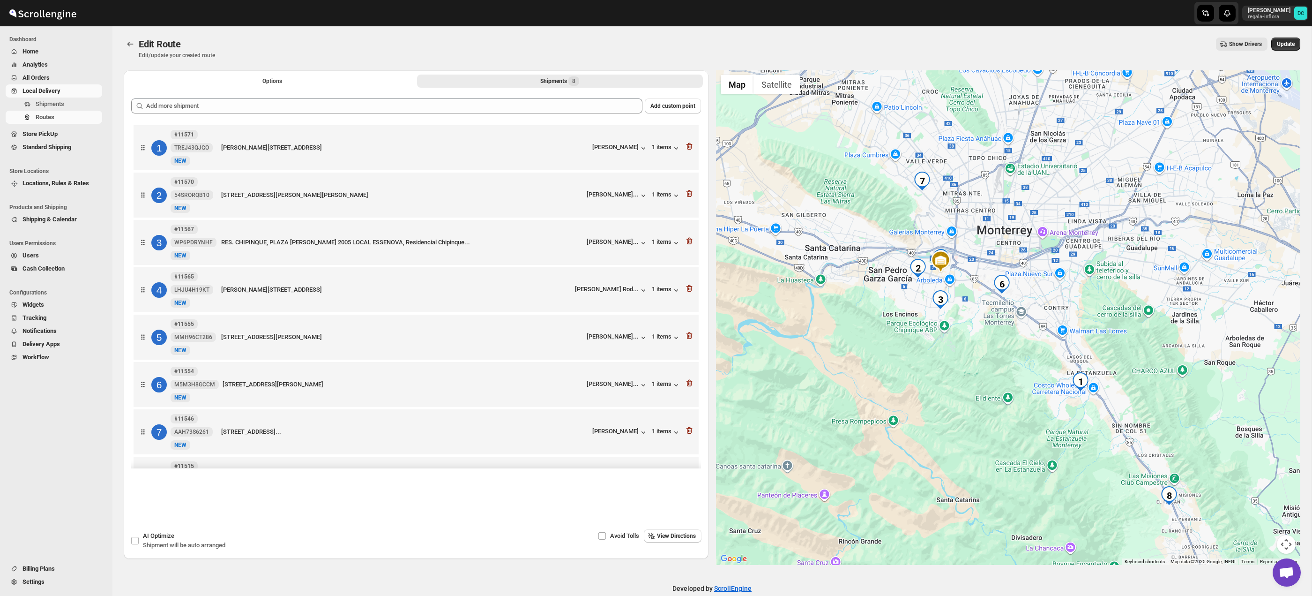
click at [1282, 536] on button "Map camera controls" at bounding box center [1286, 544] width 19 height 19
click at [1267, 542] on button "Zoom out" at bounding box center [1262, 544] width 19 height 19
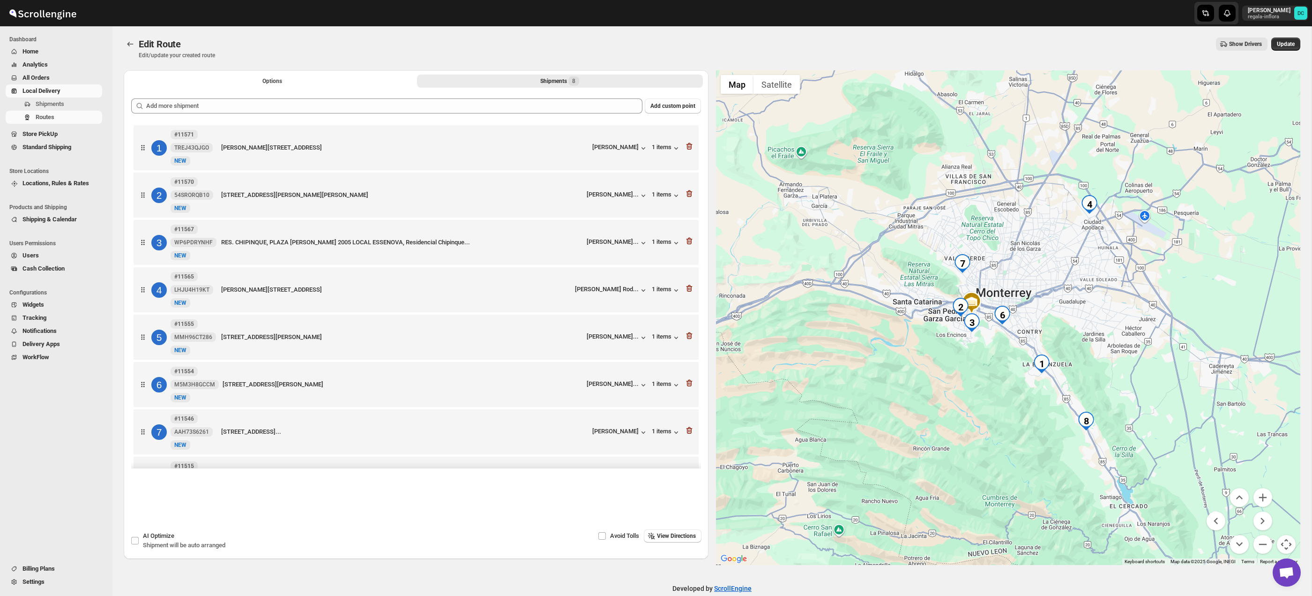
drag, startPoint x: 1063, startPoint y: 327, endPoint x: 1059, endPoint y: 348, distance: 20.9
click at [1059, 348] on div at bounding box center [1008, 317] width 585 height 494
click at [691, 194] on icon "button" at bounding box center [689, 193] width 9 height 9
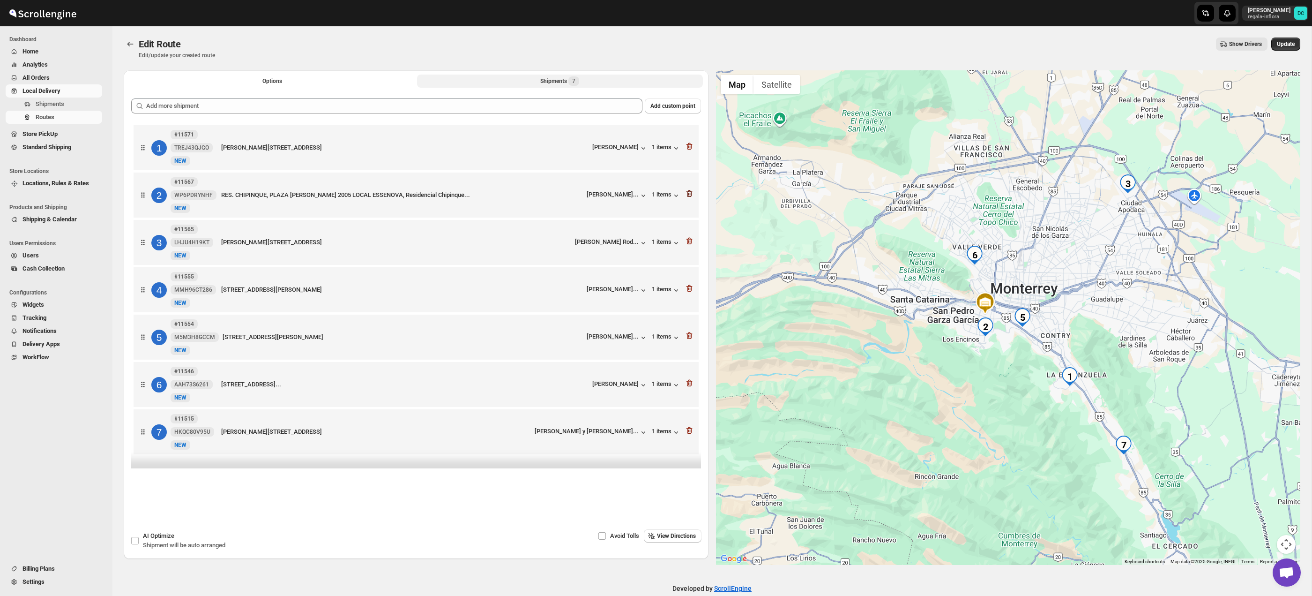
click at [689, 193] on icon "button" at bounding box center [689, 193] width 6 height 7
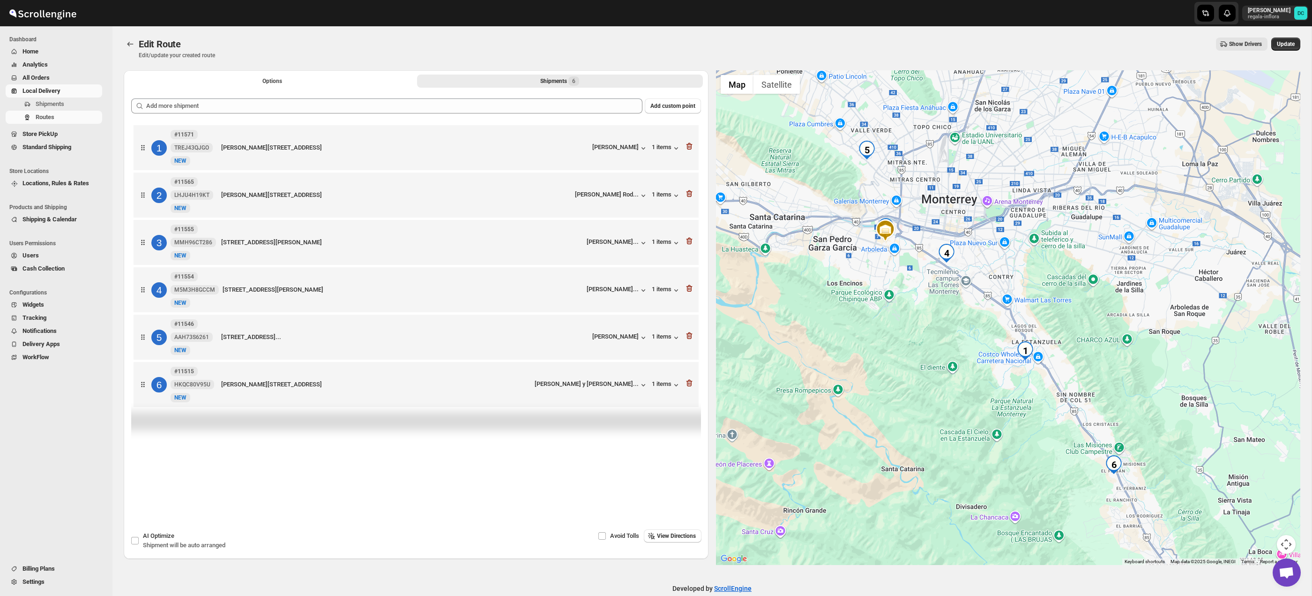
drag, startPoint x: 1036, startPoint y: 218, endPoint x: 1024, endPoint y: 159, distance: 60.4
click at [1023, 158] on div at bounding box center [1008, 317] width 585 height 494
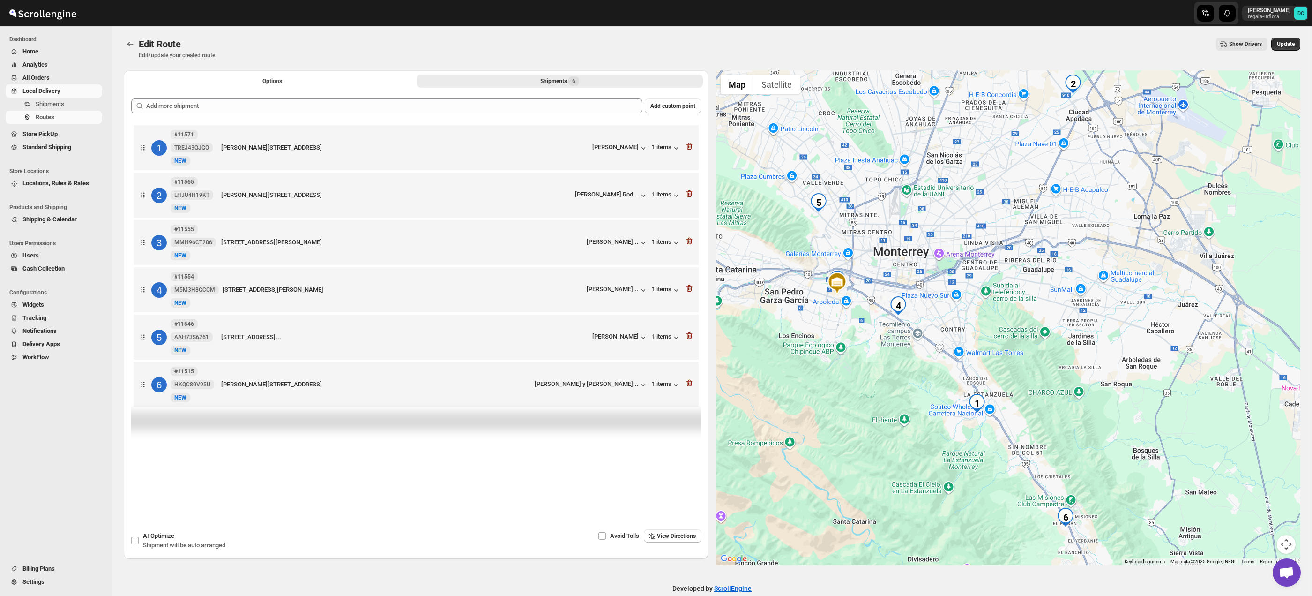
drag, startPoint x: 1062, startPoint y: 180, endPoint x: 1023, endPoint y: 218, distance: 54.0
click at [1023, 218] on div at bounding box center [1008, 317] width 585 height 494
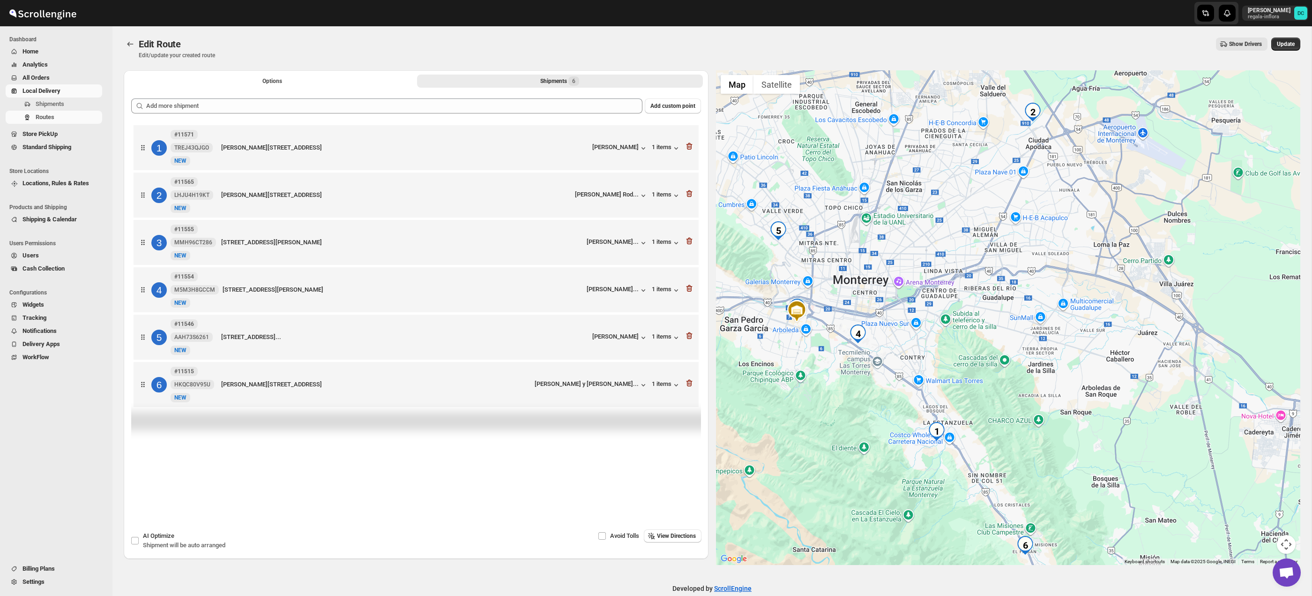
drag, startPoint x: 1029, startPoint y: 191, endPoint x: 822, endPoint y: 230, distance: 209.8
click at [996, 216] on div at bounding box center [1008, 317] width 585 height 494
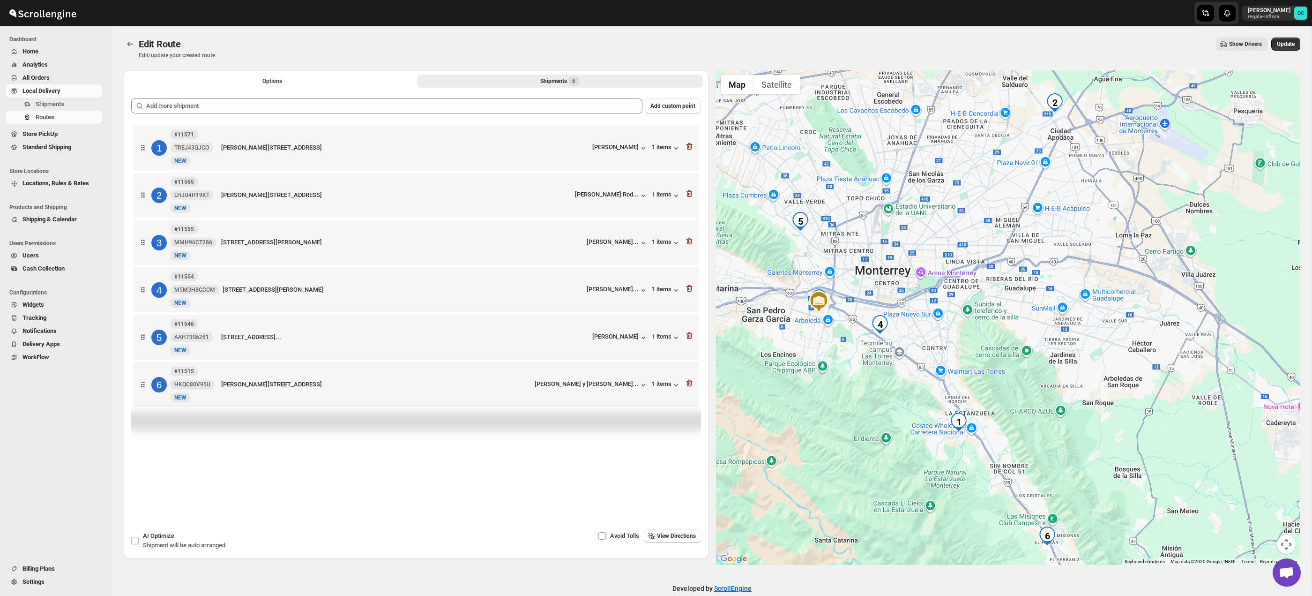
drag, startPoint x: 910, startPoint y: 264, endPoint x: 921, endPoint y: 259, distance: 11.7
click at [922, 259] on div at bounding box center [1008, 317] width 585 height 494
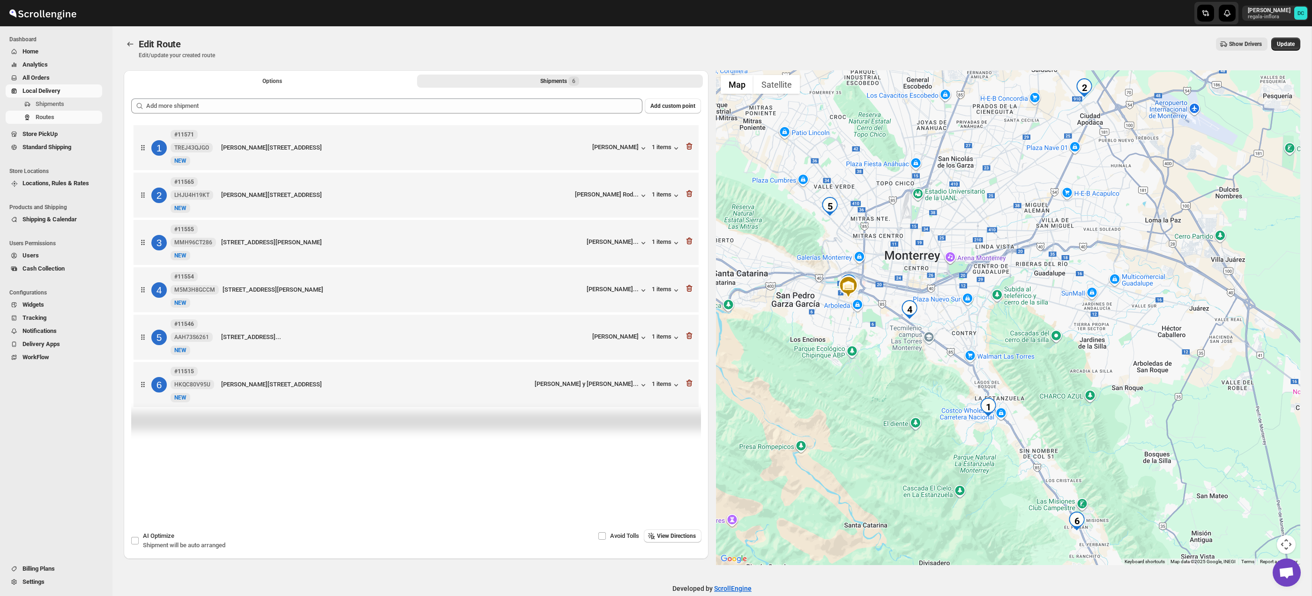
drag, startPoint x: 805, startPoint y: 351, endPoint x: 833, endPoint y: 337, distance: 31.6
click at [833, 337] on div at bounding box center [1008, 317] width 585 height 494
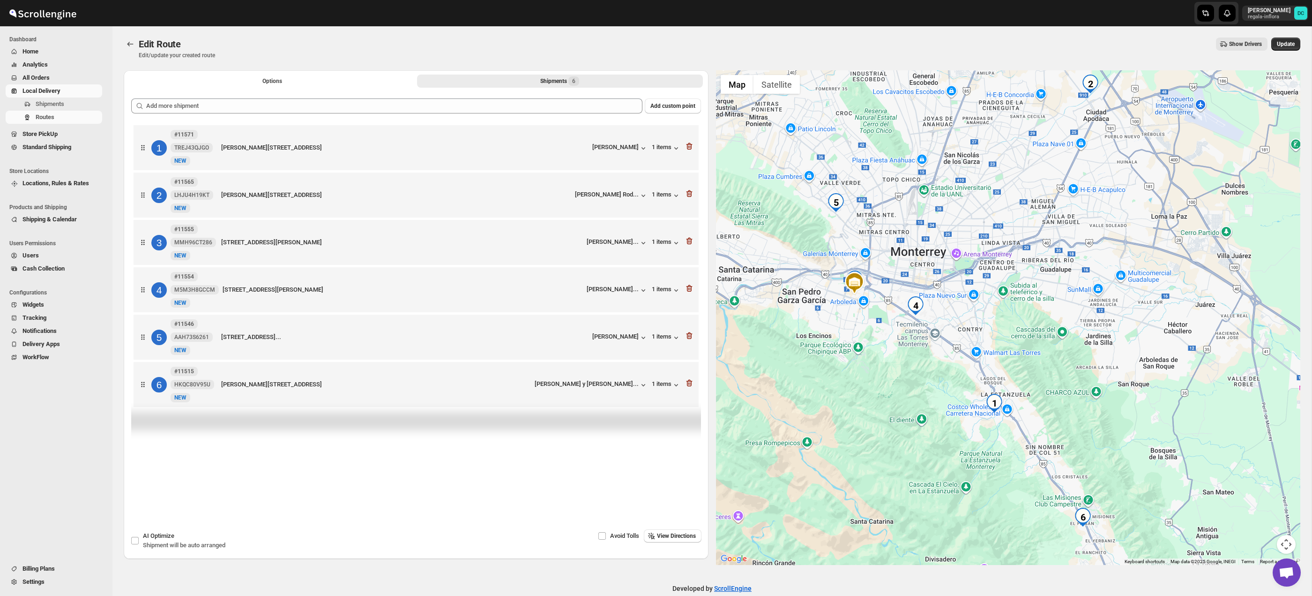
click at [1287, 537] on button "Map camera controls" at bounding box center [1286, 544] width 19 height 19
click at [1264, 499] on button "Zoom in" at bounding box center [1262, 497] width 19 height 19
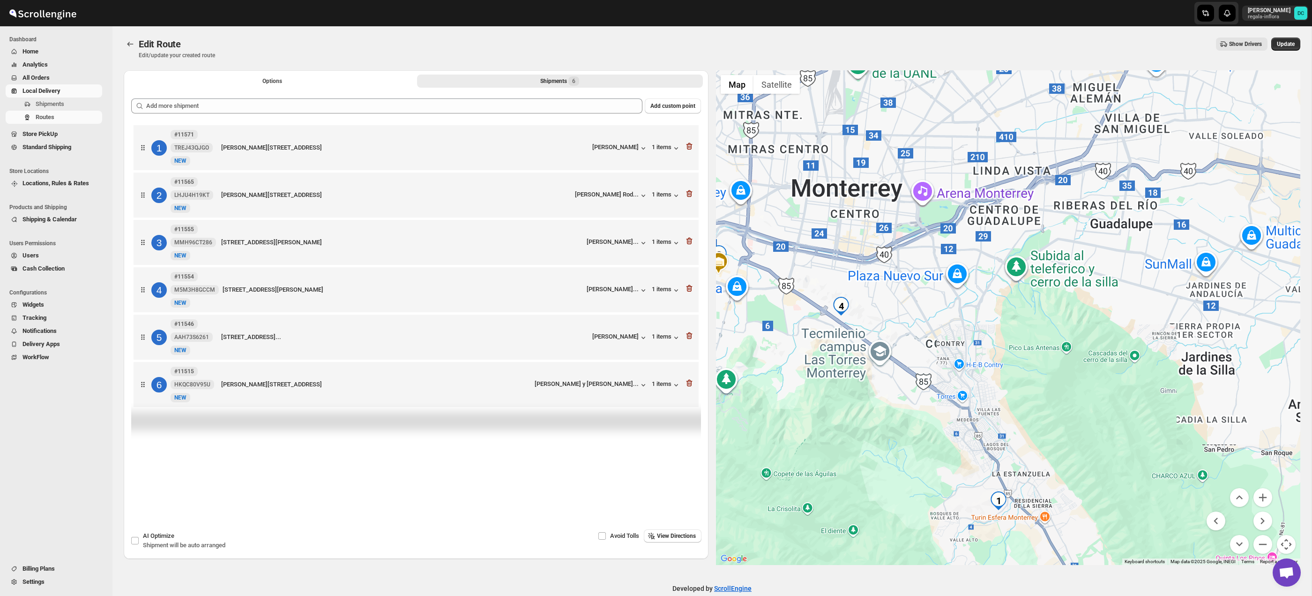
drag, startPoint x: 940, startPoint y: 350, endPoint x: 1068, endPoint y: 357, distance: 128.1
click at [1068, 357] on div at bounding box center [1008, 317] width 585 height 494
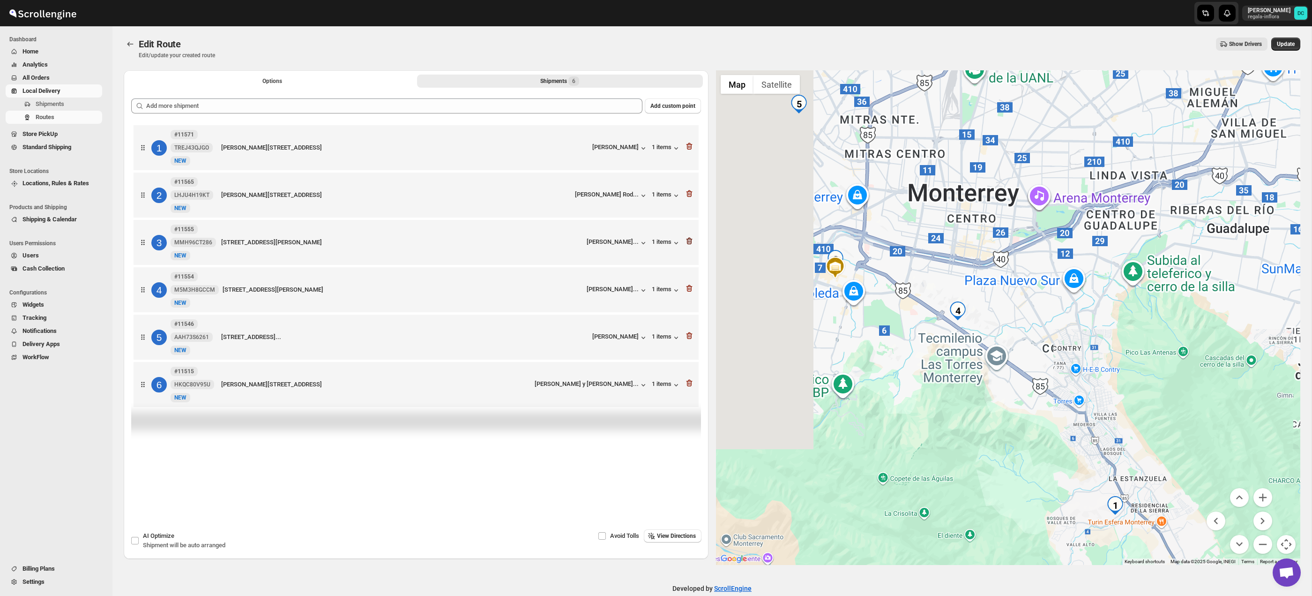
click at [693, 241] on icon "button" at bounding box center [689, 240] width 9 height 9
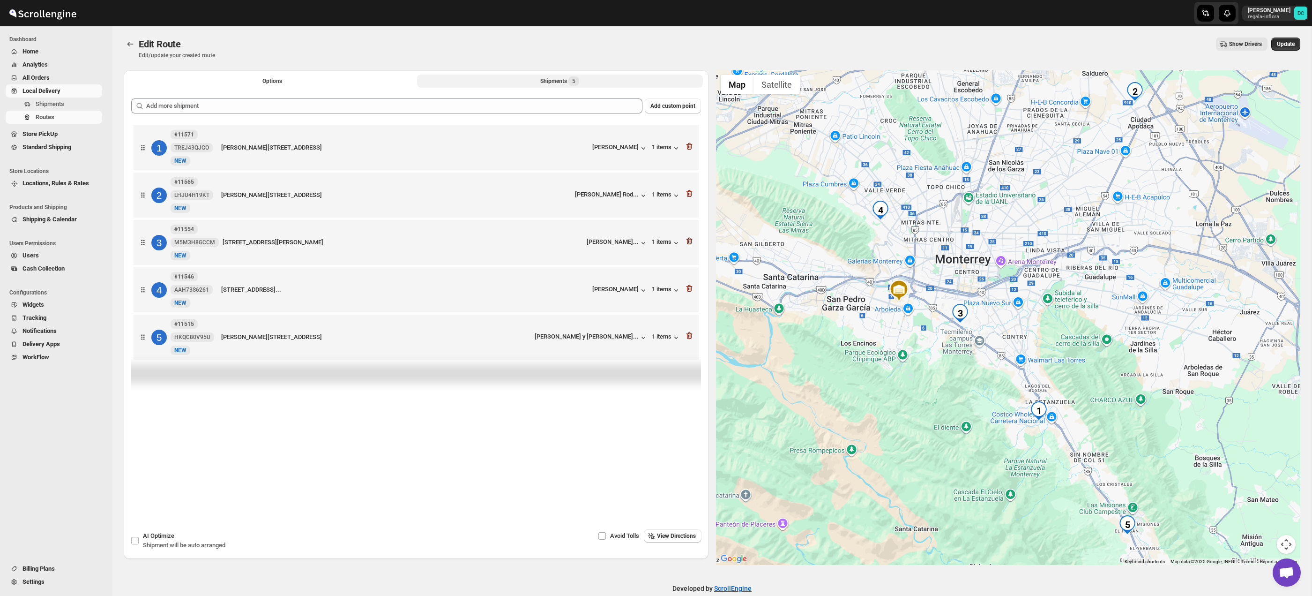
click at [690, 241] on icon "button" at bounding box center [689, 241] width 6 height 7
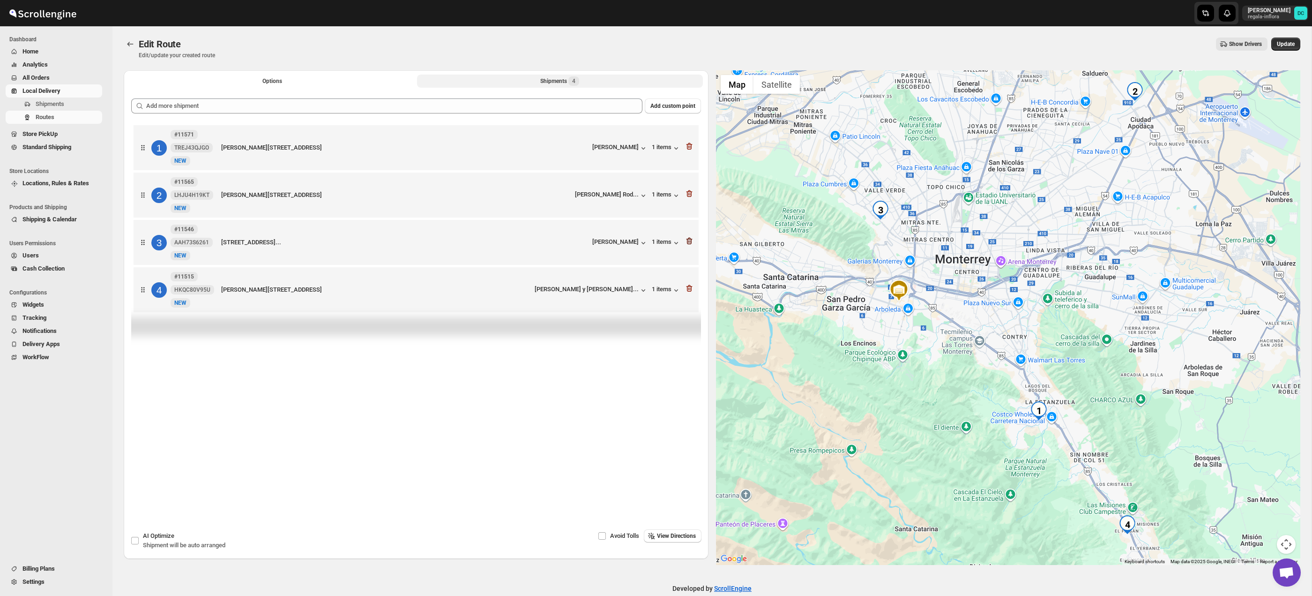
click at [690, 241] on icon "button" at bounding box center [689, 240] width 9 height 9
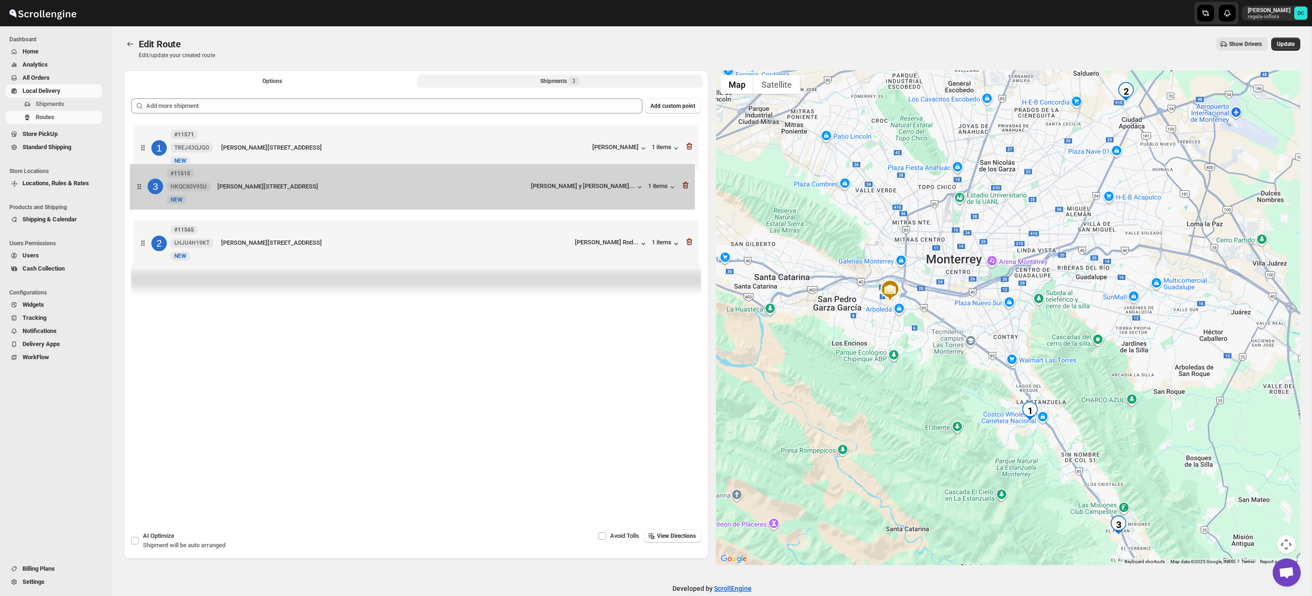
drag, startPoint x: 142, startPoint y: 248, endPoint x: 138, endPoint y: 187, distance: 61.1
click at [138, 188] on div "1 #11571 TREJ43QJGO New NEW [PERSON_NAME][STREET_ADDRESS] [PERSON_NAME] 1 items…" at bounding box center [416, 196] width 570 height 147
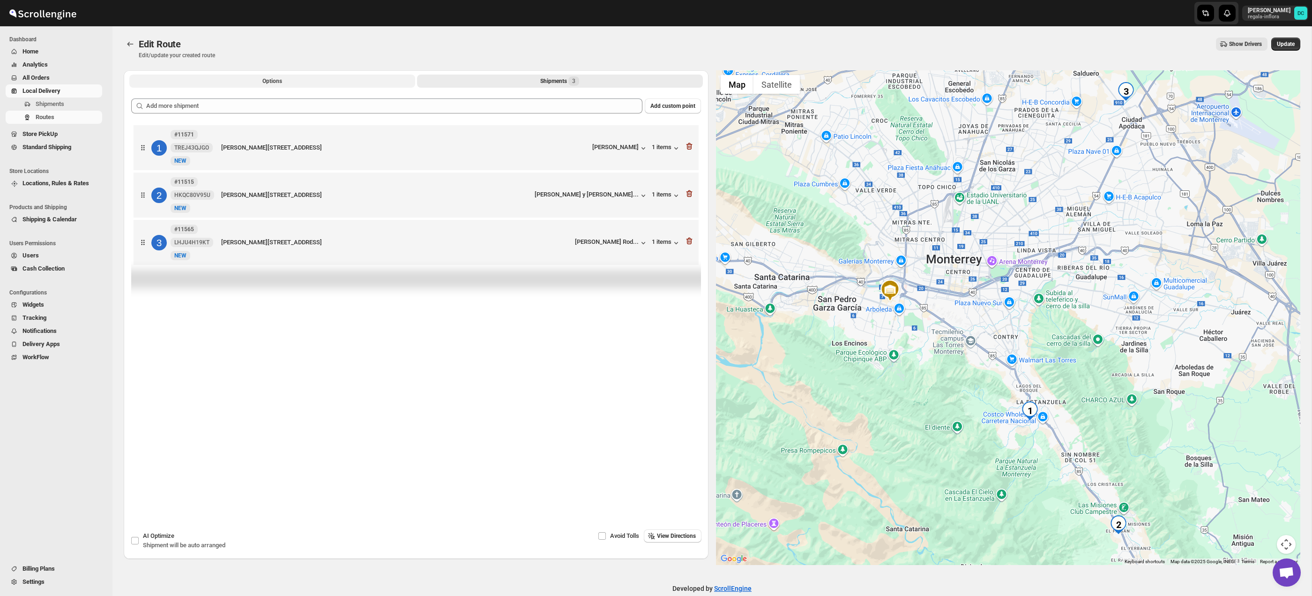
click at [296, 79] on button "Options" at bounding box center [272, 81] width 286 height 13
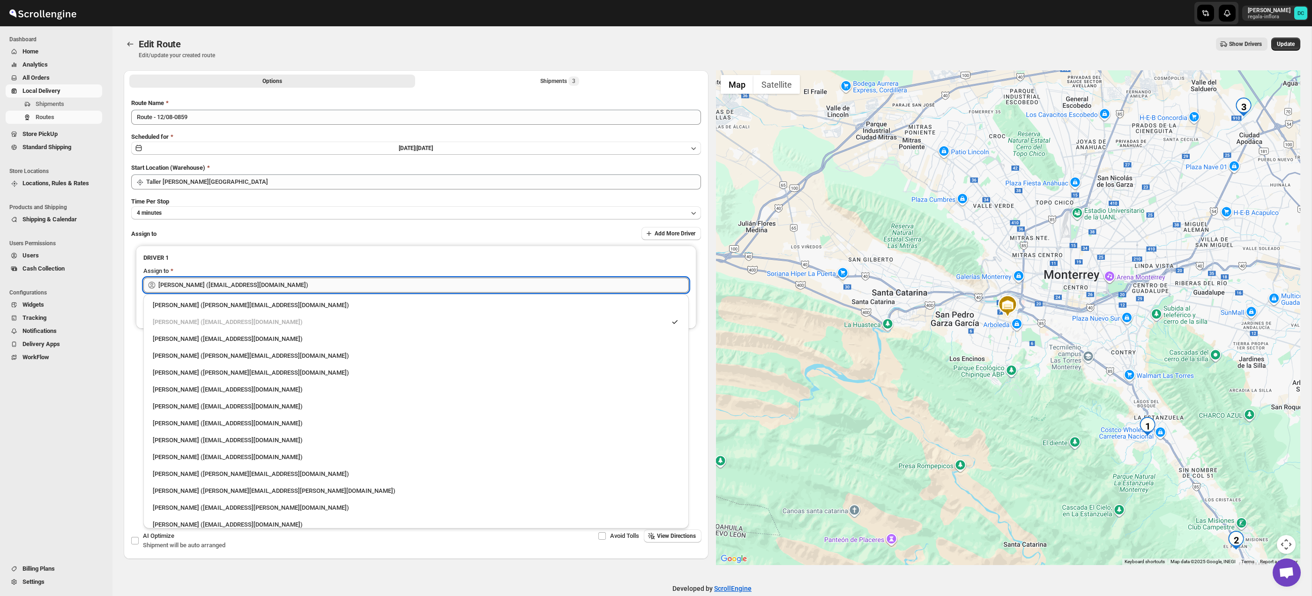
click at [262, 283] on input "[PERSON_NAME] ([EMAIL_ADDRESS][DOMAIN_NAME])" at bounding box center [423, 284] width 530 height 15
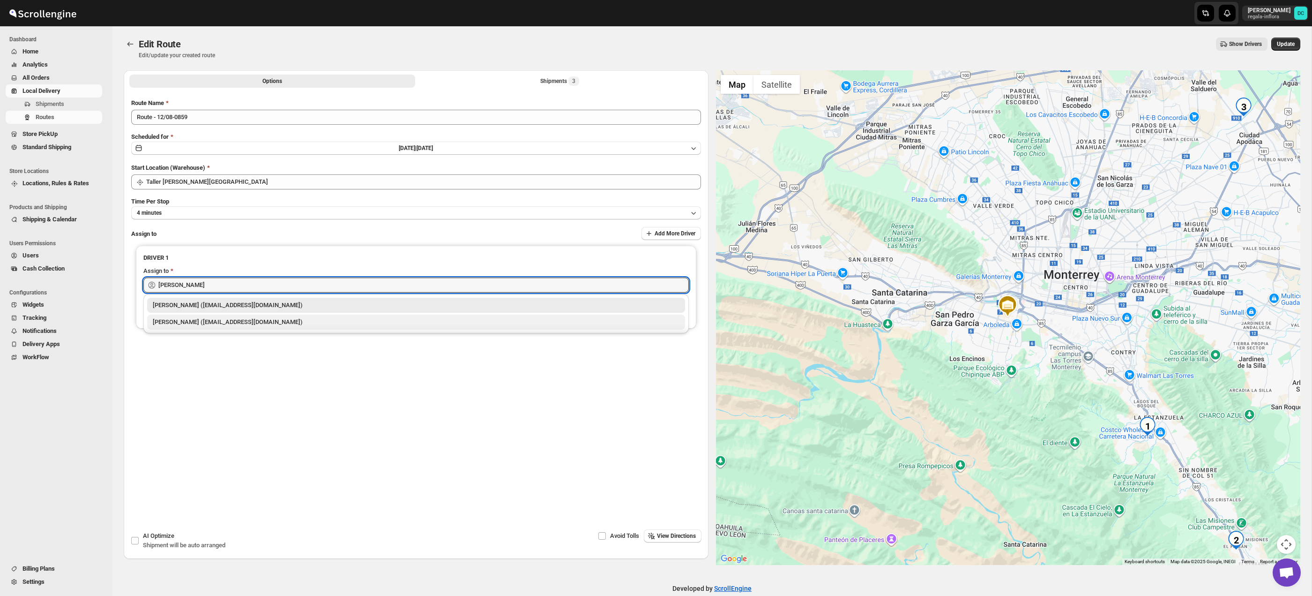
click at [261, 320] on div "[PERSON_NAME] ([EMAIL_ADDRESS][DOMAIN_NAME])" at bounding box center [416, 321] width 527 height 9
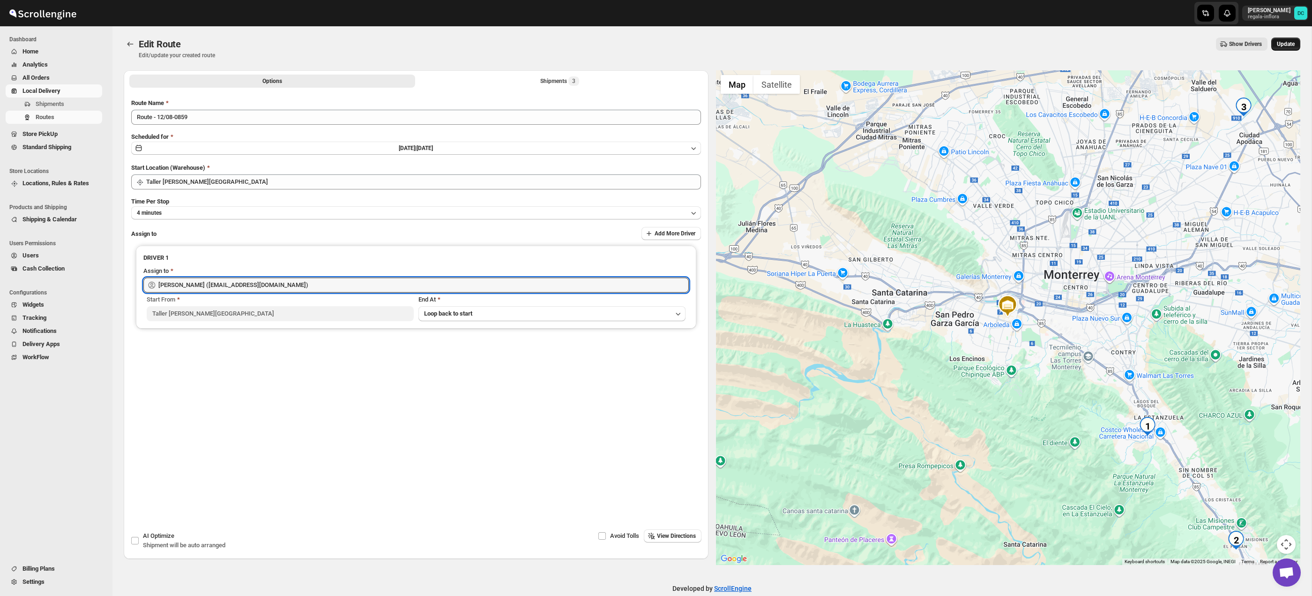
type input "[PERSON_NAME] ([EMAIL_ADDRESS][DOMAIN_NAME])"
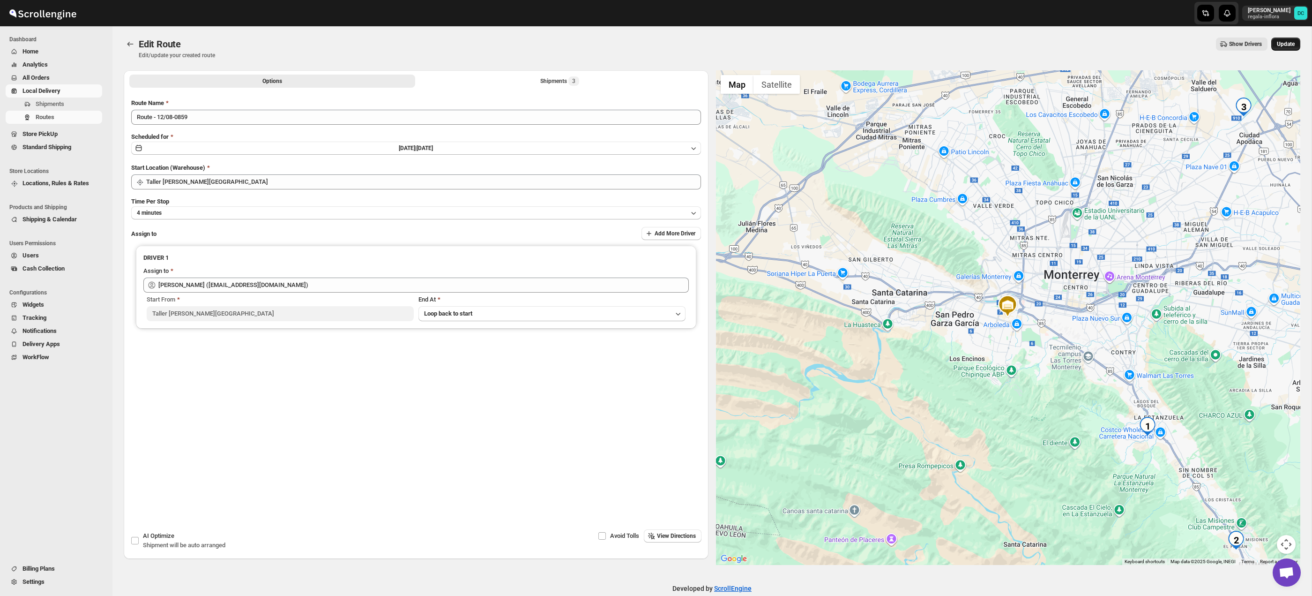
click at [1286, 43] on span "Update" at bounding box center [1286, 43] width 18 height 7
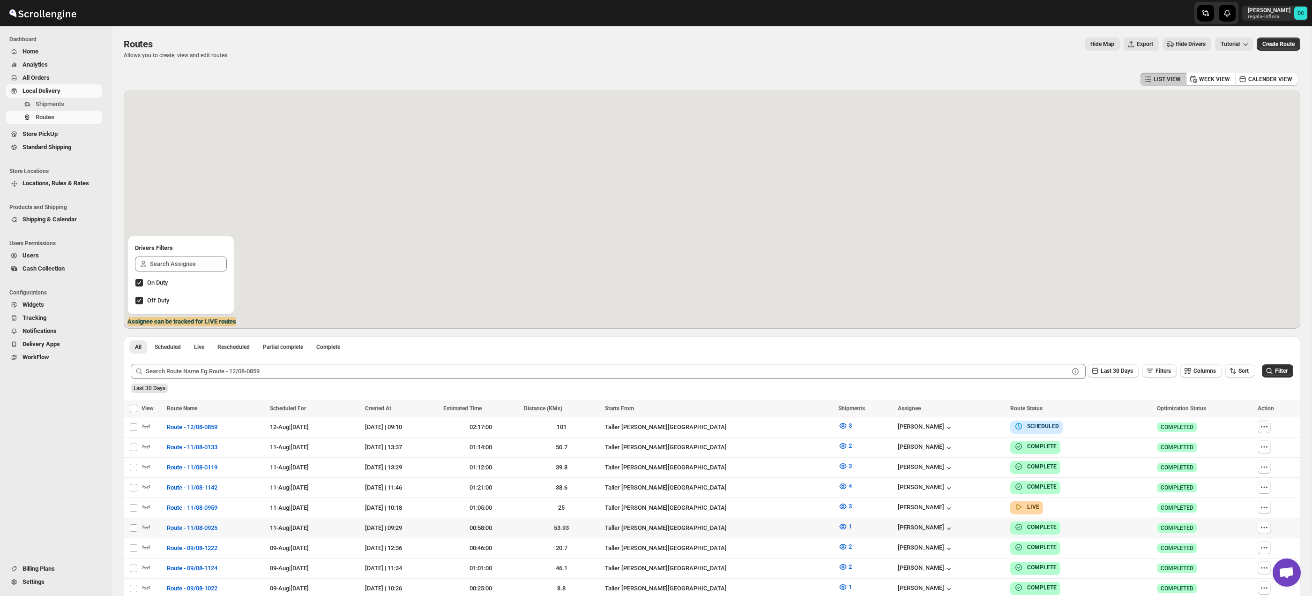
click at [1263, 423] on icon "button" at bounding box center [1264, 426] width 9 height 9
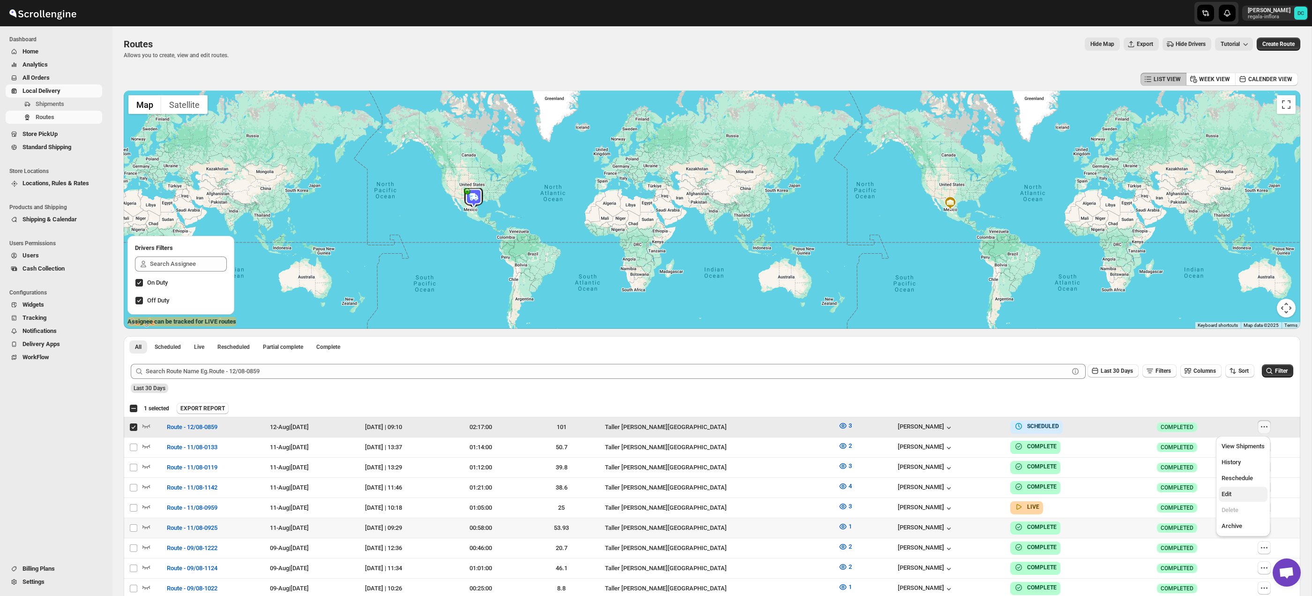
click at [1231, 495] on span "Edit" at bounding box center [1227, 493] width 10 height 7
checkbox input "false"
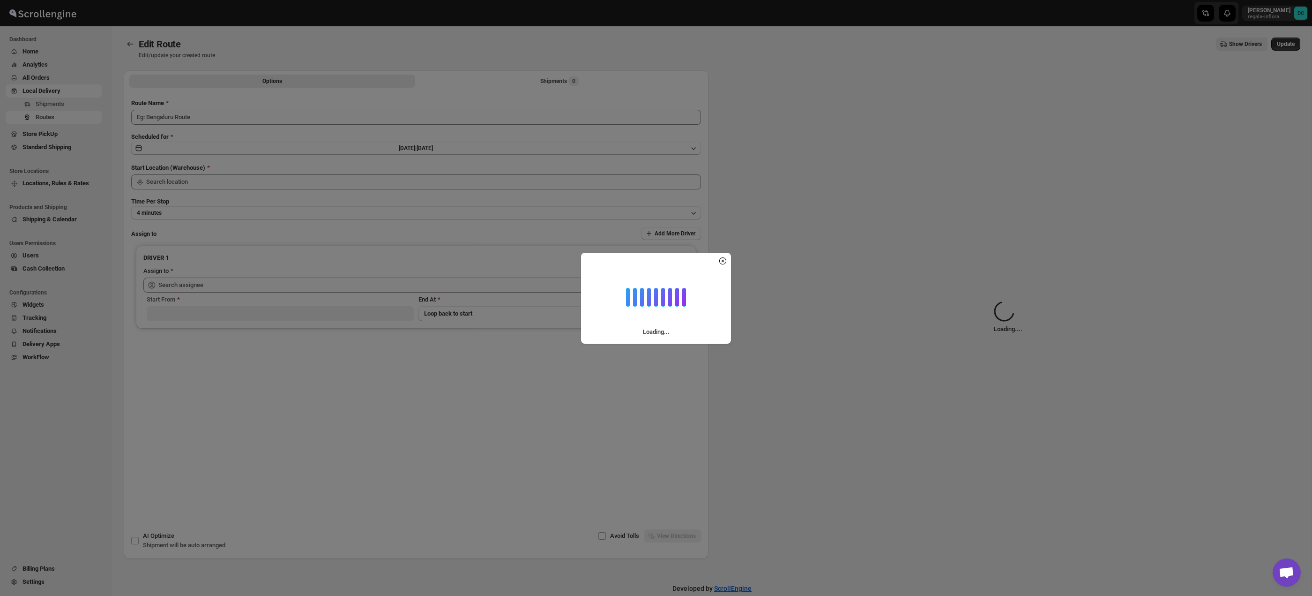
type input "Route - 12/08-0859"
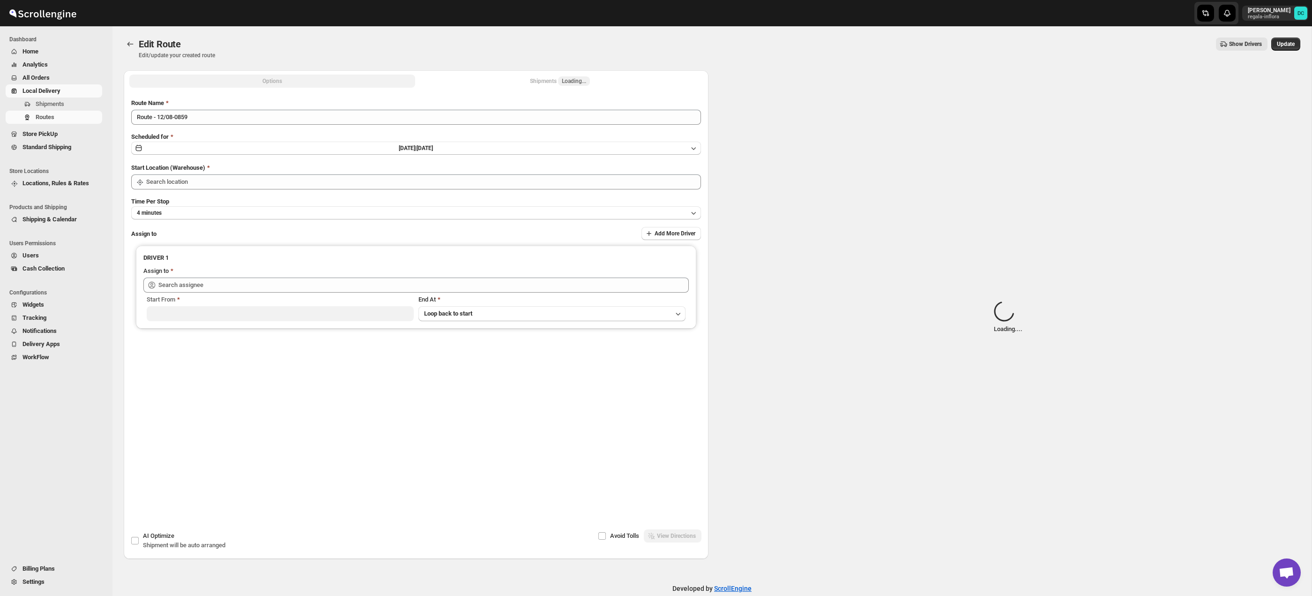
type input "Taller [PERSON_NAME][GEOGRAPHIC_DATA]"
type input "[PERSON_NAME] ([EMAIL_ADDRESS][DOMAIN_NAME])"
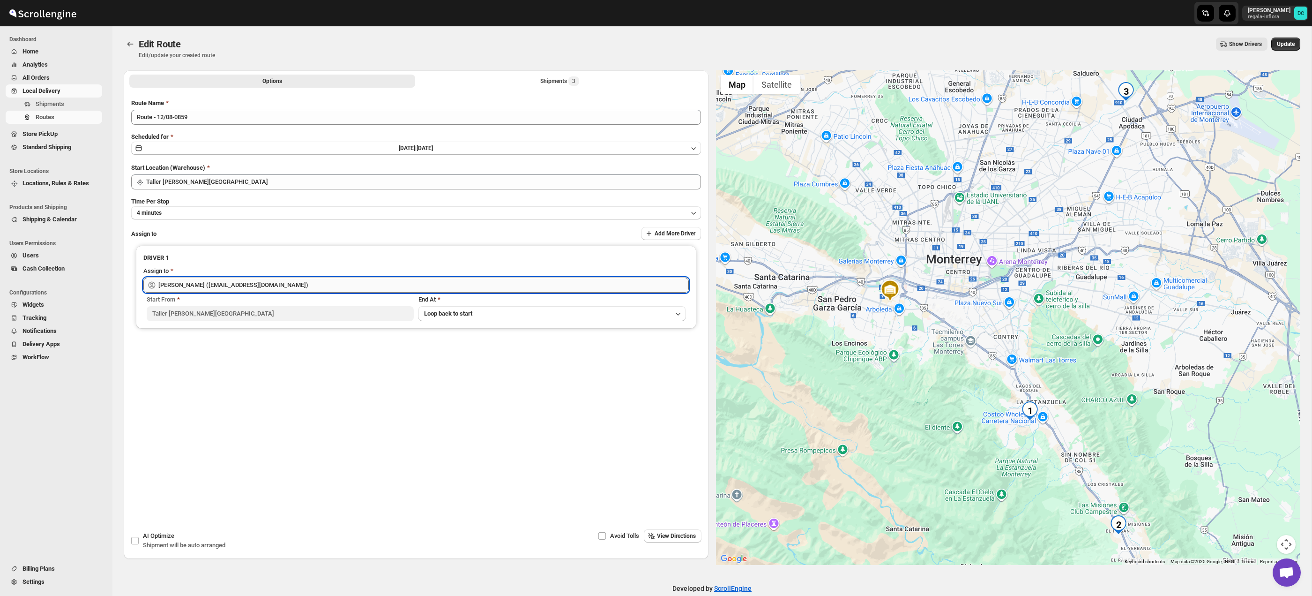
click at [295, 284] on input "[PERSON_NAME] ([EMAIL_ADDRESS][DOMAIN_NAME])" at bounding box center [423, 284] width 530 height 15
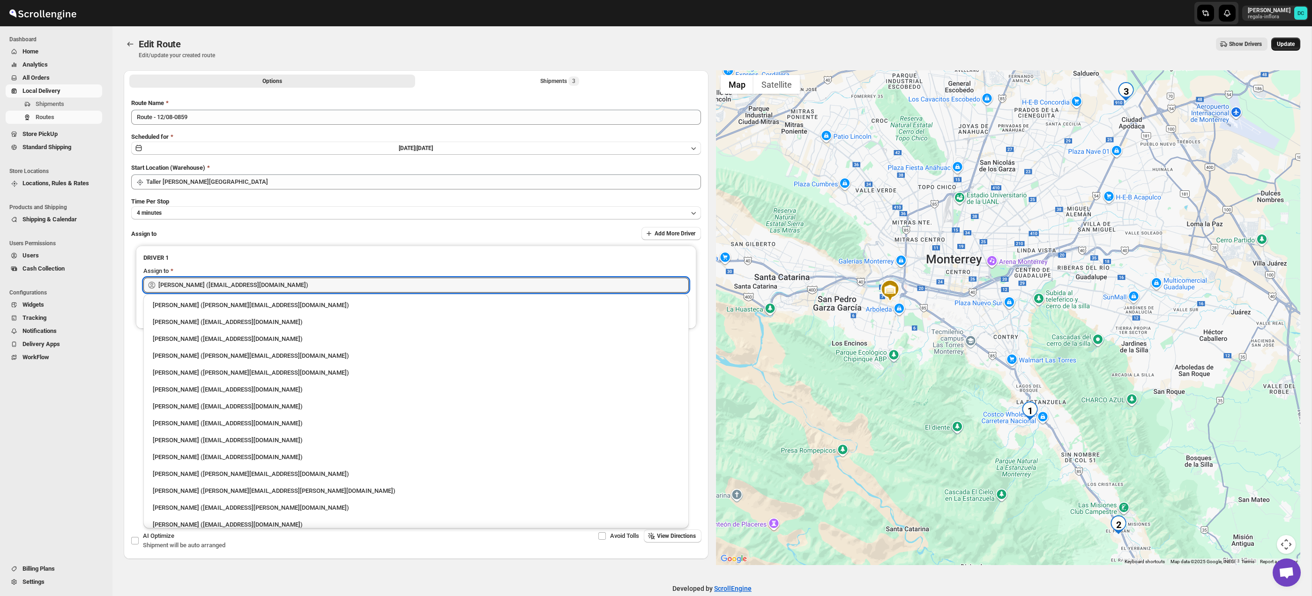
click at [1298, 46] on button "Update" at bounding box center [1285, 43] width 29 height 13
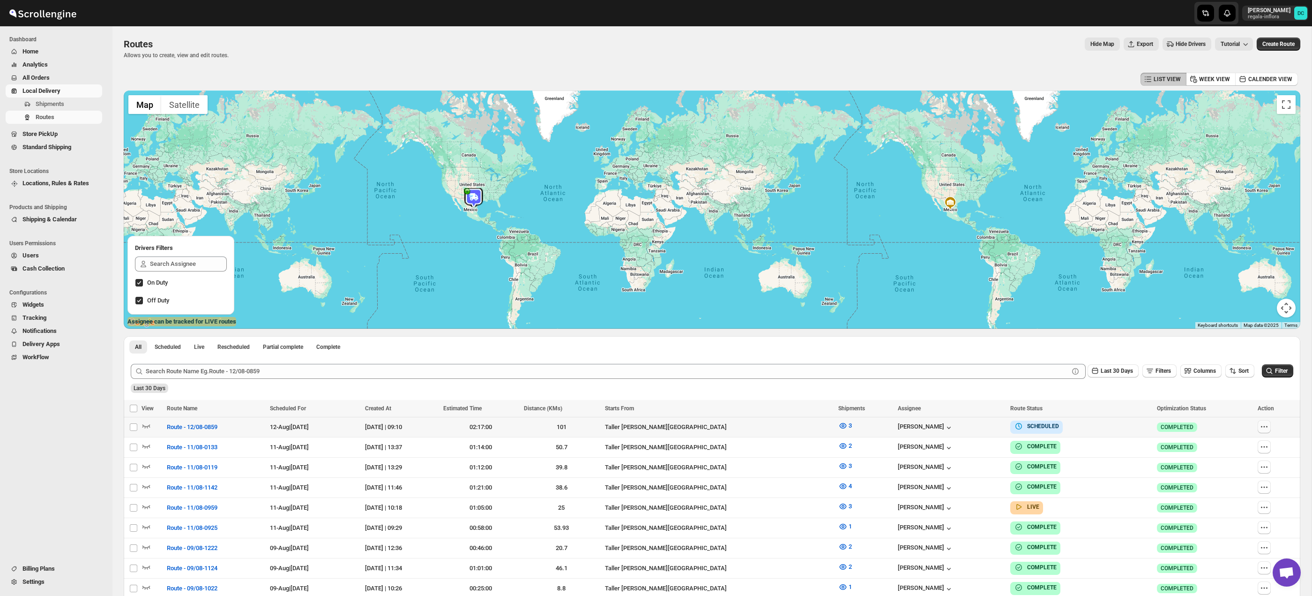
click at [1265, 427] on icon "button" at bounding box center [1263, 426] width 1 height 1
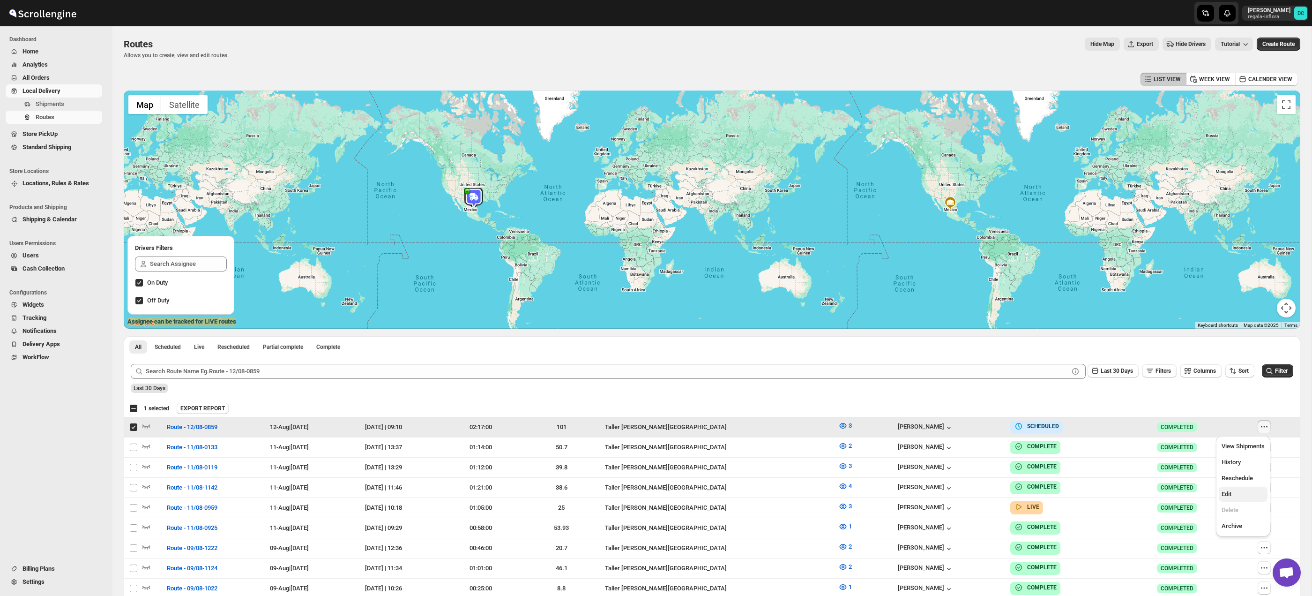
click at [1241, 492] on span "Edit" at bounding box center [1243, 493] width 43 height 9
checkbox input "false"
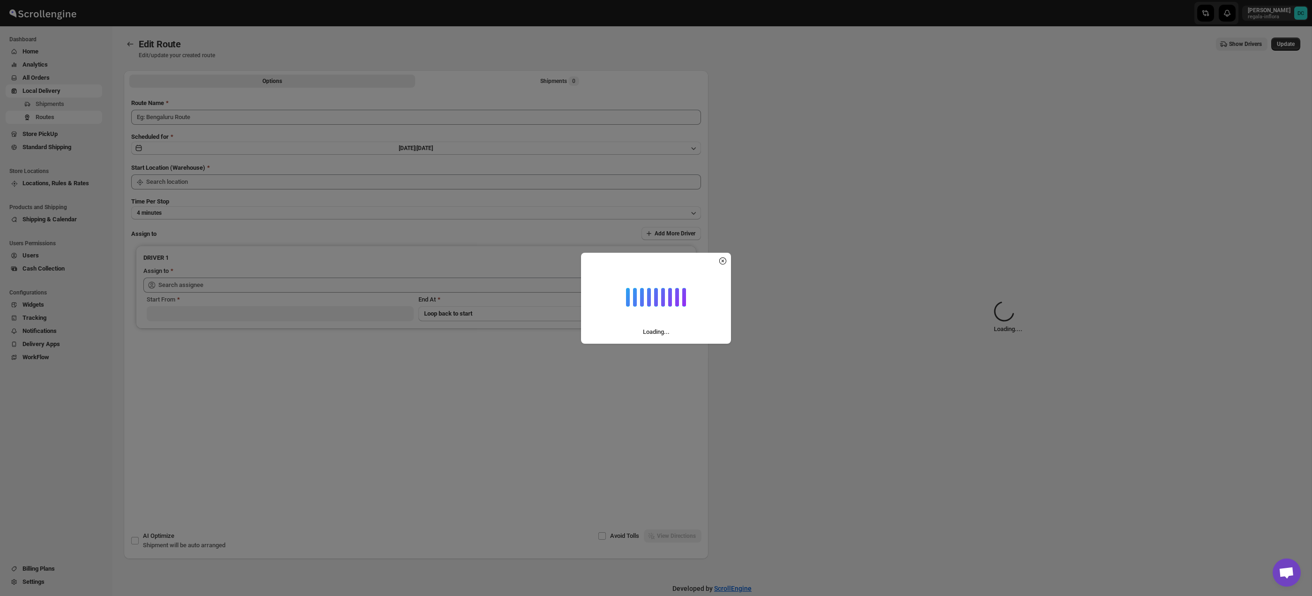
type input "Route - 12/08-0859"
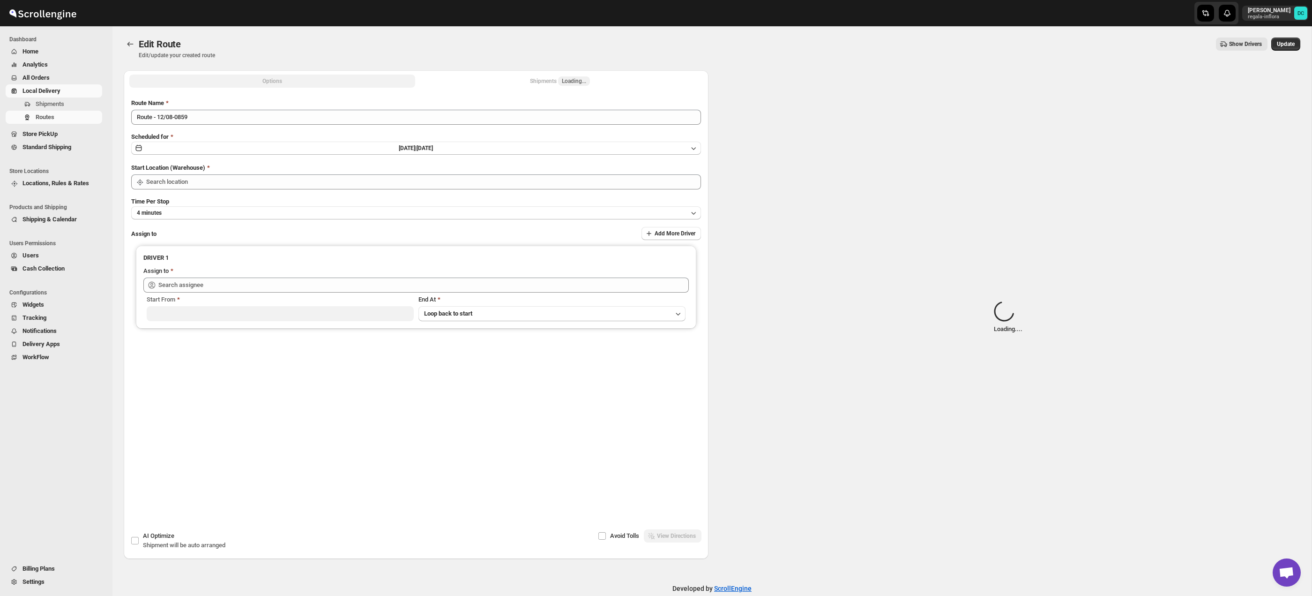
type input "Taller [PERSON_NAME][GEOGRAPHIC_DATA]"
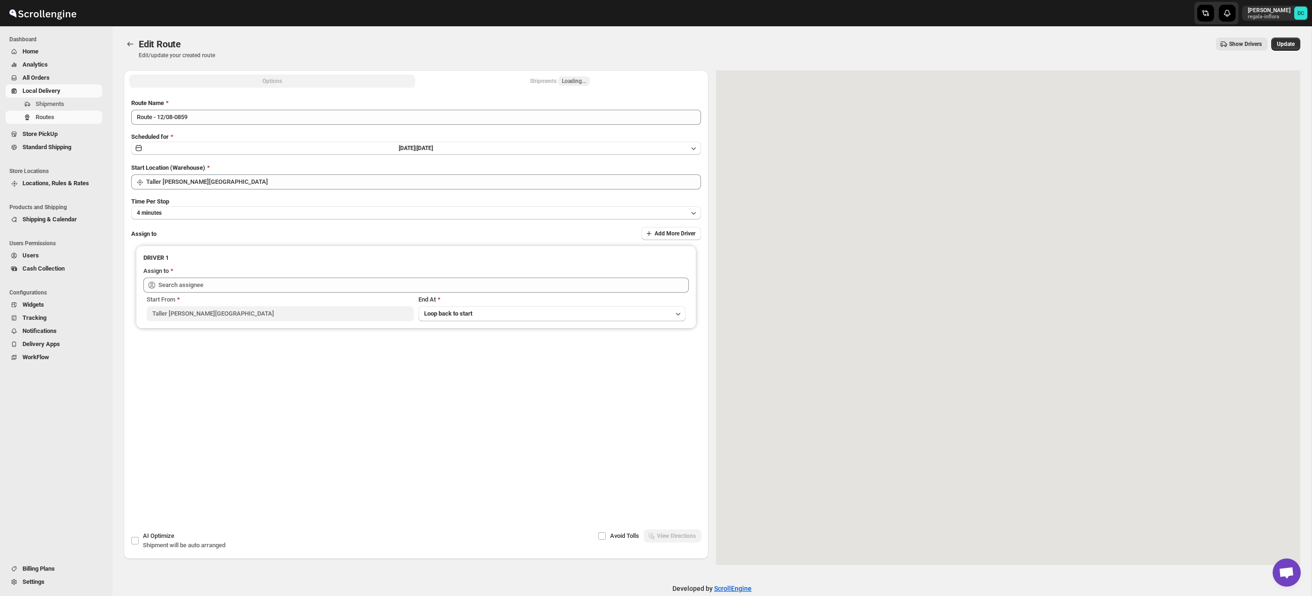
type input "[PERSON_NAME] ([EMAIL_ADDRESS][DOMAIN_NAME])"
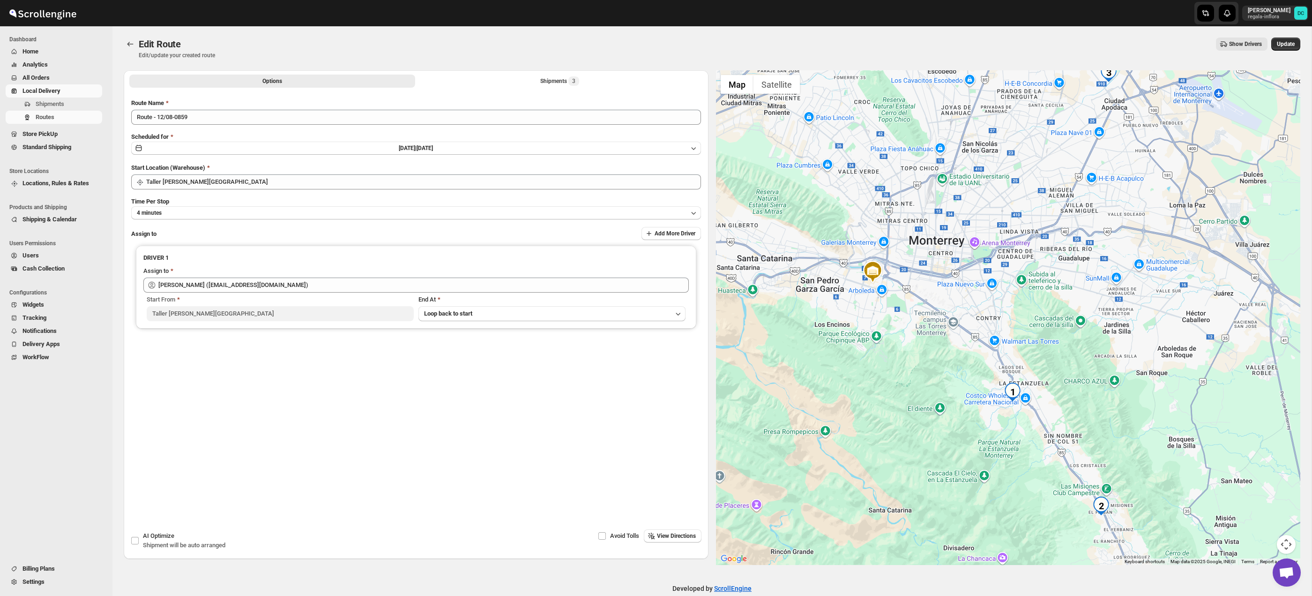
click at [1112, 414] on div at bounding box center [1008, 317] width 585 height 494
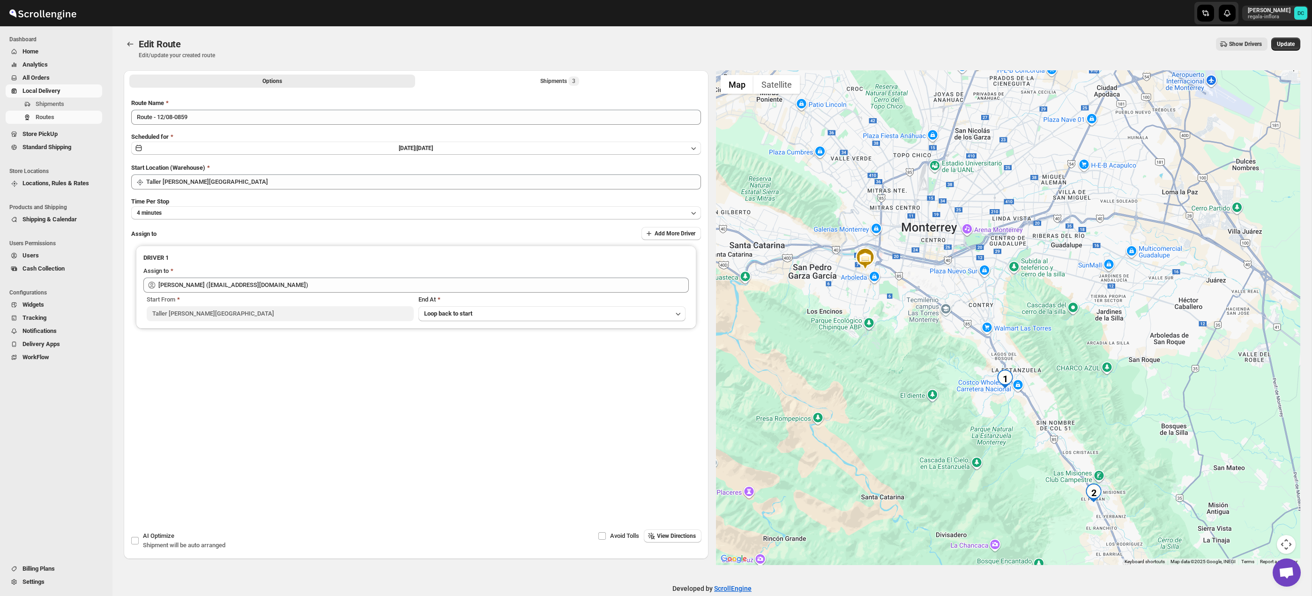
click at [1285, 541] on button "Map camera controls" at bounding box center [1286, 544] width 19 height 19
drag, startPoint x: 567, startPoint y: 83, endPoint x: 578, endPoint y: 88, distance: 11.6
click at [567, 83] on div "Shipments 3" at bounding box center [559, 80] width 39 height 9
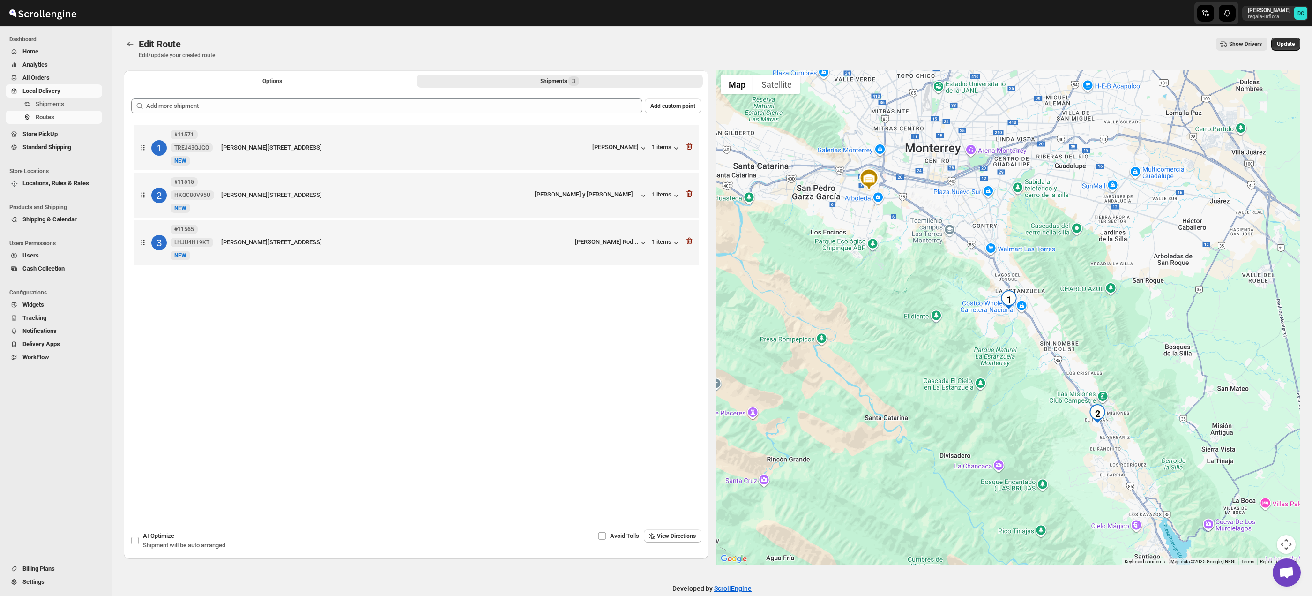
drag, startPoint x: 1152, startPoint y: 375, endPoint x: 1093, endPoint y: 321, distance: 80.3
click at [1093, 321] on div at bounding box center [1008, 317] width 585 height 494
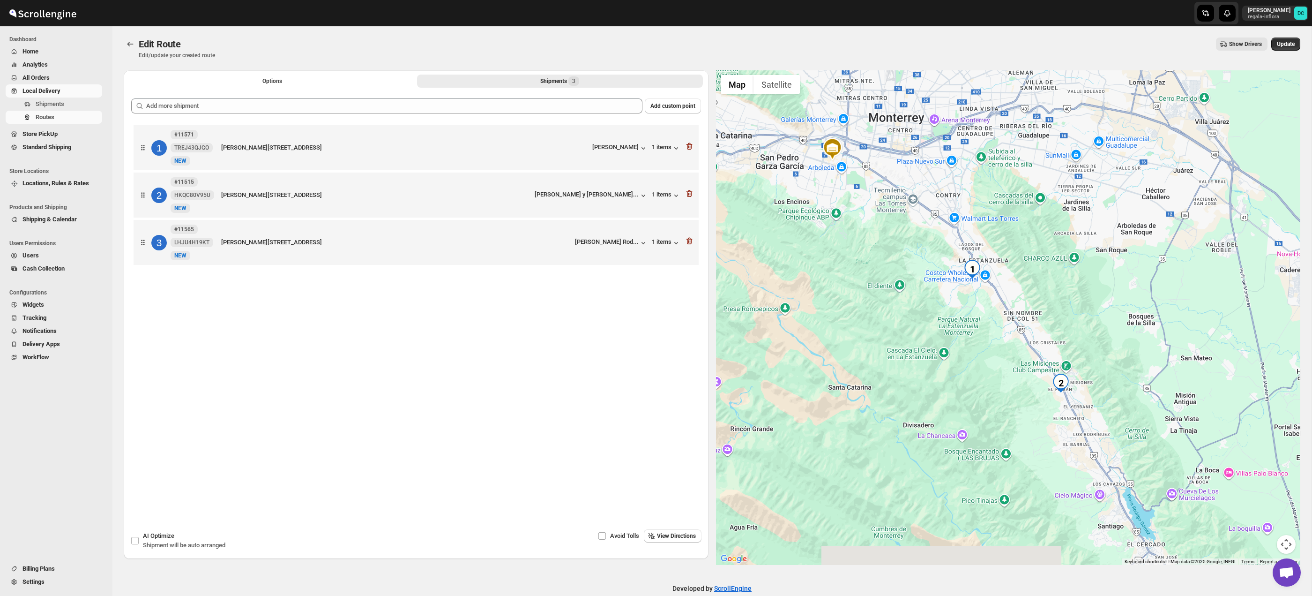
click at [1289, 541] on button "Map camera controls" at bounding box center [1286, 544] width 19 height 19
click at [1267, 500] on button "Zoom in" at bounding box center [1262, 497] width 19 height 19
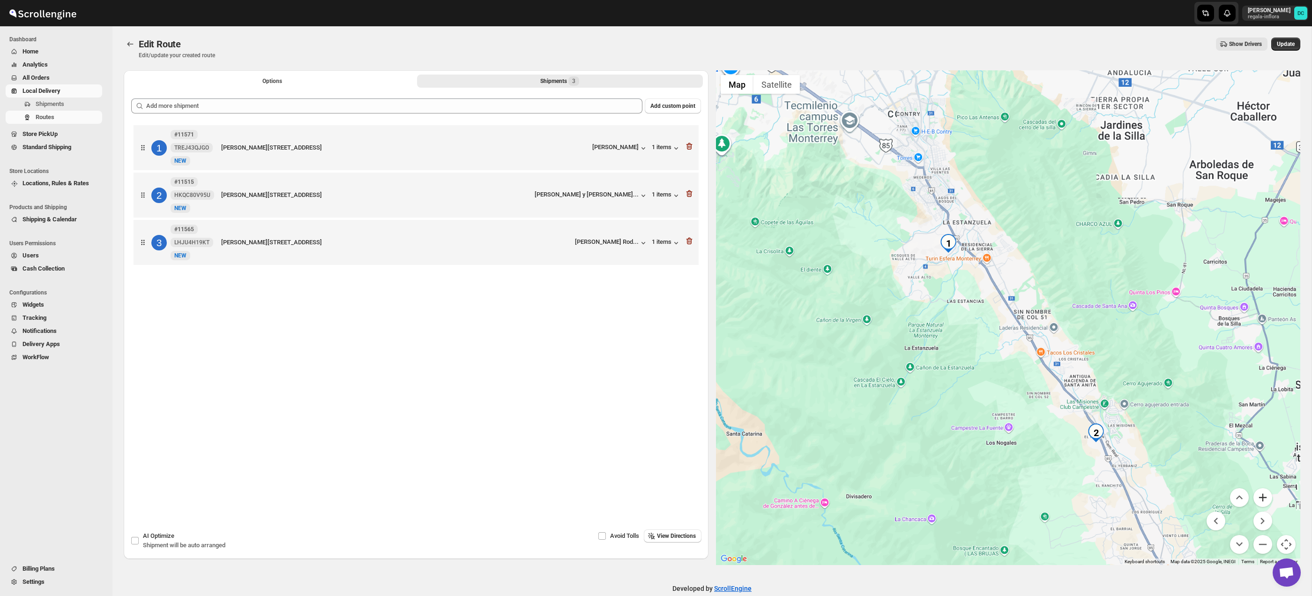
drag, startPoint x: 1267, startPoint y: 500, endPoint x: 1251, endPoint y: 474, distance: 31.3
click at [1267, 500] on button "Zoom in" at bounding box center [1262, 497] width 19 height 19
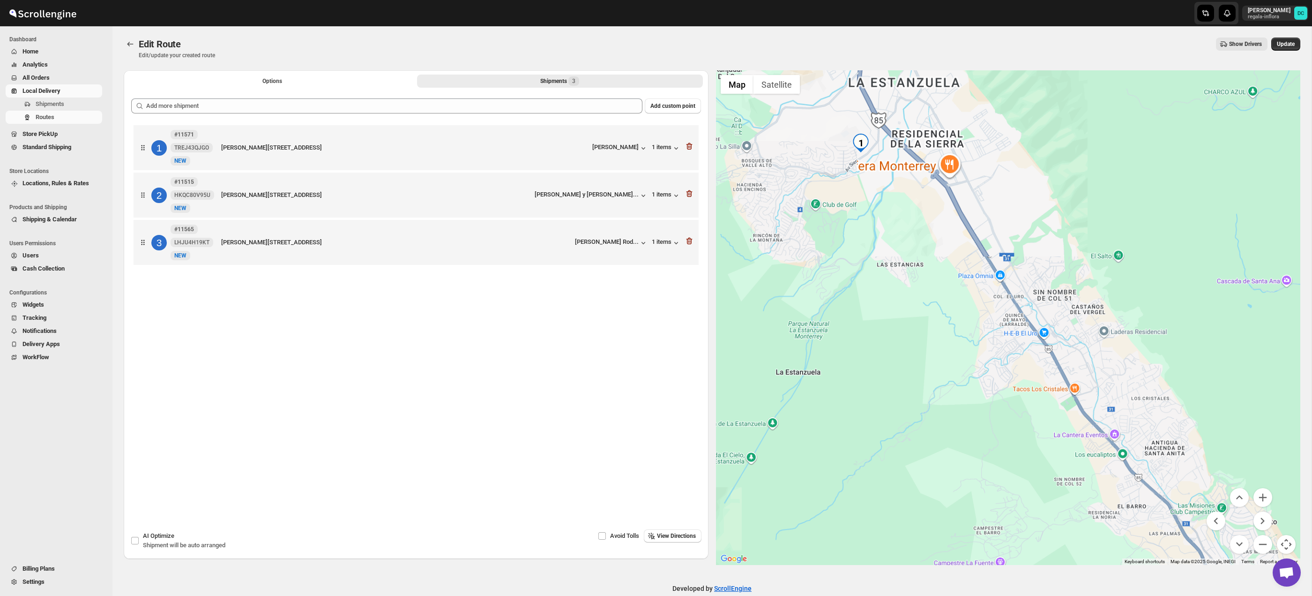
drag, startPoint x: 1218, startPoint y: 411, endPoint x: 1118, endPoint y: 254, distance: 186.0
click at [1118, 254] on div at bounding box center [1008, 317] width 585 height 494
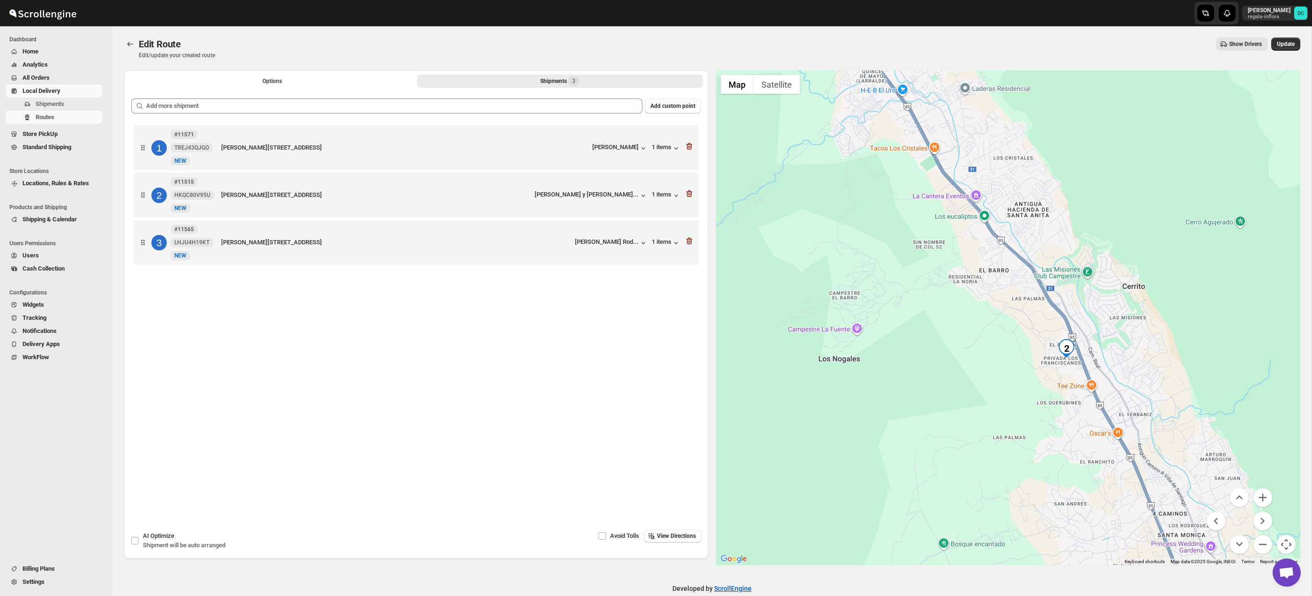
drag, startPoint x: 1197, startPoint y: 417, endPoint x: 1149, endPoint y: 320, distance: 108.8
click at [1149, 320] on div at bounding box center [1008, 317] width 585 height 494
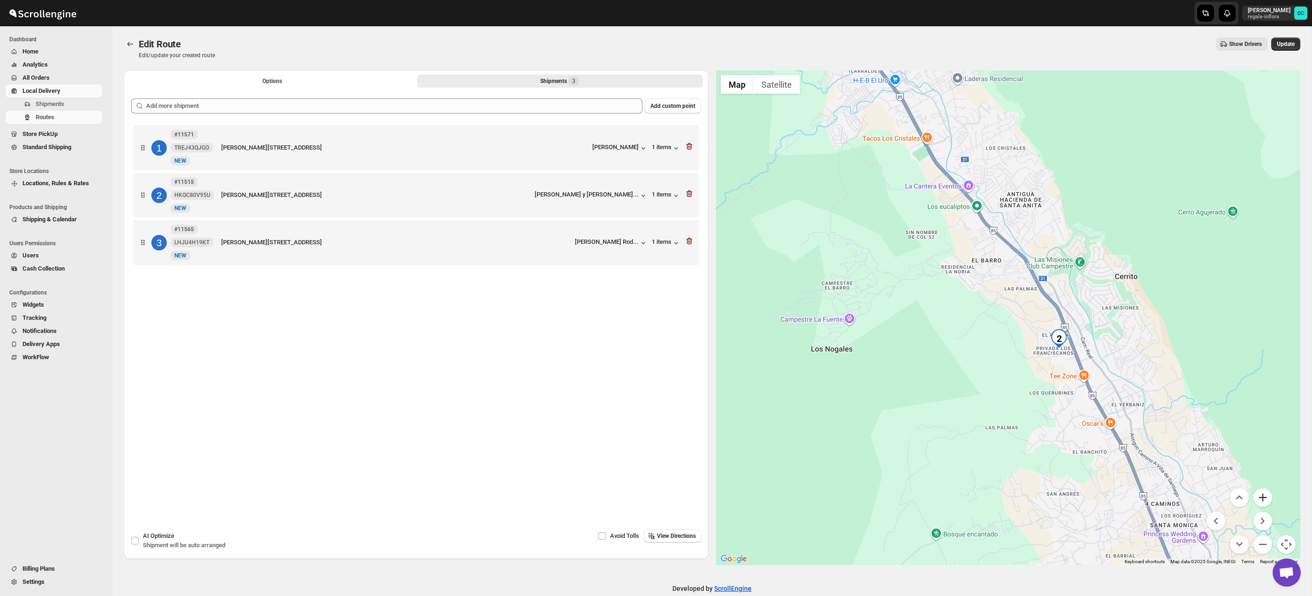
click at [1267, 497] on button "Zoom in" at bounding box center [1262, 497] width 19 height 19
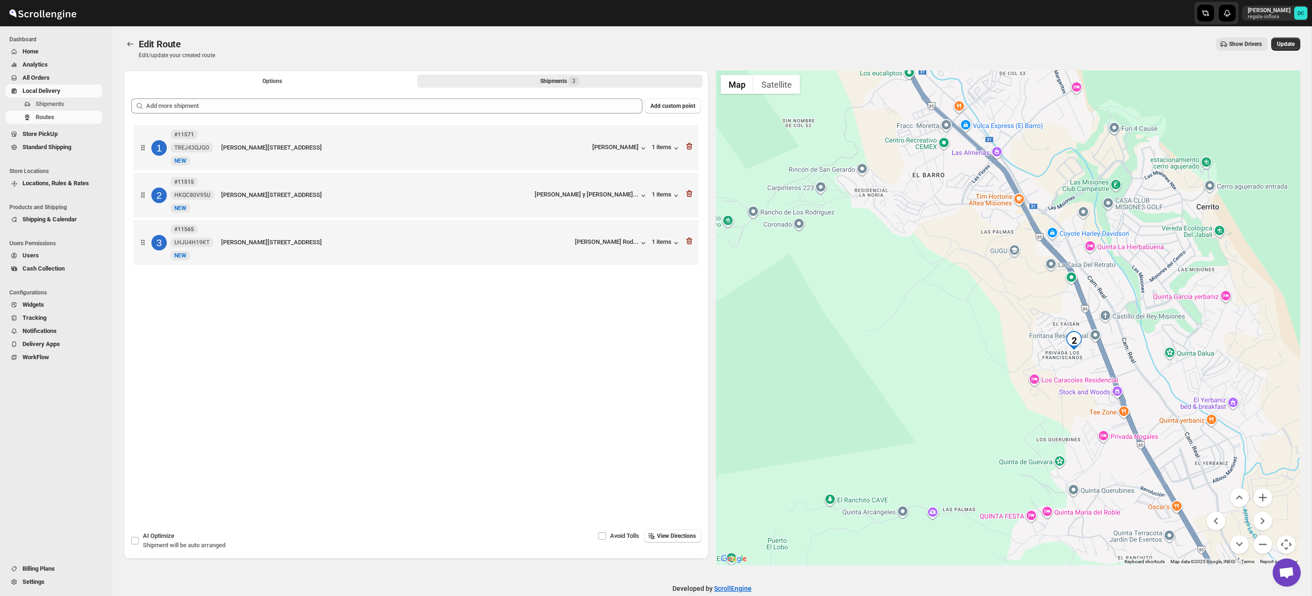
drag, startPoint x: 1238, startPoint y: 401, endPoint x: 1187, endPoint y: 376, distance: 57.0
click at [1175, 359] on div at bounding box center [1008, 317] width 585 height 494
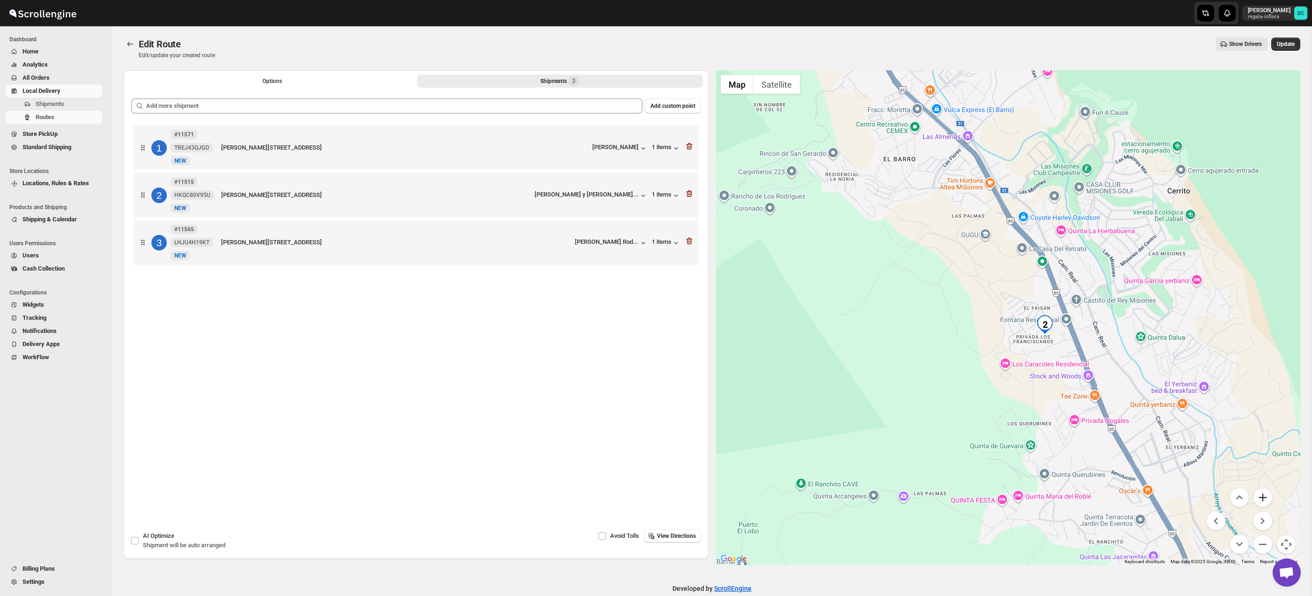
click at [1265, 496] on button "Zoom in" at bounding box center [1262, 497] width 19 height 19
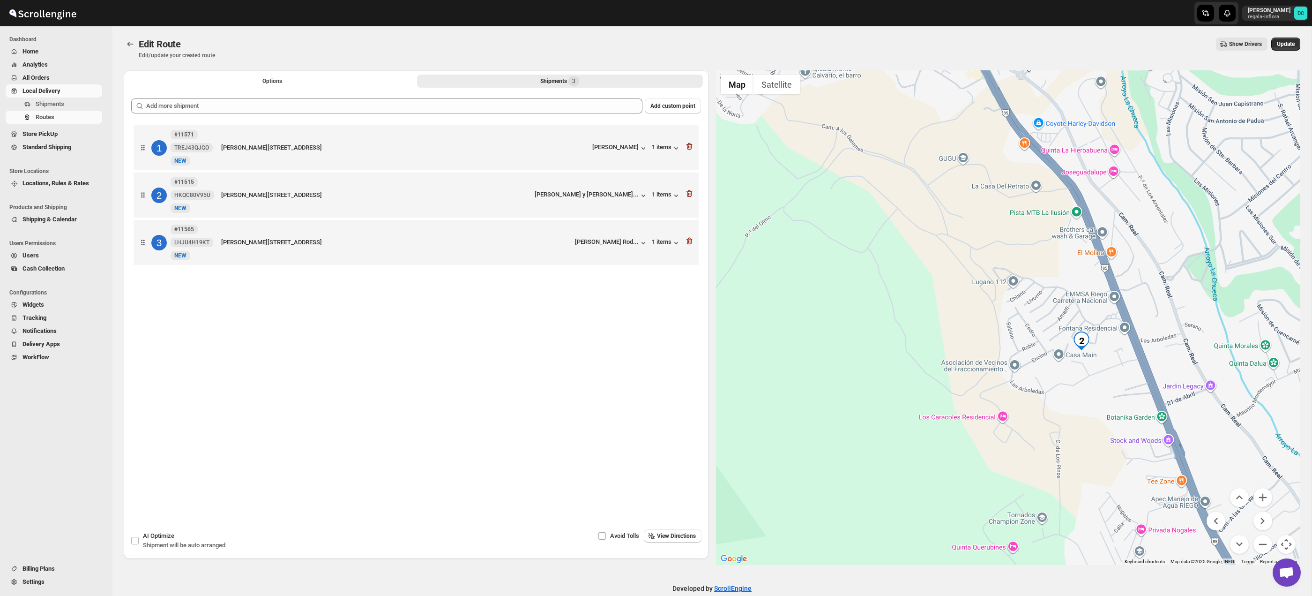
click at [1273, 499] on div at bounding box center [1008, 317] width 585 height 494
click at [1264, 495] on button "Zoom in" at bounding box center [1262, 497] width 19 height 19
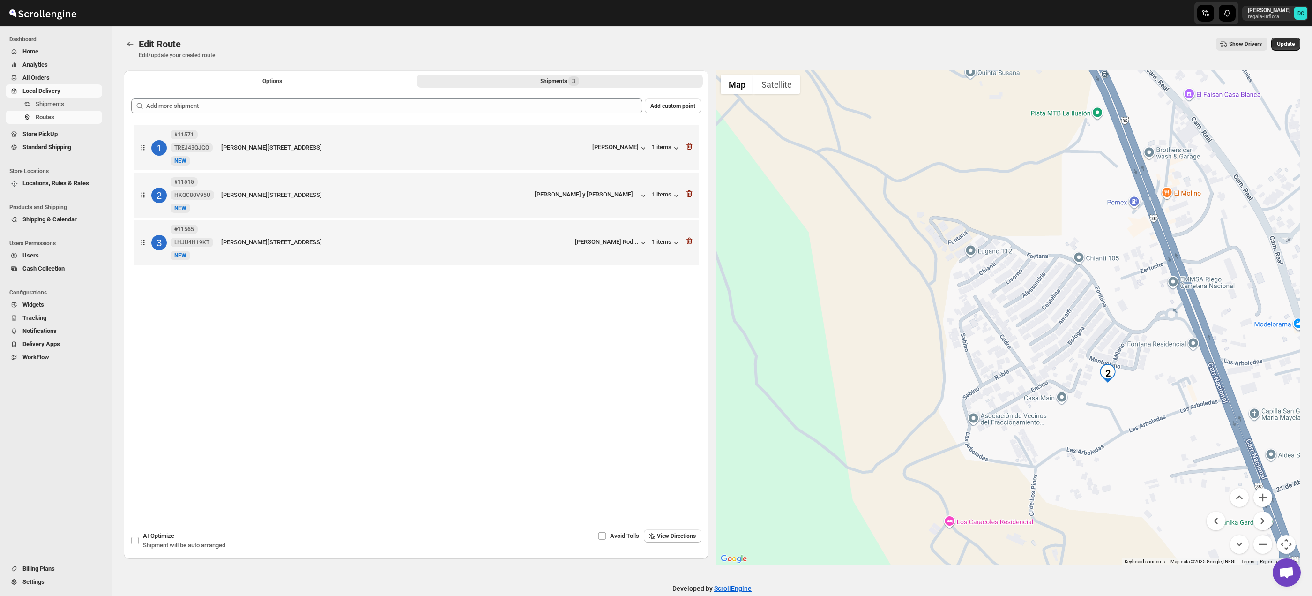
drag, startPoint x: 1190, startPoint y: 387, endPoint x: 1177, endPoint y: 387, distance: 12.7
click at [1177, 387] on div at bounding box center [1008, 317] width 585 height 494
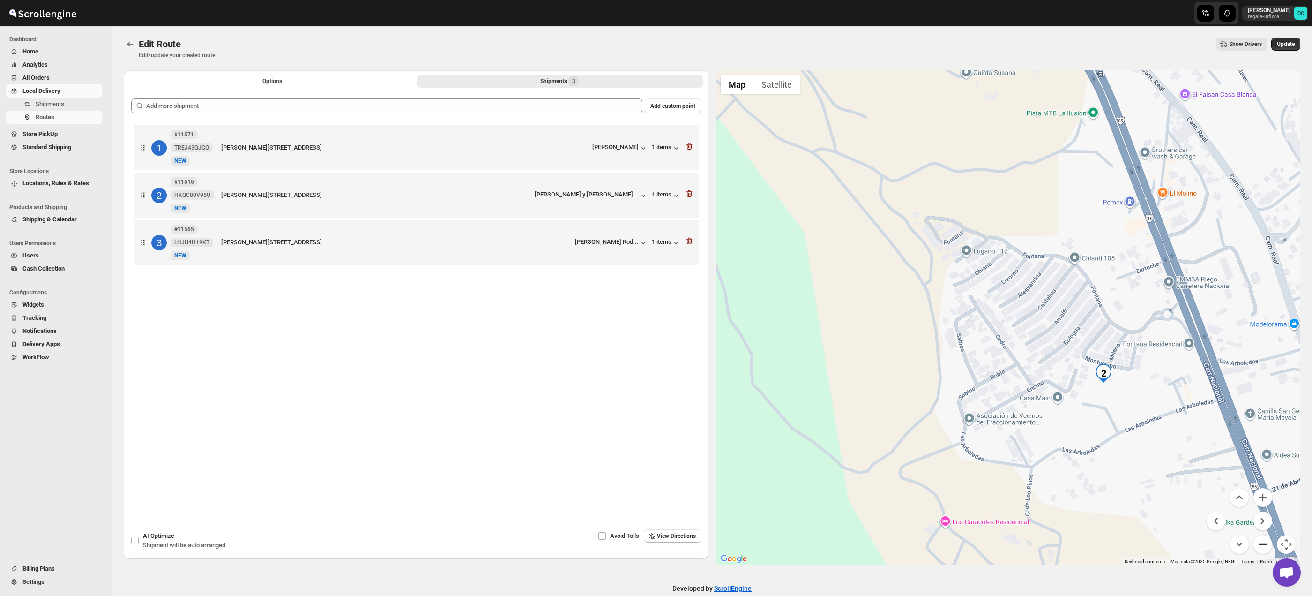
click at [1270, 546] on button "Zoom out" at bounding box center [1262, 544] width 19 height 19
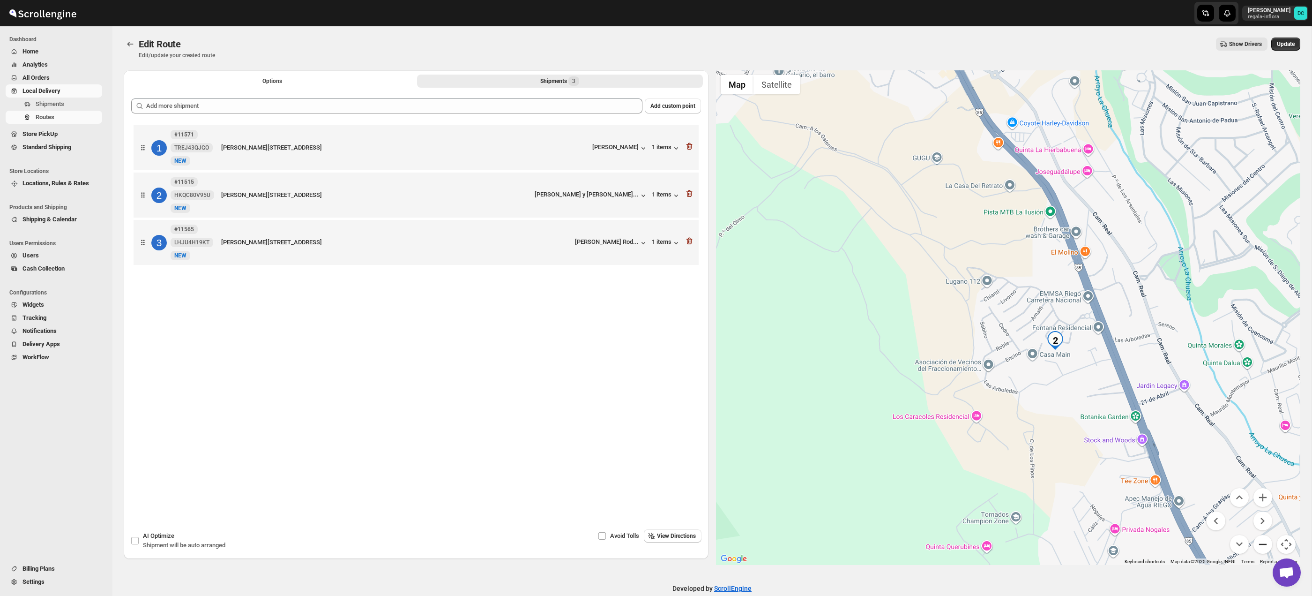
click at [1270, 546] on button "Zoom out" at bounding box center [1262, 544] width 19 height 19
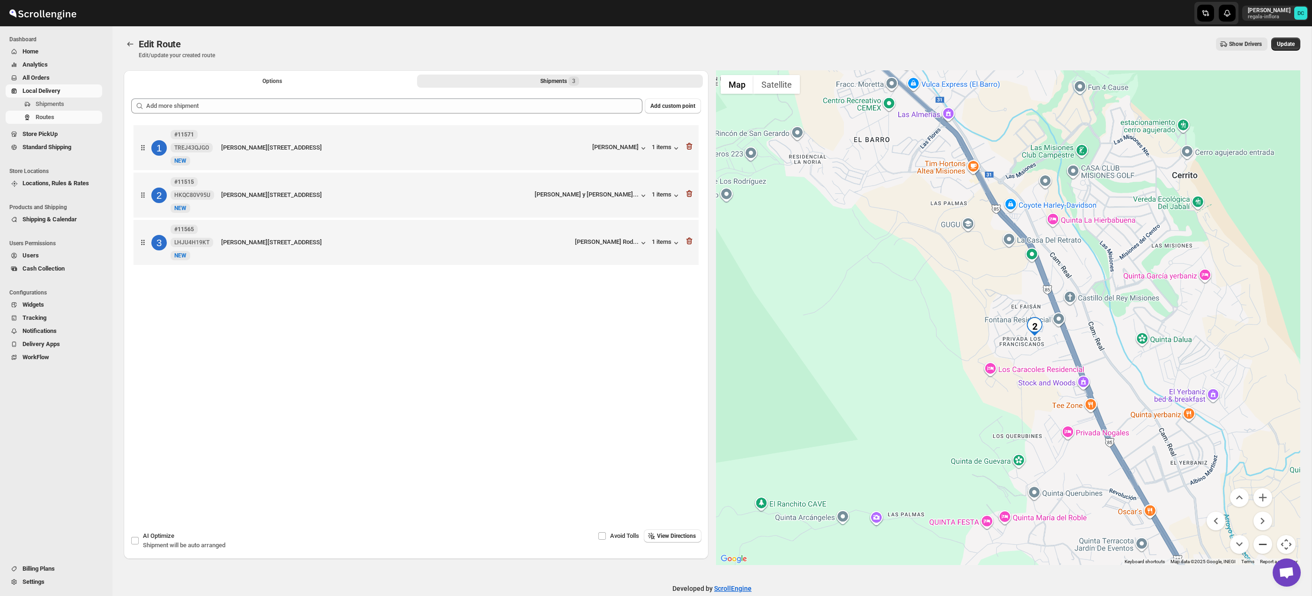
click at [1270, 546] on button "Zoom out" at bounding box center [1262, 544] width 19 height 19
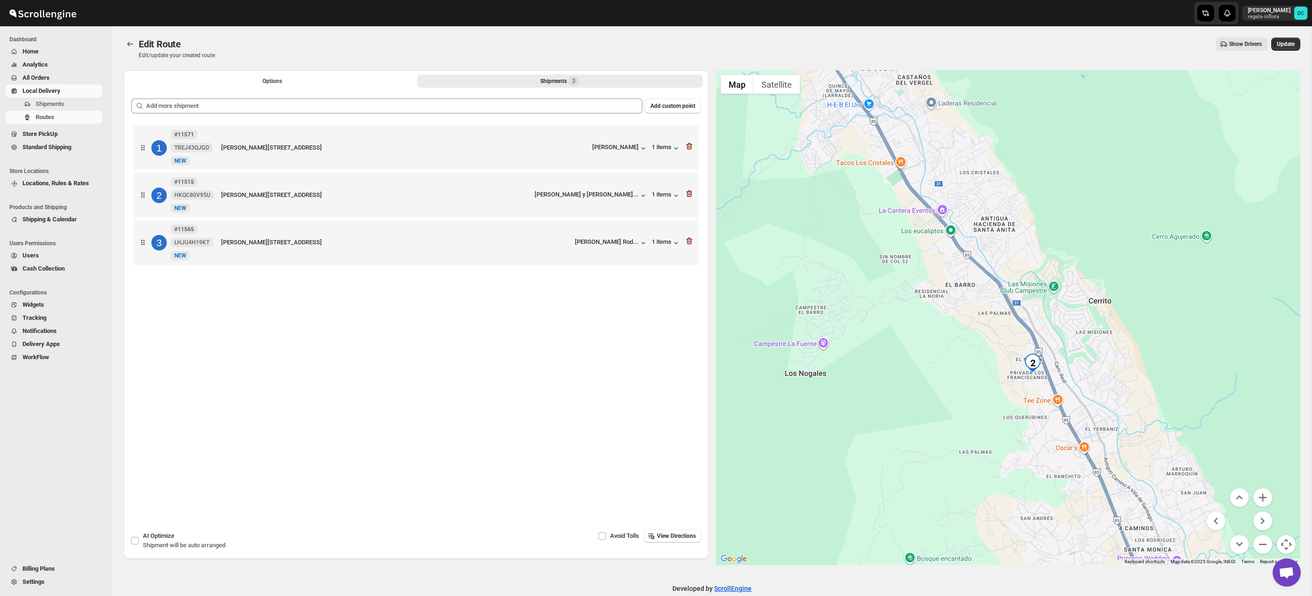
drag, startPoint x: 1107, startPoint y: 419, endPoint x: 1130, endPoint y: 453, distance: 41.5
click at [1120, 466] on div at bounding box center [1008, 317] width 585 height 494
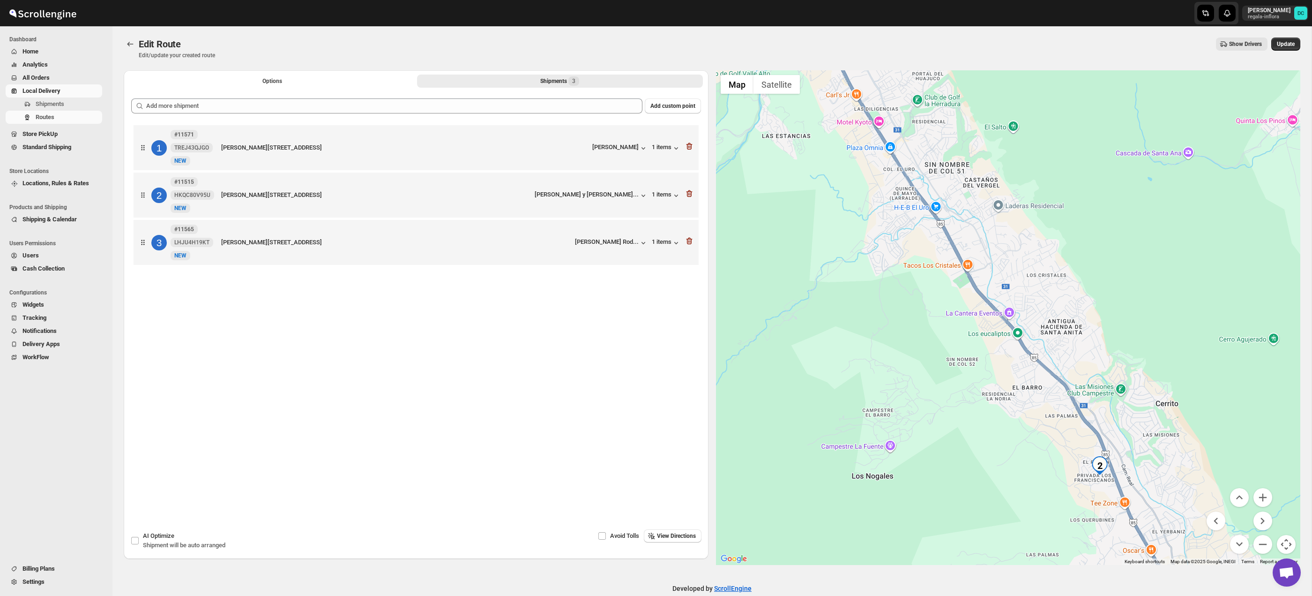
drag, startPoint x: 1111, startPoint y: 319, endPoint x: 1182, endPoint y: 428, distance: 130.1
click at [1185, 433] on div at bounding box center [1008, 317] width 585 height 494
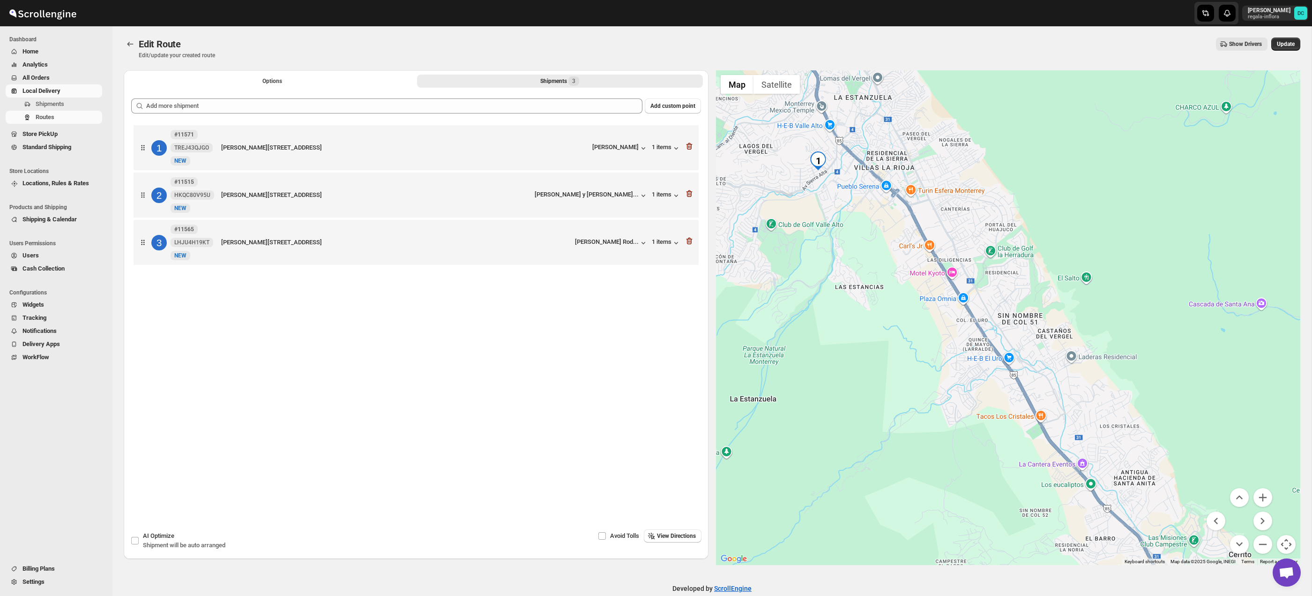
drag, startPoint x: 1083, startPoint y: 329, endPoint x: 1148, endPoint y: 469, distance: 154.1
click at [1148, 469] on div at bounding box center [1008, 317] width 585 height 494
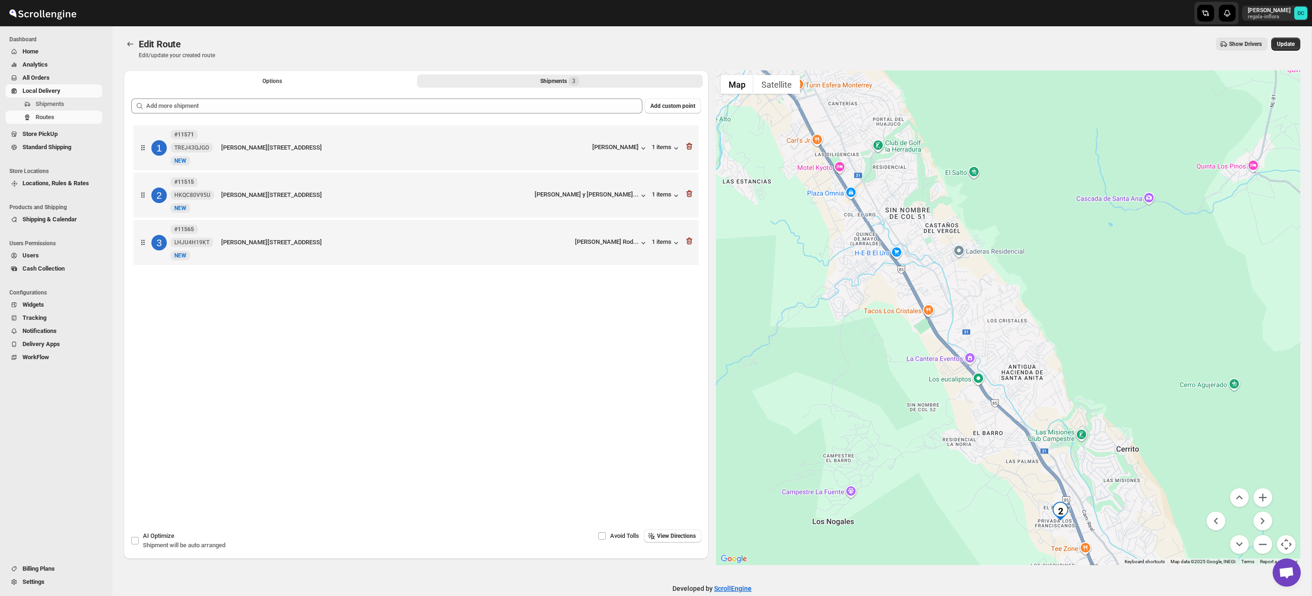
drag, startPoint x: 1075, startPoint y: 349, endPoint x: 1001, endPoint y: 279, distance: 101.4
click at [962, 242] on div at bounding box center [1008, 317] width 585 height 494
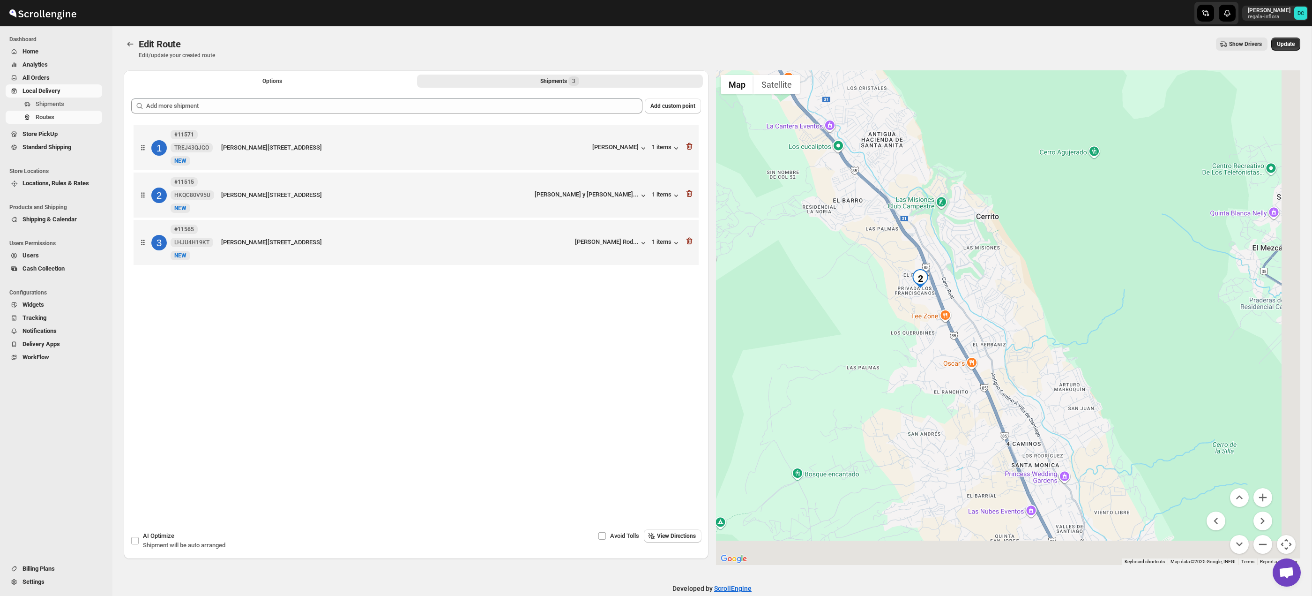
drag, startPoint x: 1090, startPoint y: 386, endPoint x: 1028, endPoint y: 258, distance: 142.5
click at [1028, 257] on div at bounding box center [1008, 317] width 585 height 494
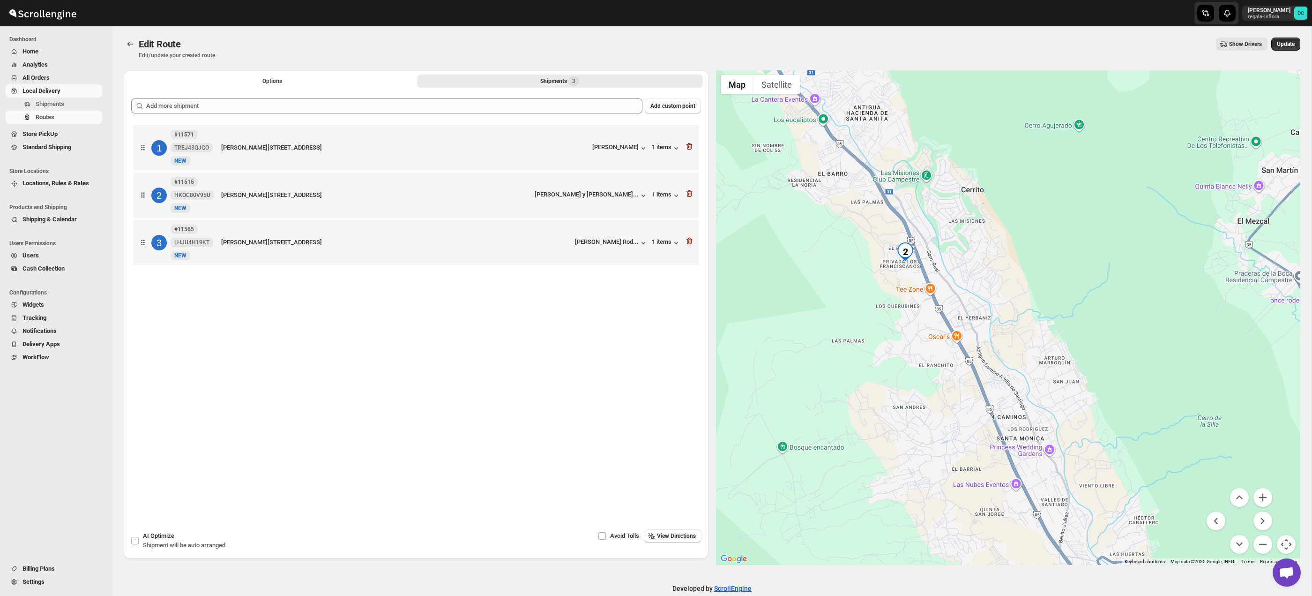
drag, startPoint x: 1058, startPoint y: 345, endPoint x: 1045, endPoint y: 321, distance: 27.5
click at [1045, 321] on div at bounding box center [1008, 317] width 585 height 494
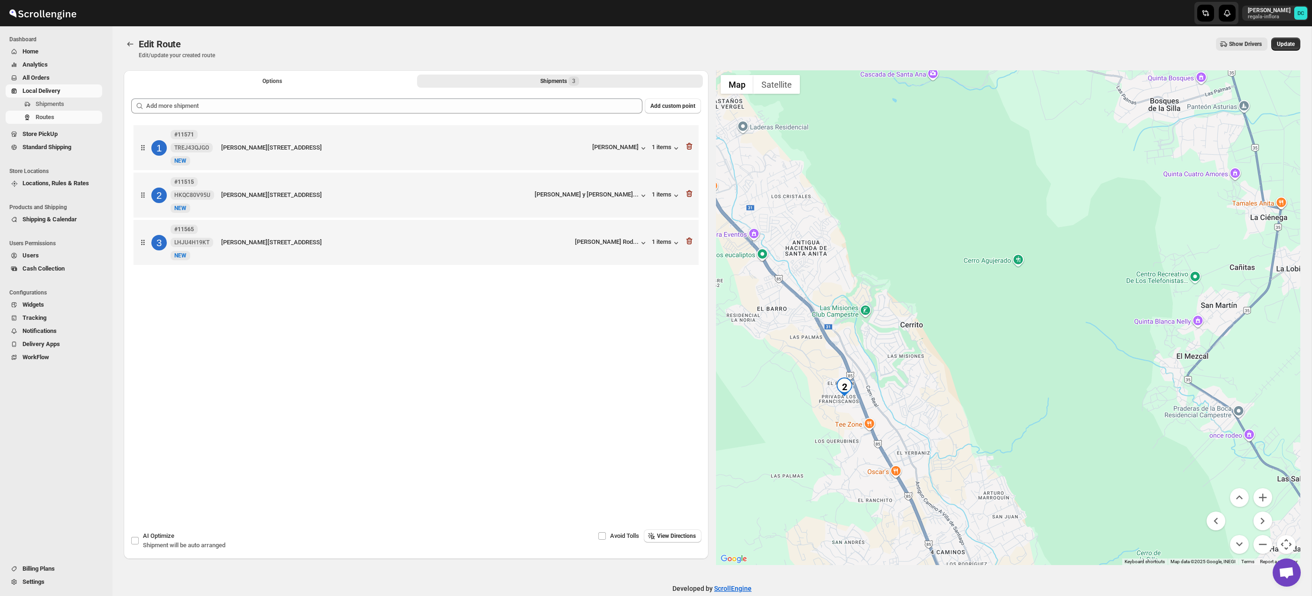
drag, startPoint x: 1103, startPoint y: 231, endPoint x: 1009, endPoint y: 377, distance: 173.5
click at [999, 460] on div at bounding box center [1008, 317] width 585 height 494
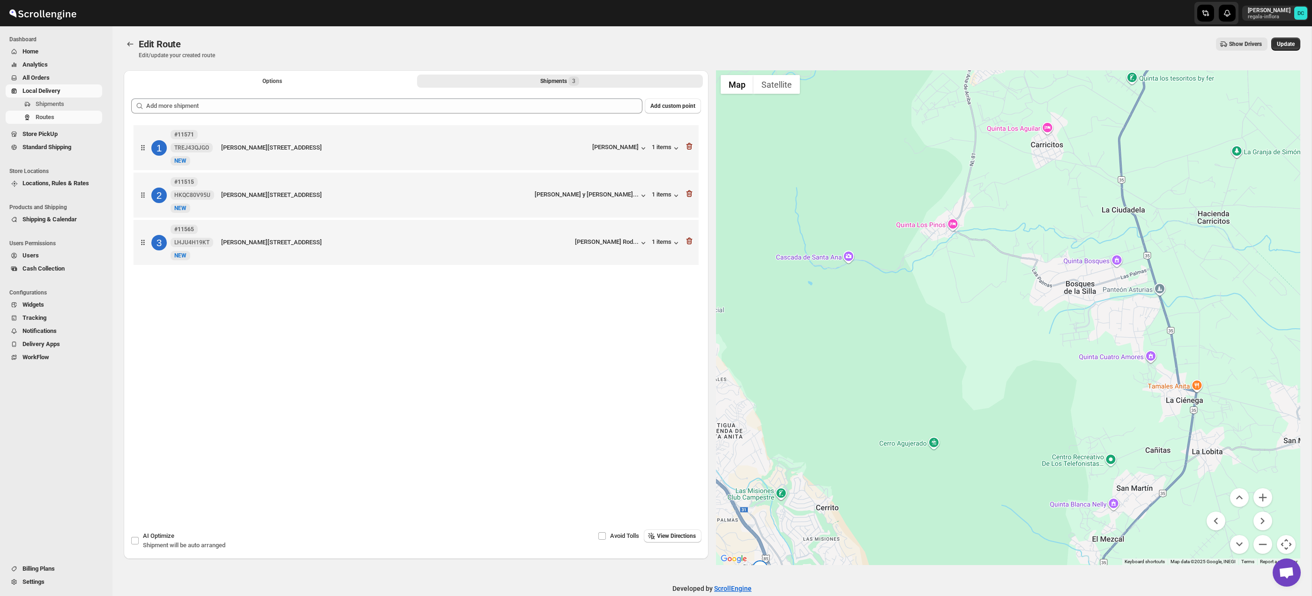
drag, startPoint x: 1051, startPoint y: 288, endPoint x: 1021, endPoint y: 466, distance: 180.1
click at [1021, 490] on div at bounding box center [1008, 317] width 585 height 494
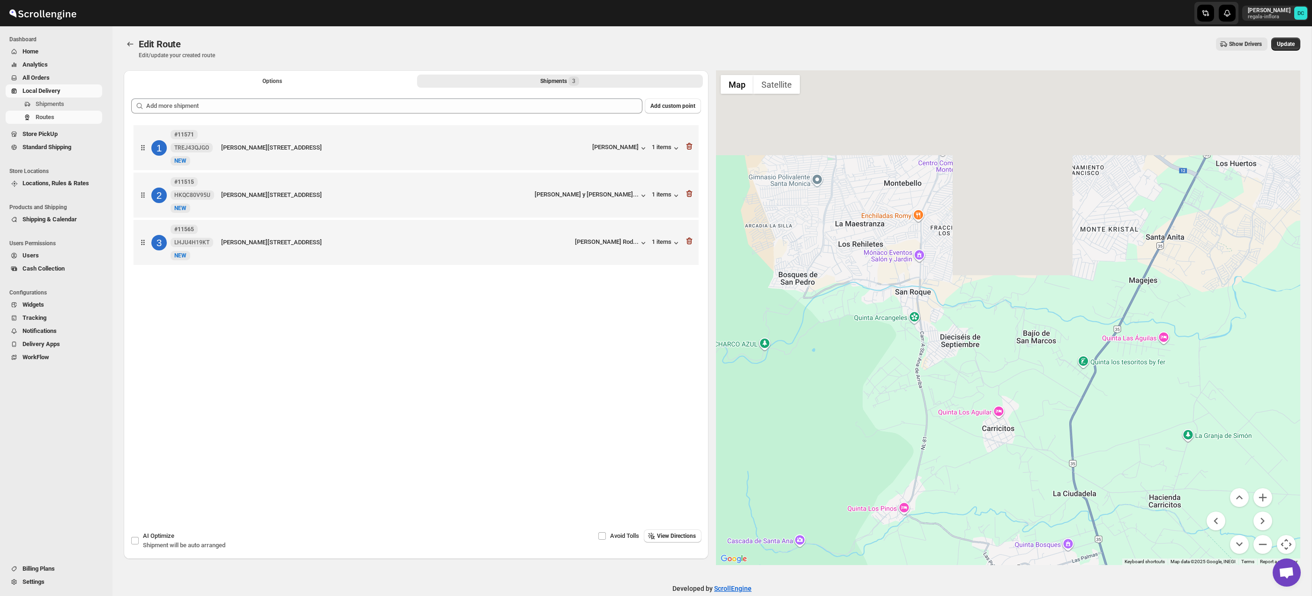
drag, startPoint x: 1057, startPoint y: 252, endPoint x: 1018, endPoint y: 402, distance: 154.5
click at [980, 486] on div at bounding box center [1008, 317] width 585 height 494
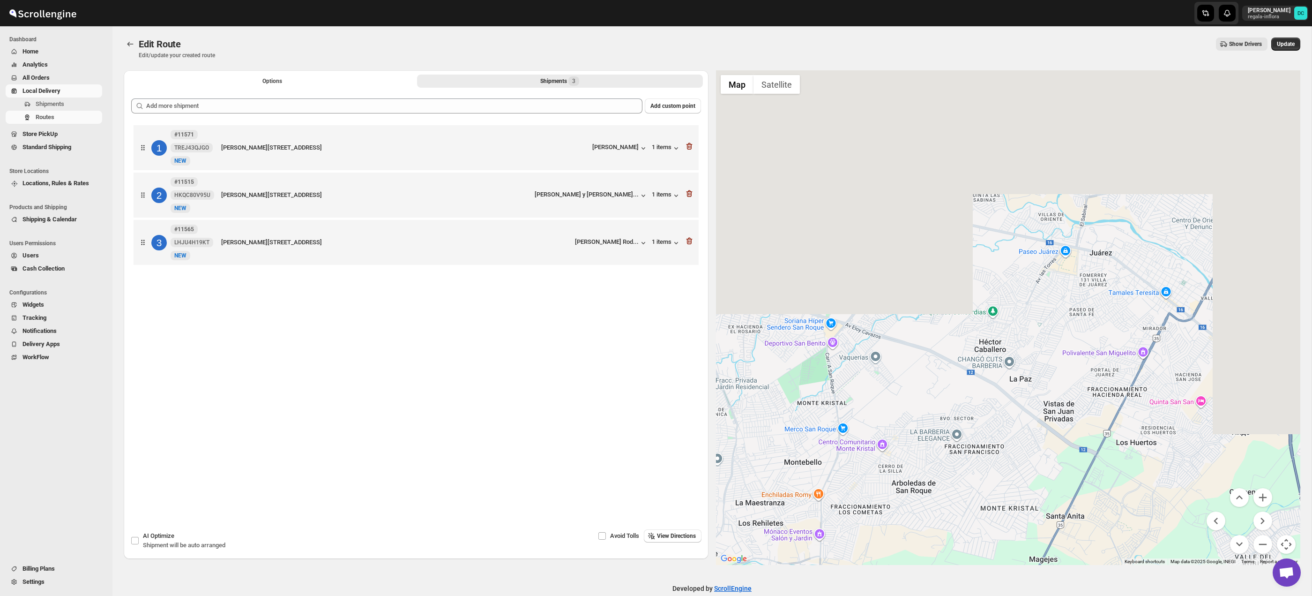
drag, startPoint x: 1047, startPoint y: 362, endPoint x: 1023, endPoint y: 421, distance: 63.4
click at [1023, 421] on div at bounding box center [1008, 317] width 585 height 494
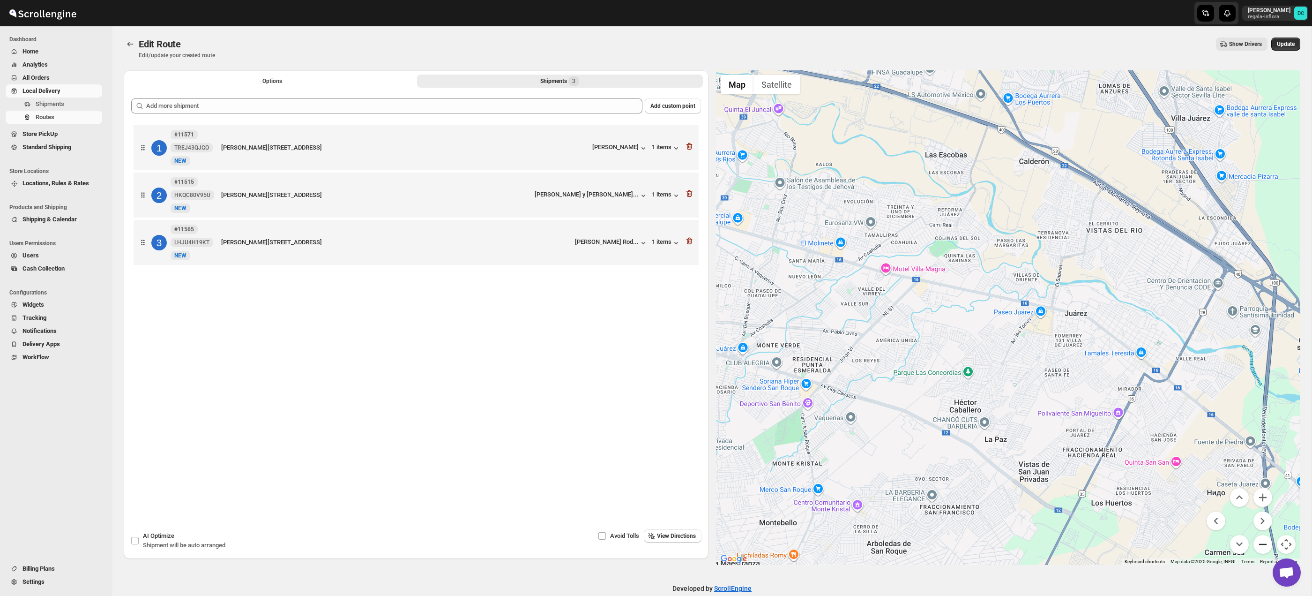
click at [1268, 546] on button "Zoom out" at bounding box center [1262, 544] width 19 height 19
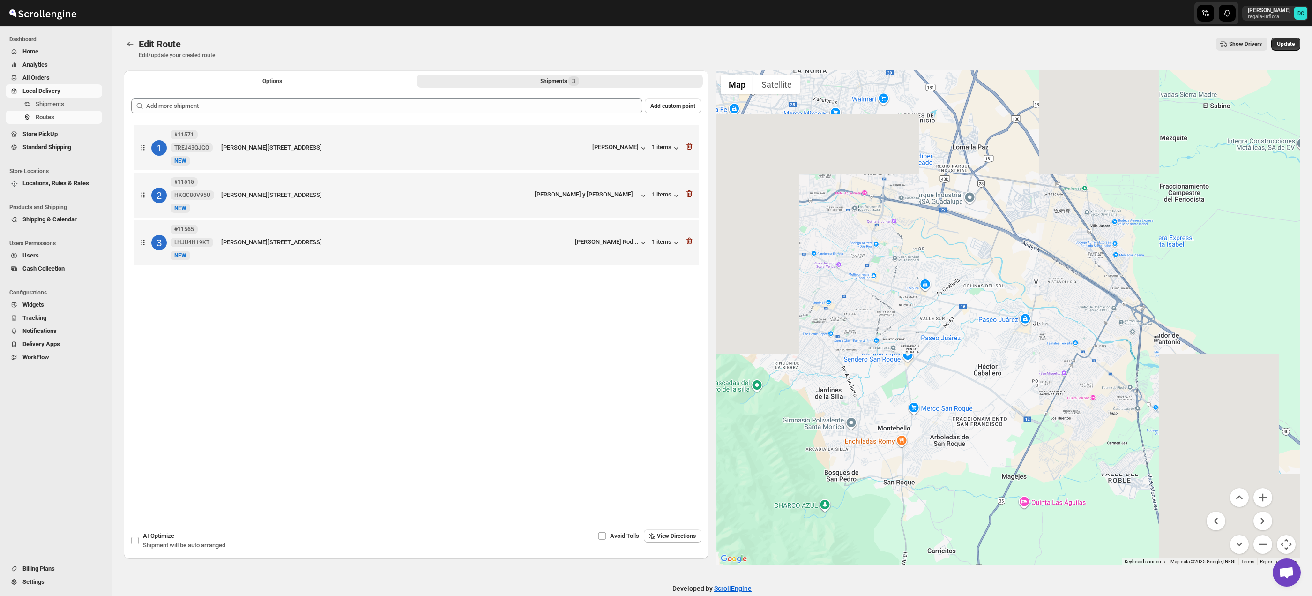
drag, startPoint x: 1077, startPoint y: 290, endPoint x: 1093, endPoint y: 374, distance: 85.8
click at [1093, 376] on div at bounding box center [1008, 317] width 585 height 494
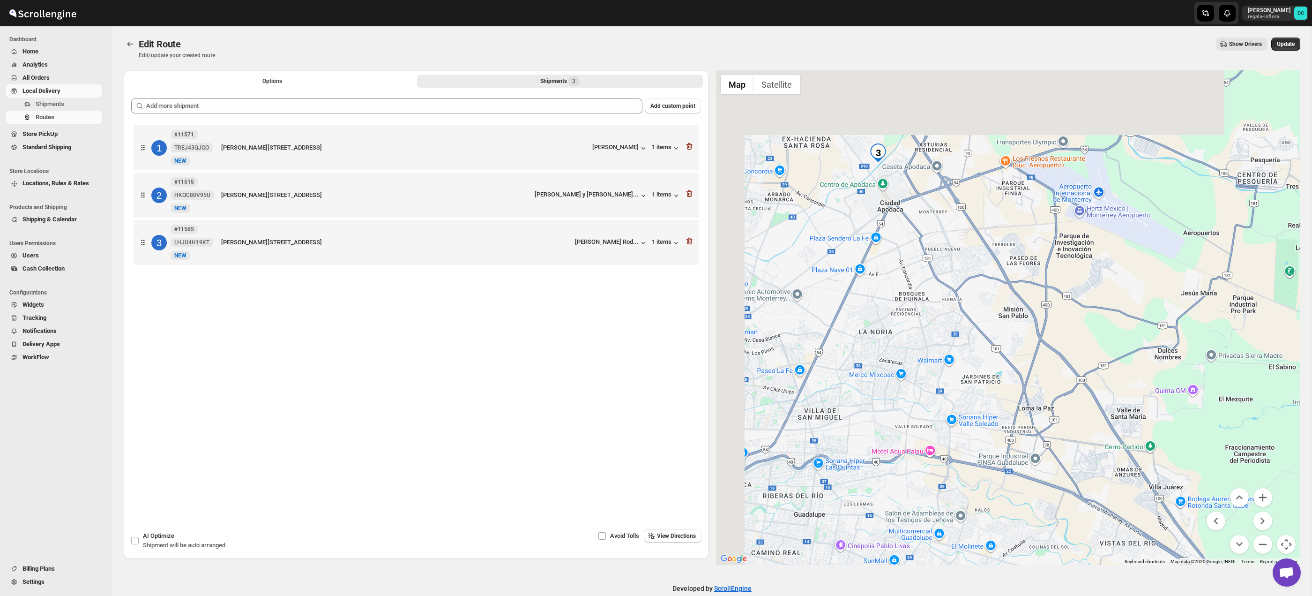
drag, startPoint x: 1034, startPoint y: 225, endPoint x: 1076, endPoint y: 398, distance: 177.5
click at [1089, 417] on div at bounding box center [1008, 317] width 585 height 494
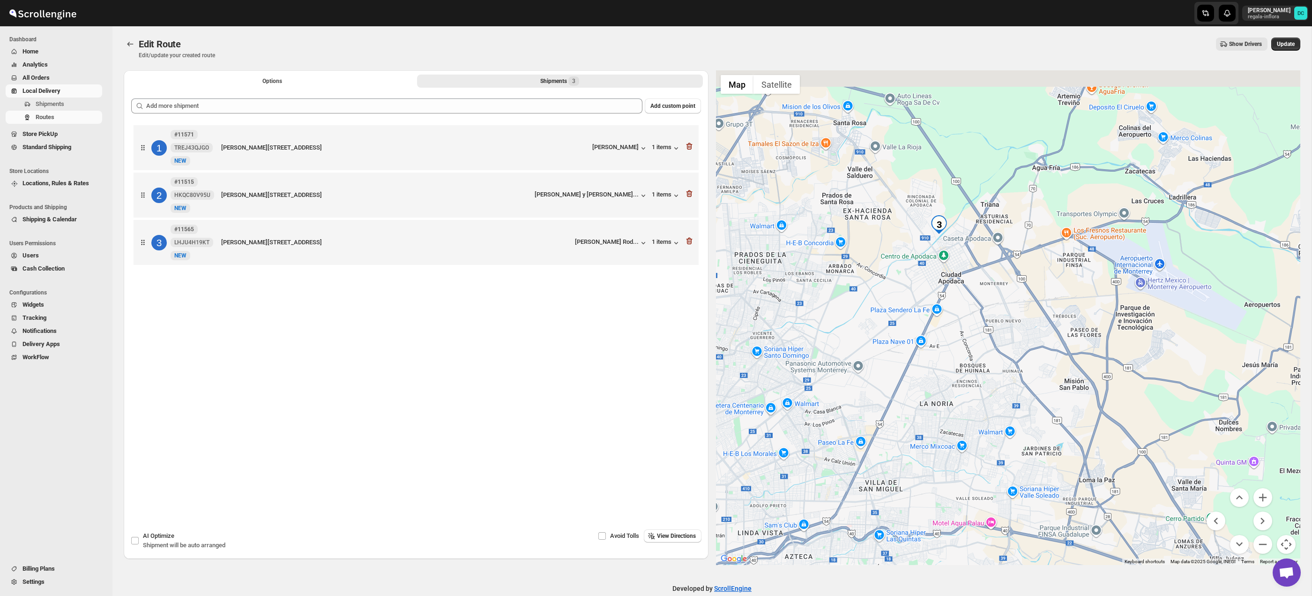
drag, startPoint x: 1002, startPoint y: 322, endPoint x: 1070, endPoint y: 381, distance: 90.0
click at [1054, 363] on div at bounding box center [1008, 317] width 585 height 494
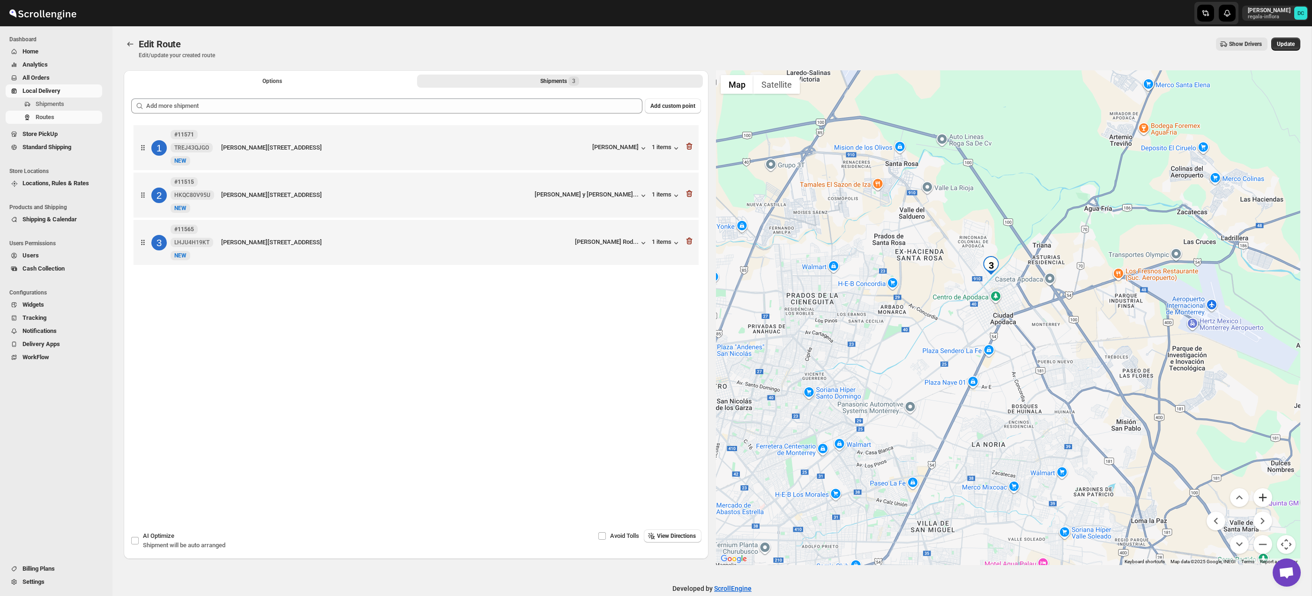
click at [1256, 496] on button "Zoom in" at bounding box center [1262, 497] width 19 height 19
click at [1257, 496] on button "Zoom in" at bounding box center [1262, 497] width 19 height 19
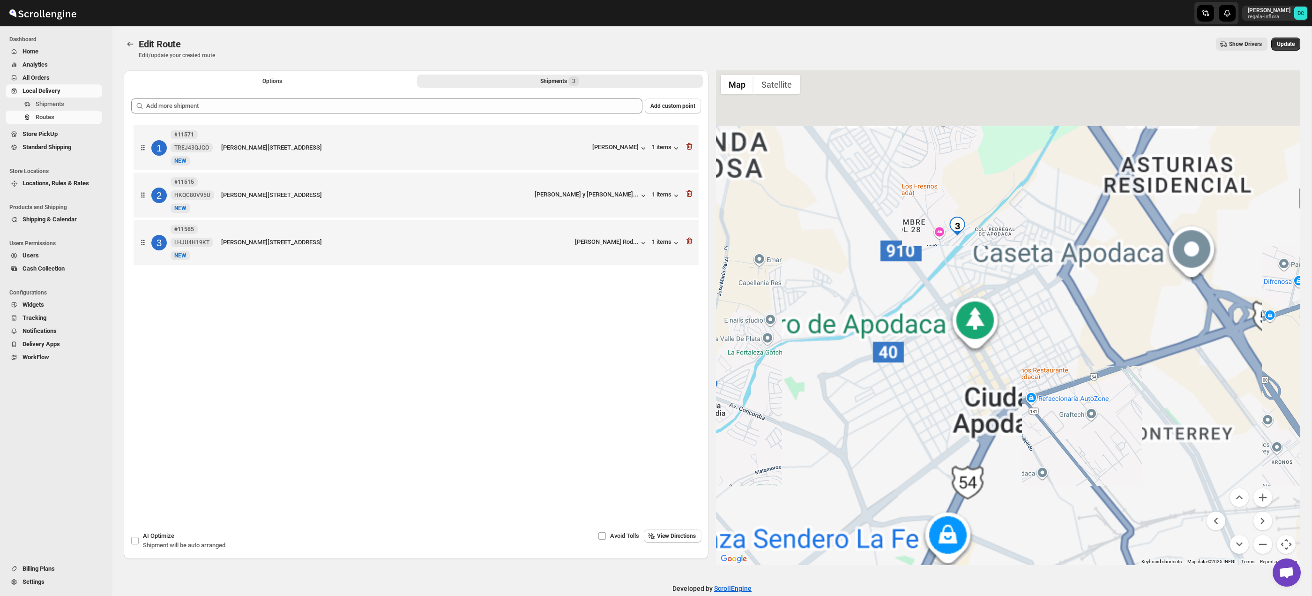
drag, startPoint x: 1009, startPoint y: 182, endPoint x: 1241, endPoint y: 479, distance: 376.5
click at [1035, 280] on div at bounding box center [1008, 317] width 585 height 494
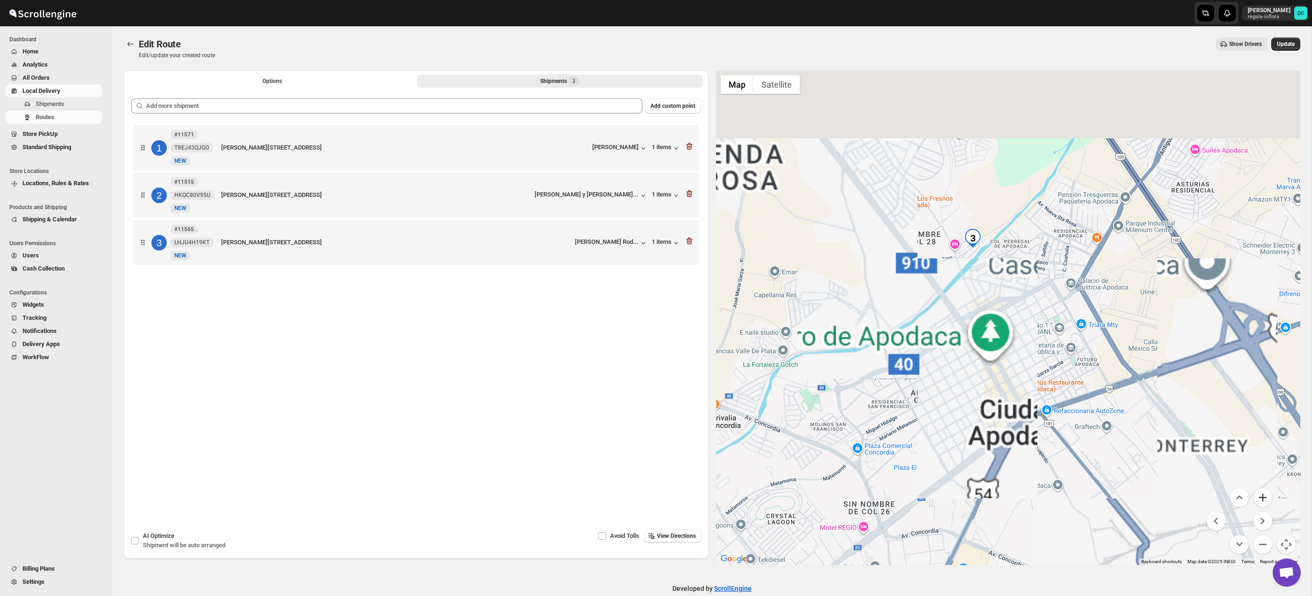
click at [1260, 495] on button "Zoom in" at bounding box center [1262, 497] width 19 height 19
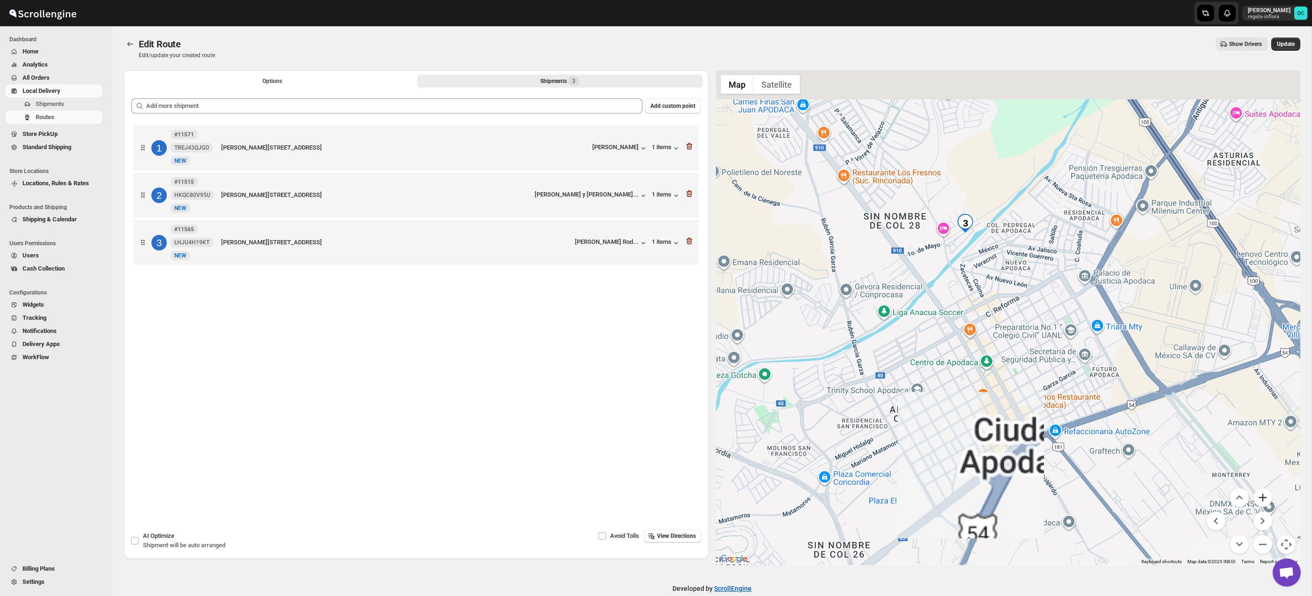
drag, startPoint x: 1260, startPoint y: 495, endPoint x: 1200, endPoint y: 444, distance: 79.5
click at [1260, 495] on button "Zoom in" at bounding box center [1262, 497] width 19 height 19
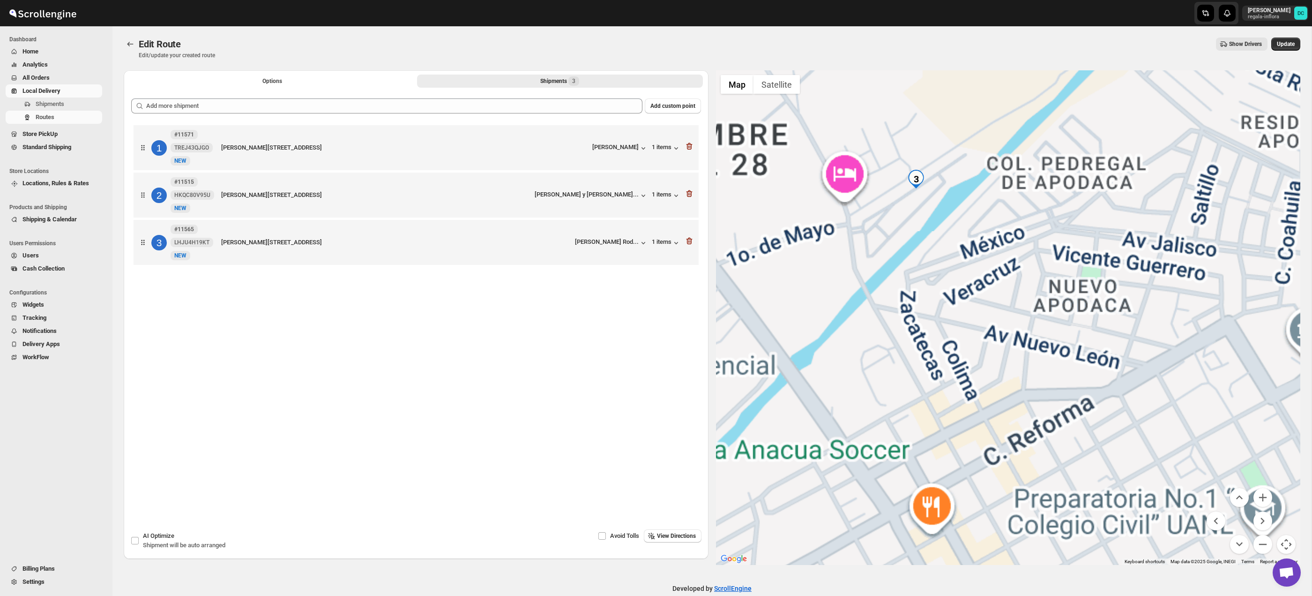
drag, startPoint x: 974, startPoint y: 209, endPoint x: 995, endPoint y: 302, distance: 95.2
click at [1014, 340] on div at bounding box center [1008, 317] width 585 height 494
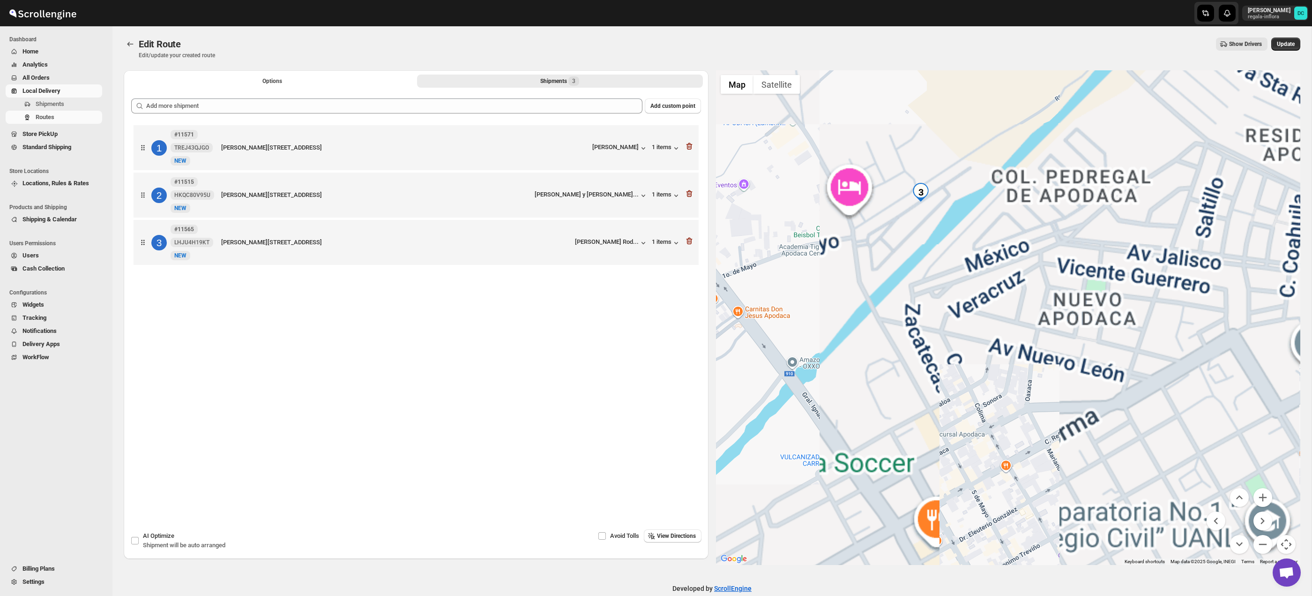
drag, startPoint x: 956, startPoint y: 217, endPoint x: 984, endPoint y: 289, distance: 76.8
click at [984, 289] on div at bounding box center [1008, 317] width 585 height 494
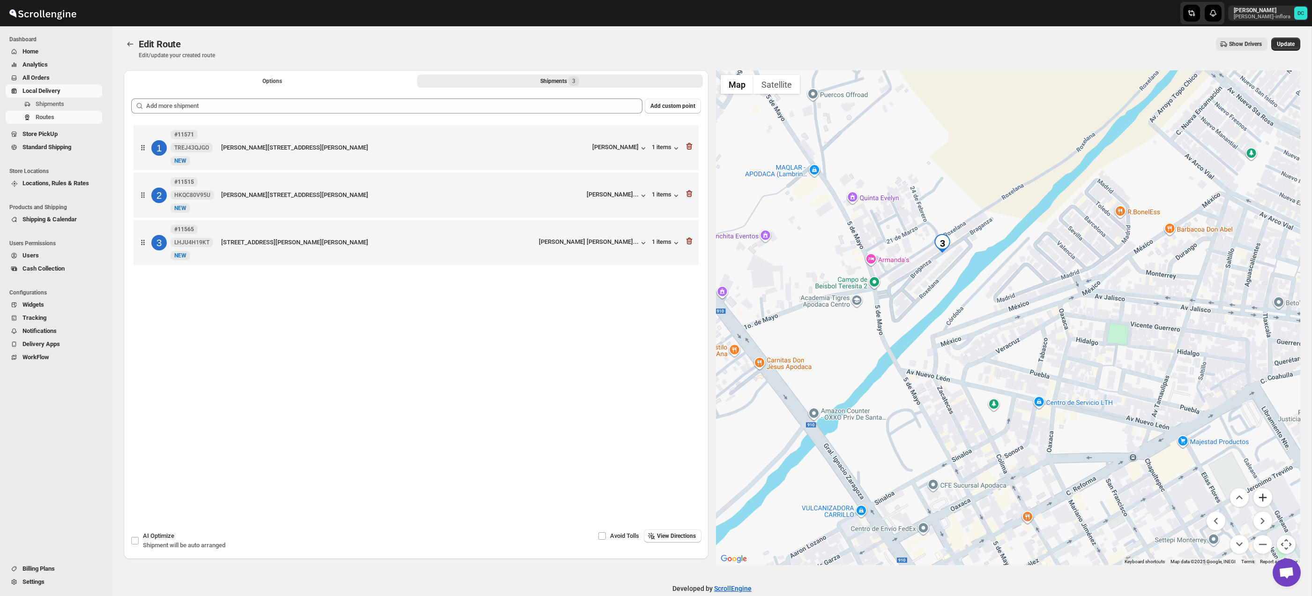
click at [1262, 498] on button "Zoom in" at bounding box center [1262, 497] width 19 height 19
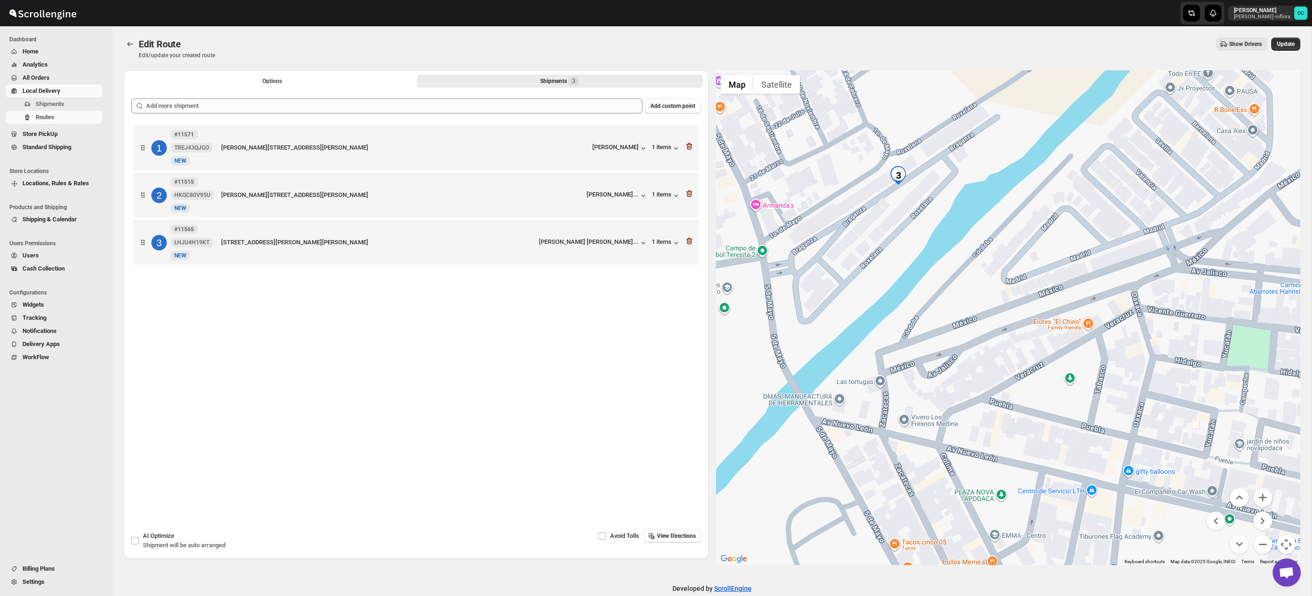
drag, startPoint x: 917, startPoint y: 274, endPoint x: 949, endPoint y: 272, distance: 31.9
click at [949, 272] on div at bounding box center [1008, 317] width 585 height 494
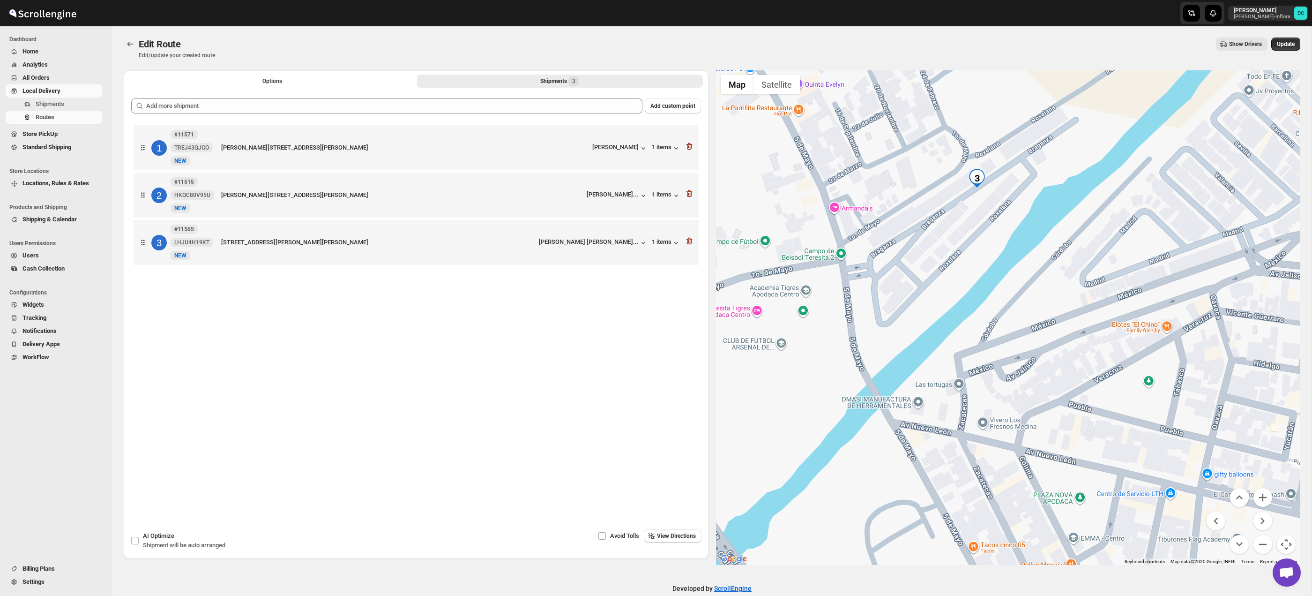
drag, startPoint x: 872, startPoint y: 268, endPoint x: 946, endPoint y: 269, distance: 74.0
click at [946, 269] on div at bounding box center [1008, 317] width 585 height 494
click at [1282, 42] on span "Update" at bounding box center [1286, 43] width 18 height 7
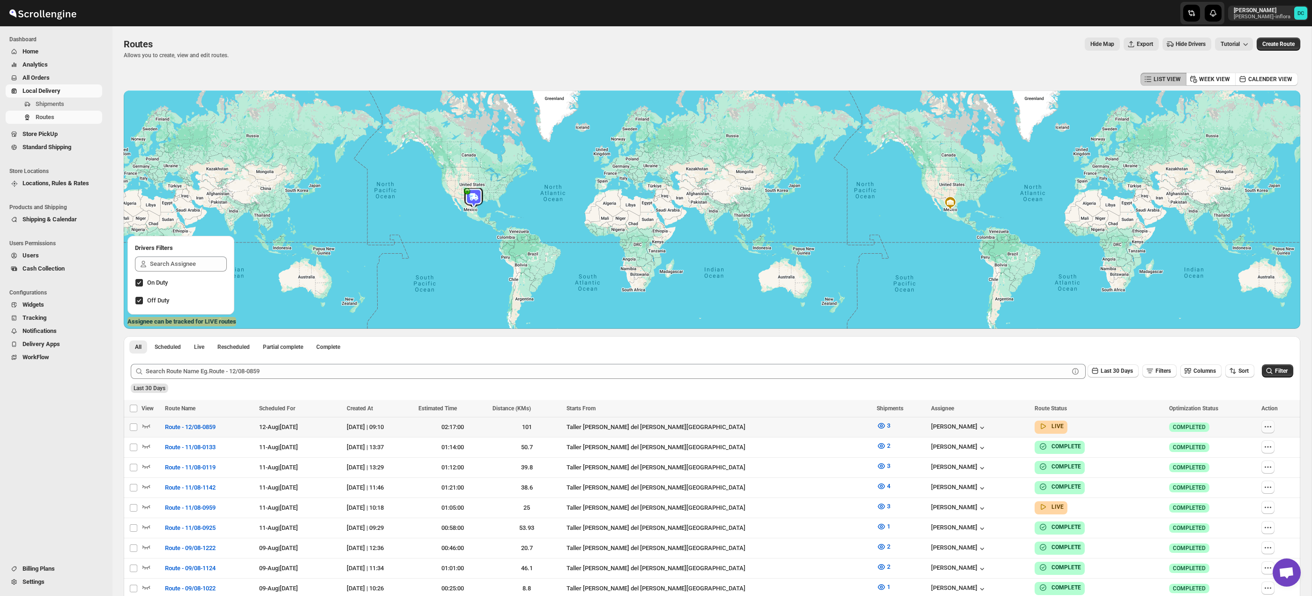
click at [1264, 429] on icon "button" at bounding box center [1267, 426] width 9 height 9
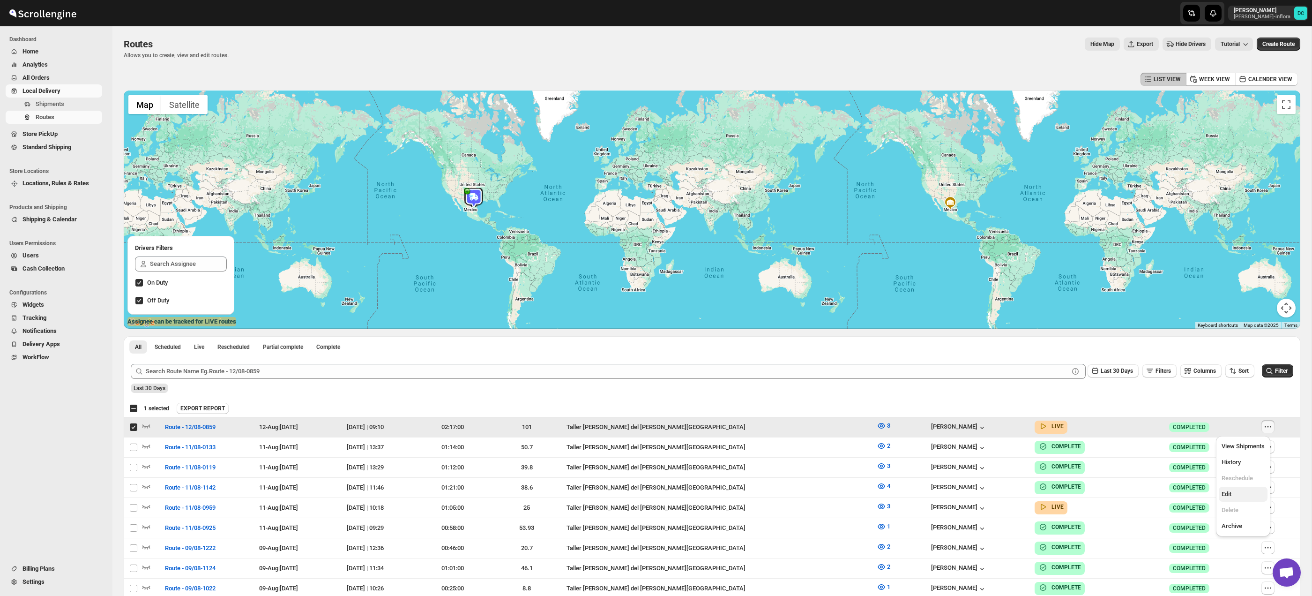
click at [1231, 494] on span "Edit" at bounding box center [1227, 493] width 10 height 7
checkbox input "false"
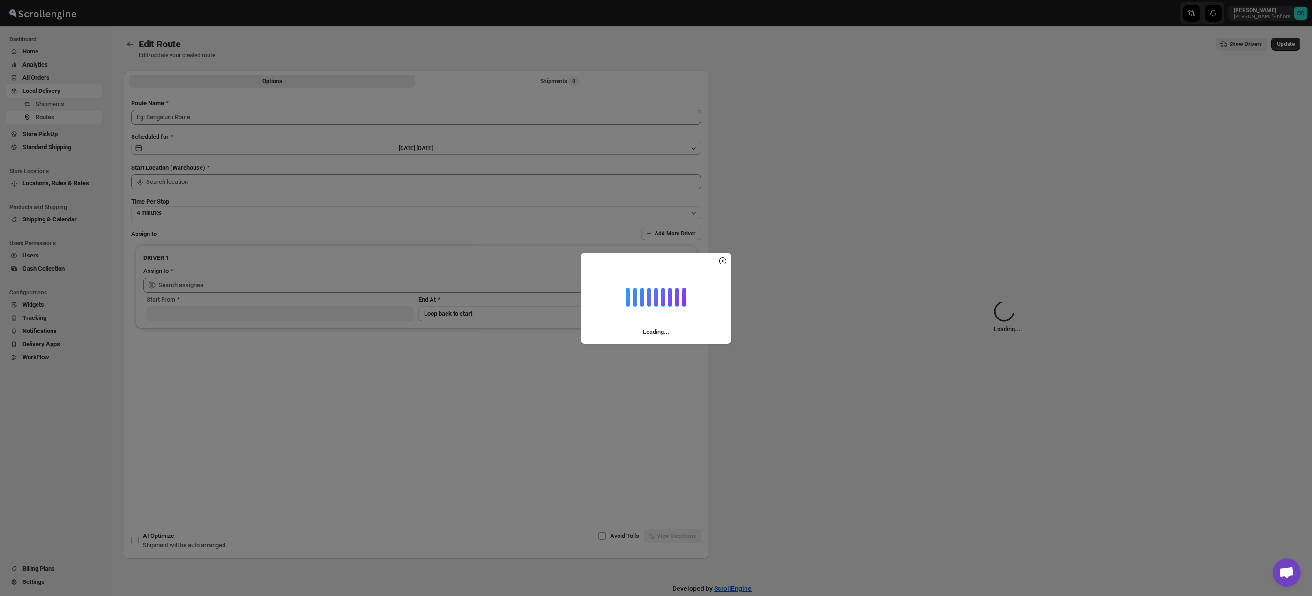
type input "Route - 12/08-0859"
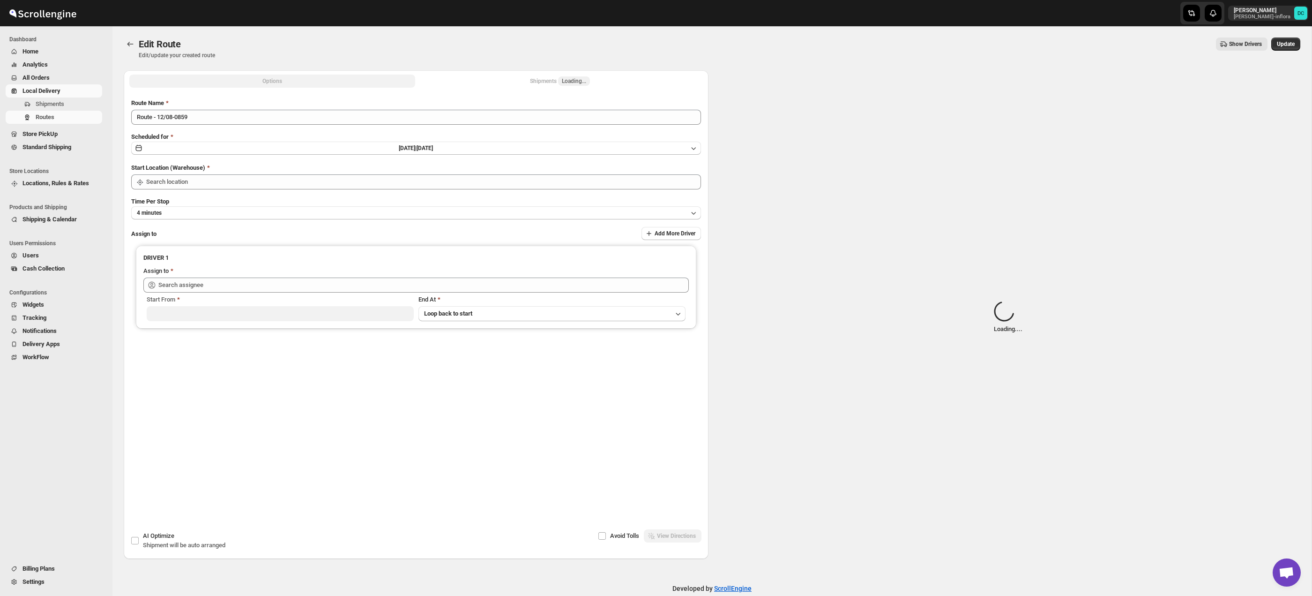
type input "Taller [PERSON_NAME][GEOGRAPHIC_DATA]"
type input "[PERSON_NAME] ([EMAIL_ADDRESS][DOMAIN_NAME])"
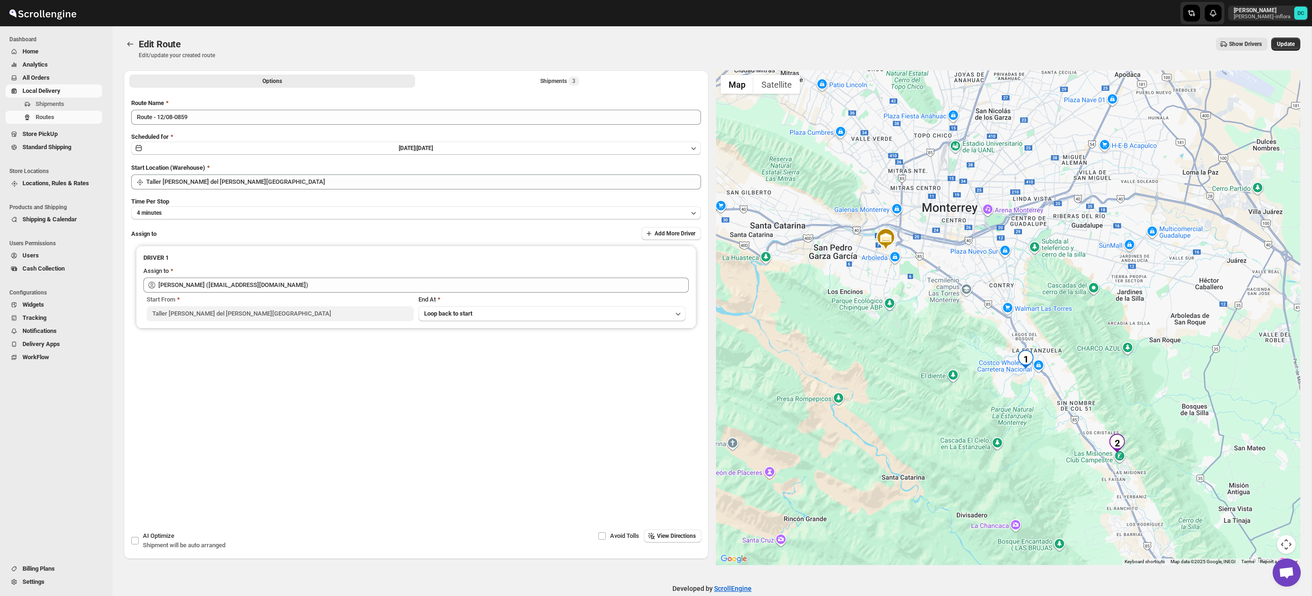
drag, startPoint x: 1144, startPoint y: 379, endPoint x: 1221, endPoint y: 462, distance: 113.4
click at [1140, 327] on div at bounding box center [1008, 317] width 585 height 494
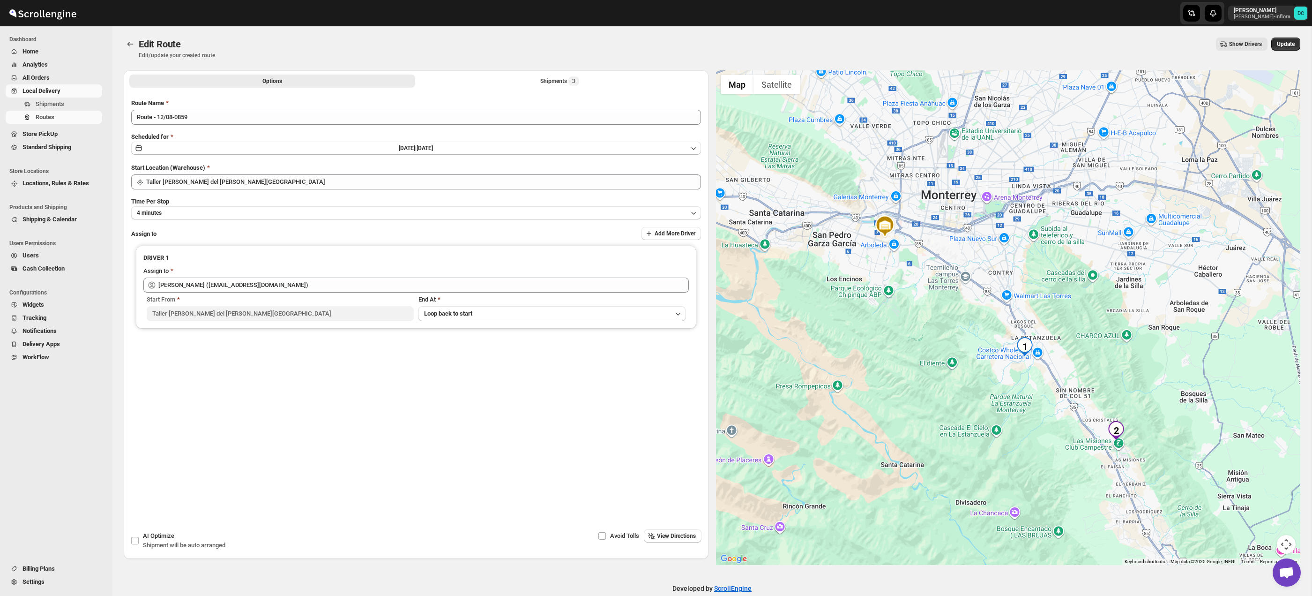
click at [1287, 537] on button "Map camera controls" at bounding box center [1286, 544] width 19 height 19
click at [1268, 503] on button "Zoom in" at bounding box center [1262, 497] width 19 height 19
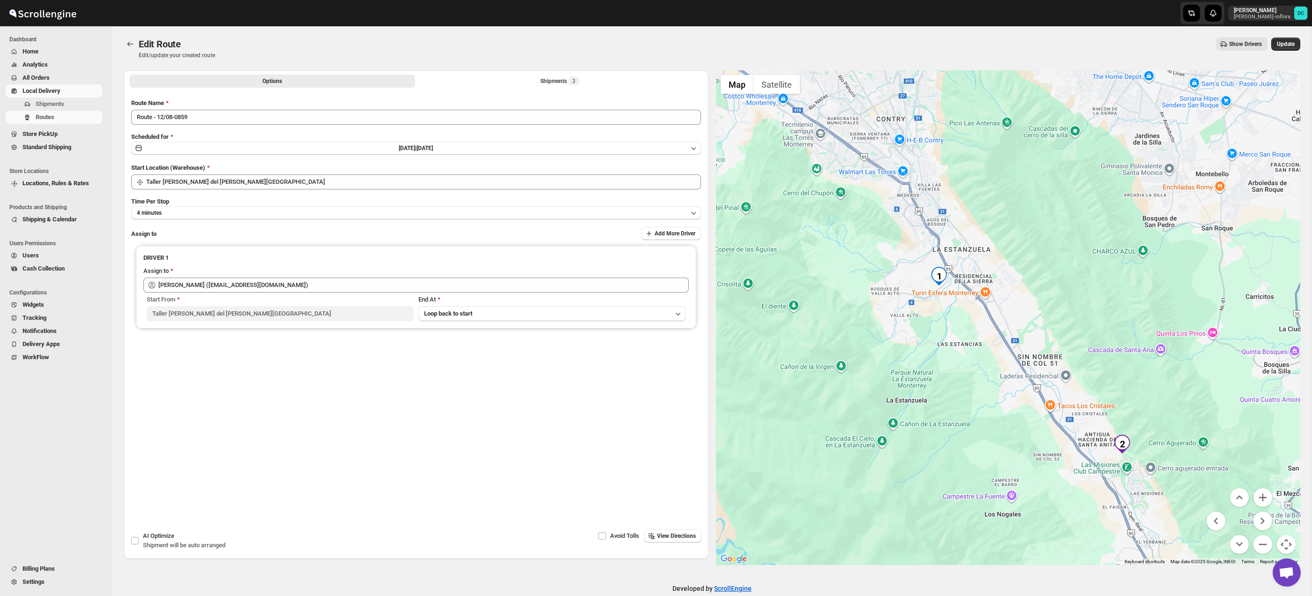
drag, startPoint x: 1232, startPoint y: 447, endPoint x: 1130, endPoint y: 338, distance: 149.5
click at [1130, 338] on div at bounding box center [1008, 317] width 585 height 494
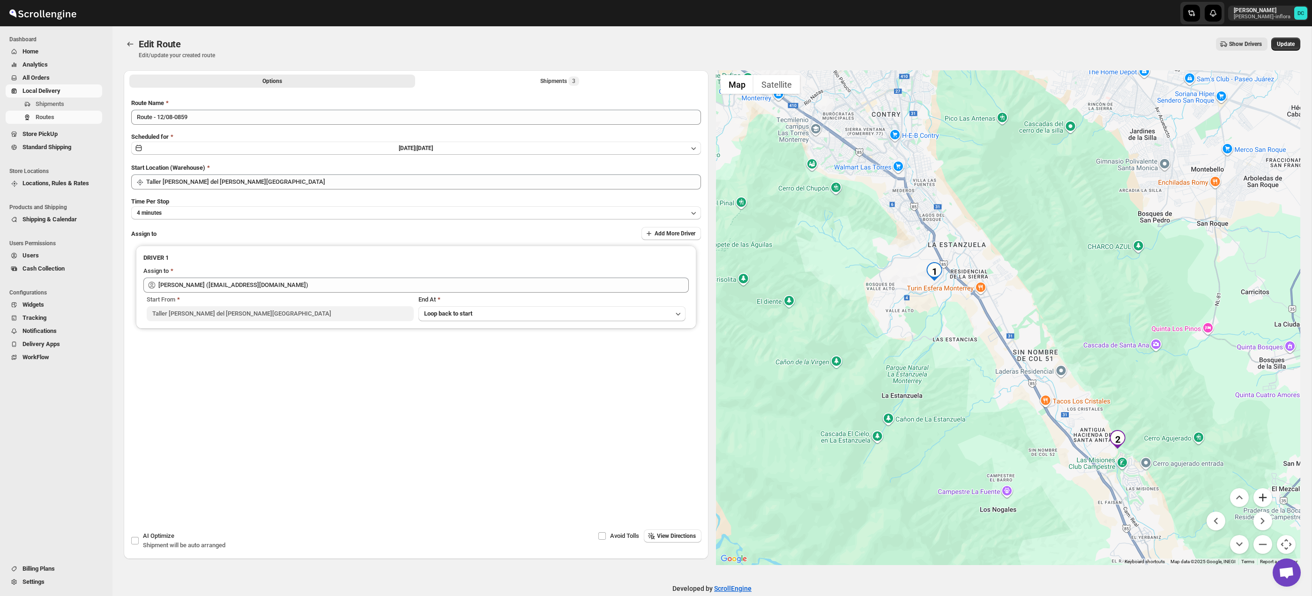
click at [1264, 499] on button "Zoom in" at bounding box center [1262, 497] width 19 height 19
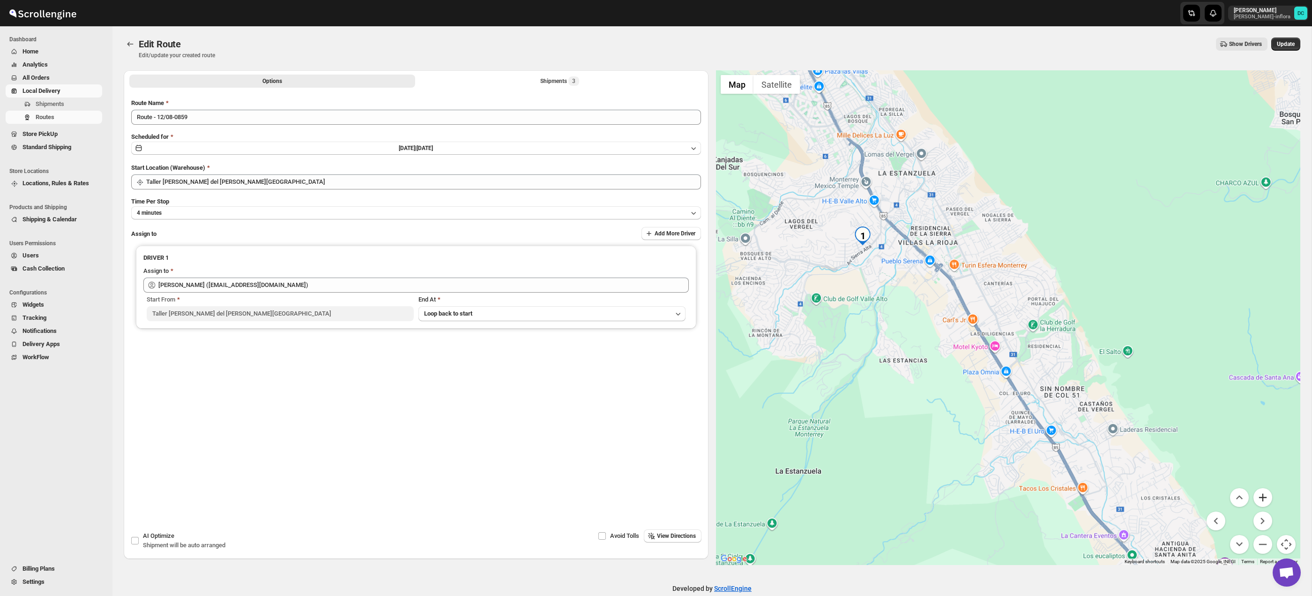
click at [1264, 499] on button "Zoom in" at bounding box center [1262, 497] width 19 height 19
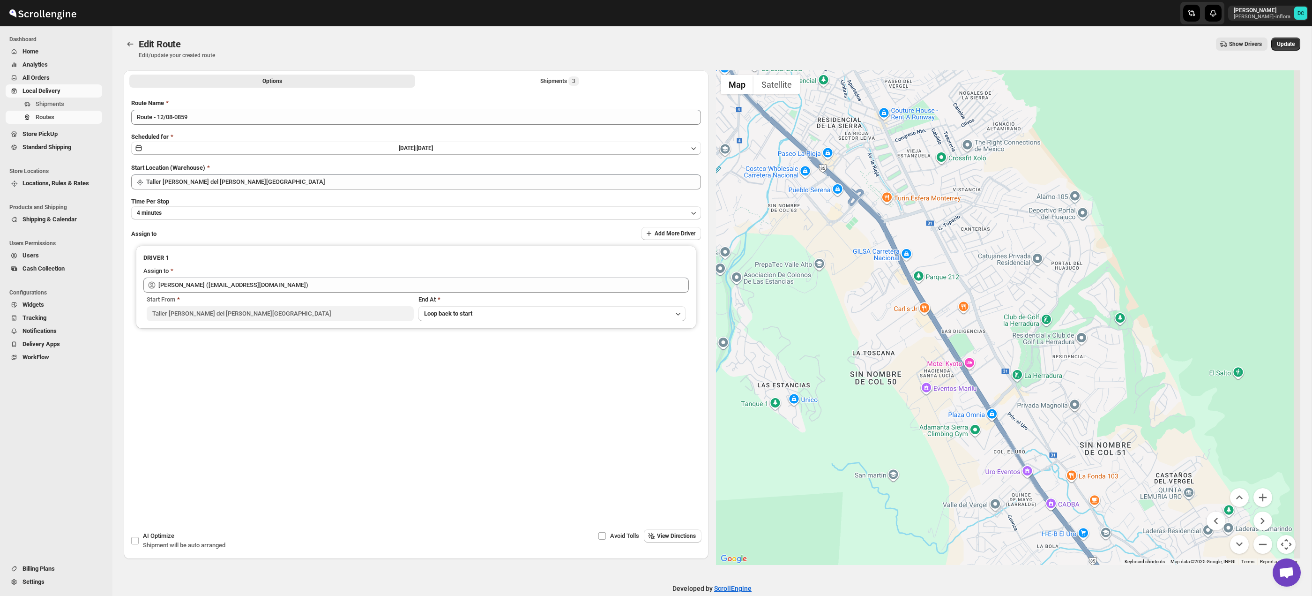
drag, startPoint x: 1206, startPoint y: 403, endPoint x: 1016, endPoint y: 134, distance: 329.9
click at [1016, 136] on div at bounding box center [1008, 317] width 585 height 494
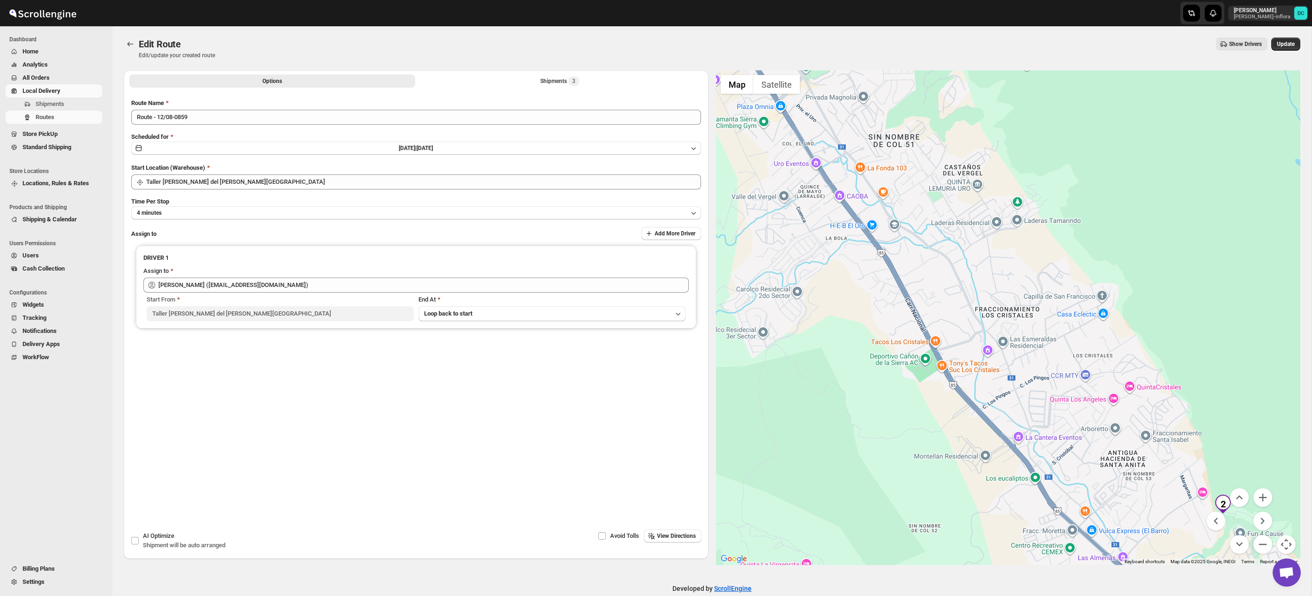
drag, startPoint x: 1144, startPoint y: 371, endPoint x: 1045, endPoint y: 214, distance: 185.1
click at [1045, 214] on div at bounding box center [1008, 317] width 585 height 494
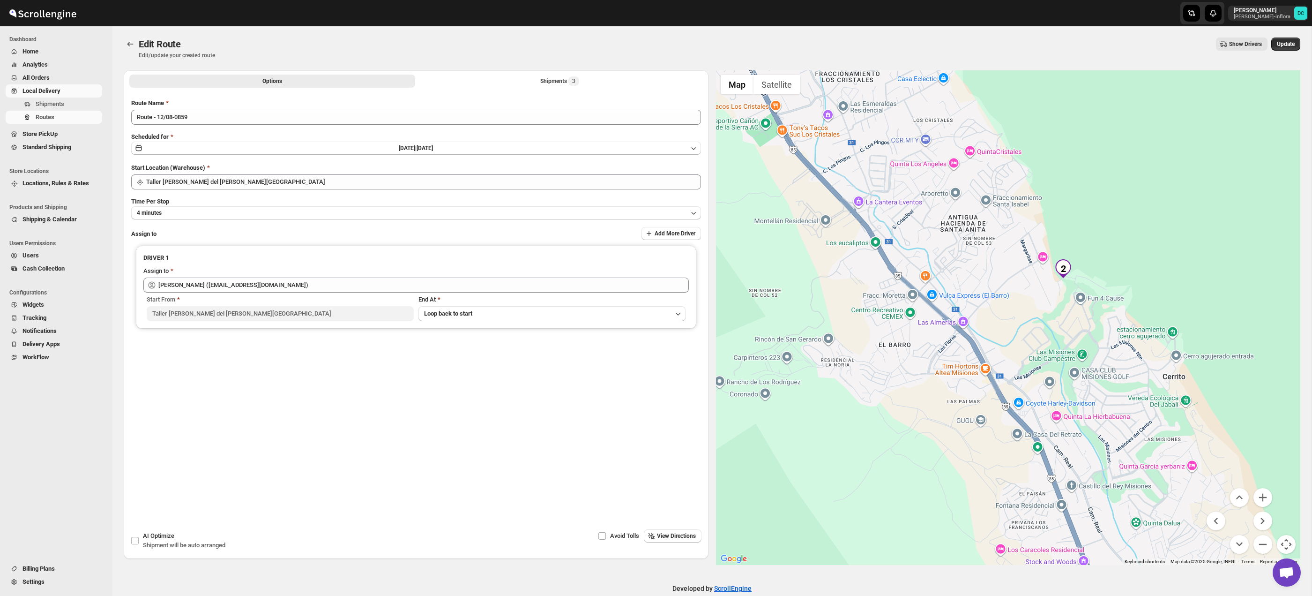
drag, startPoint x: 1164, startPoint y: 370, endPoint x: 1231, endPoint y: 420, distance: 83.4
click at [1109, 303] on div at bounding box center [1008, 317] width 585 height 494
click at [1261, 489] on button "Zoom in" at bounding box center [1262, 497] width 19 height 19
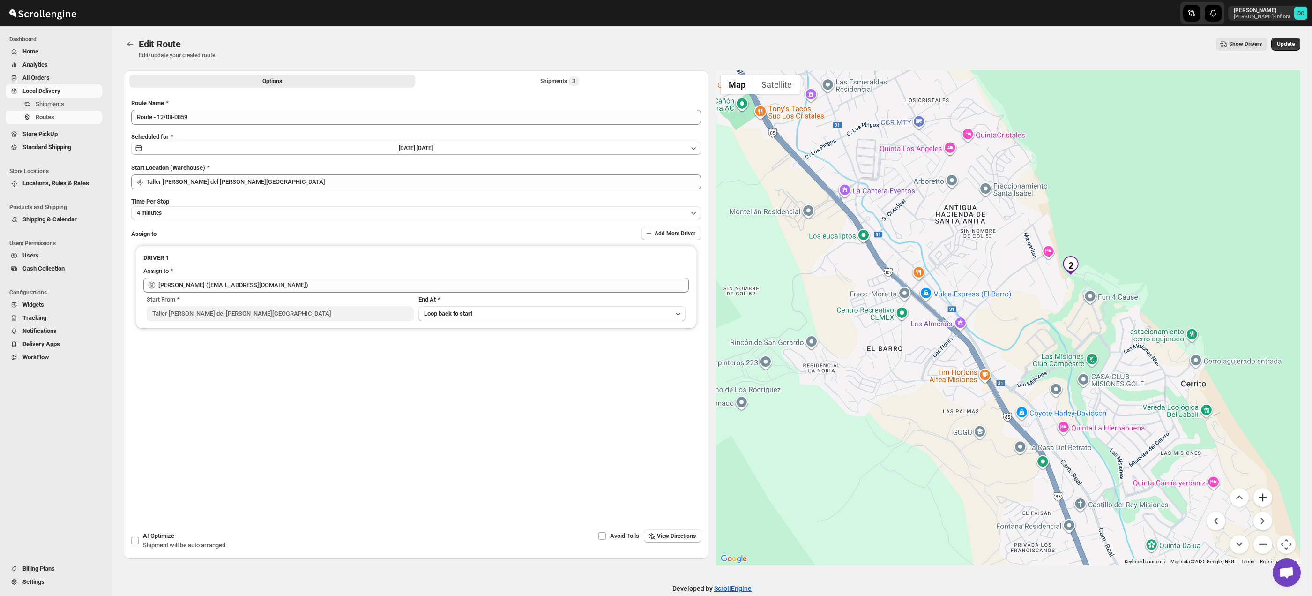
click at [1261, 490] on button "Zoom in" at bounding box center [1262, 497] width 19 height 19
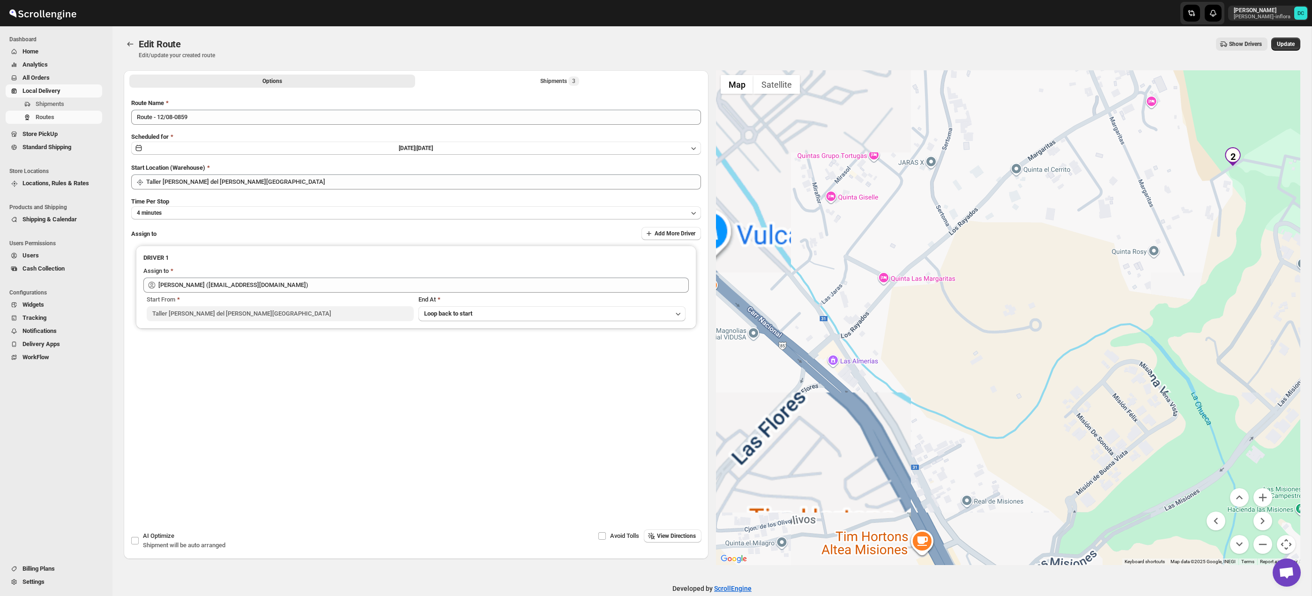
drag, startPoint x: 1224, startPoint y: 285, endPoint x: 1152, endPoint y: 332, distance: 86.2
click at [1152, 332] on div at bounding box center [1008, 317] width 585 height 494
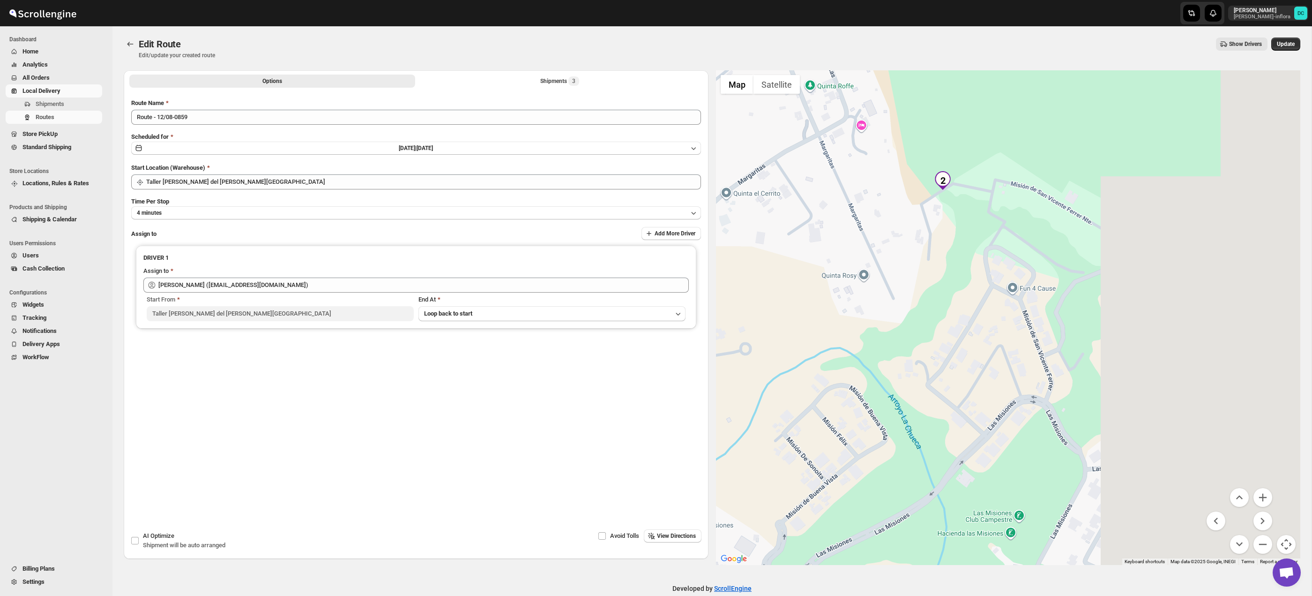
drag, startPoint x: 1091, startPoint y: 373, endPoint x: 1010, endPoint y: 366, distance: 81.8
click at [1010, 366] on div at bounding box center [1008, 317] width 585 height 494
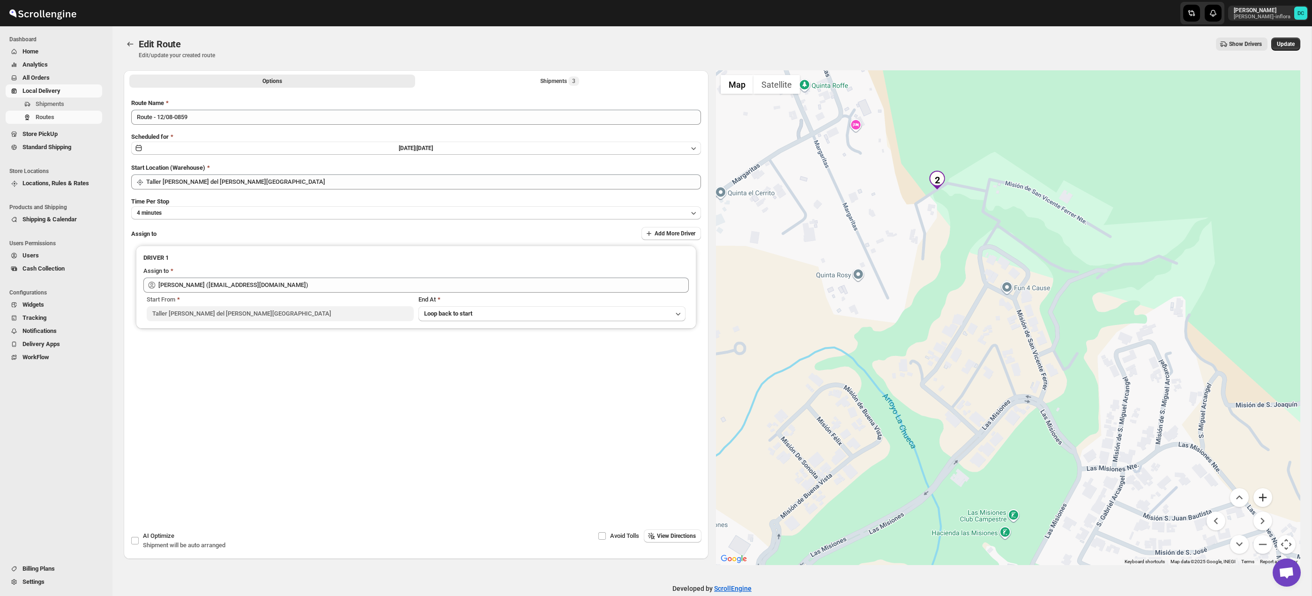
click at [1266, 496] on button "Zoom in" at bounding box center [1262, 497] width 19 height 19
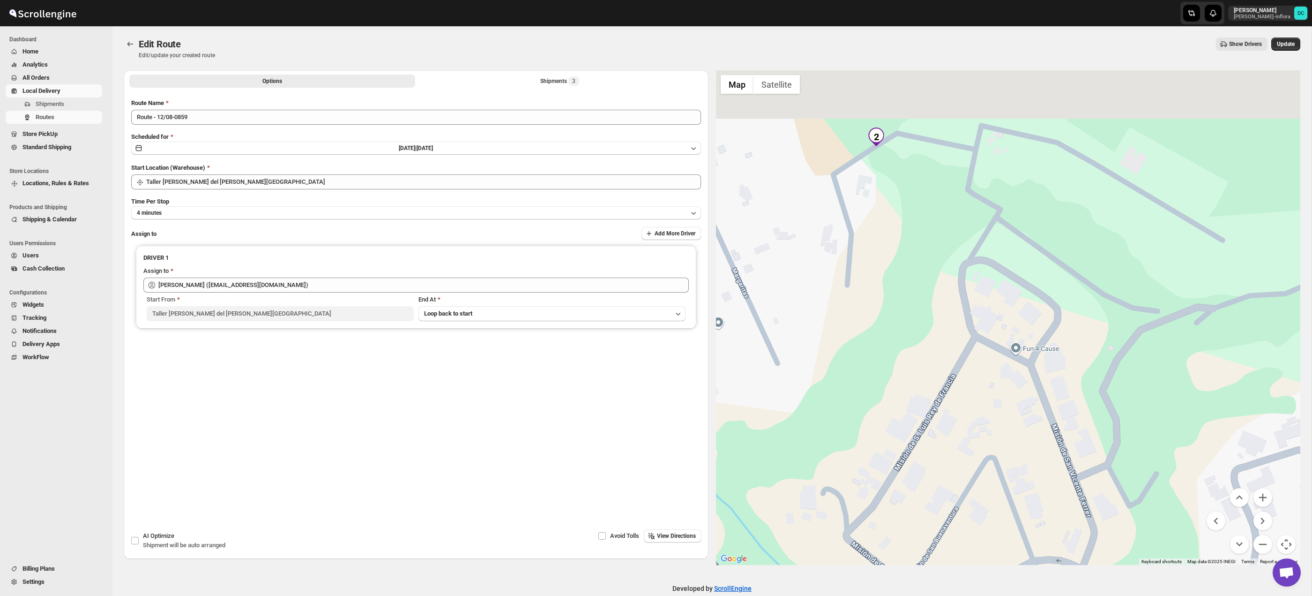
drag, startPoint x: 1088, startPoint y: 273, endPoint x: 1105, endPoint y: 403, distance: 131.3
click at [1105, 403] on div at bounding box center [1008, 317] width 585 height 494
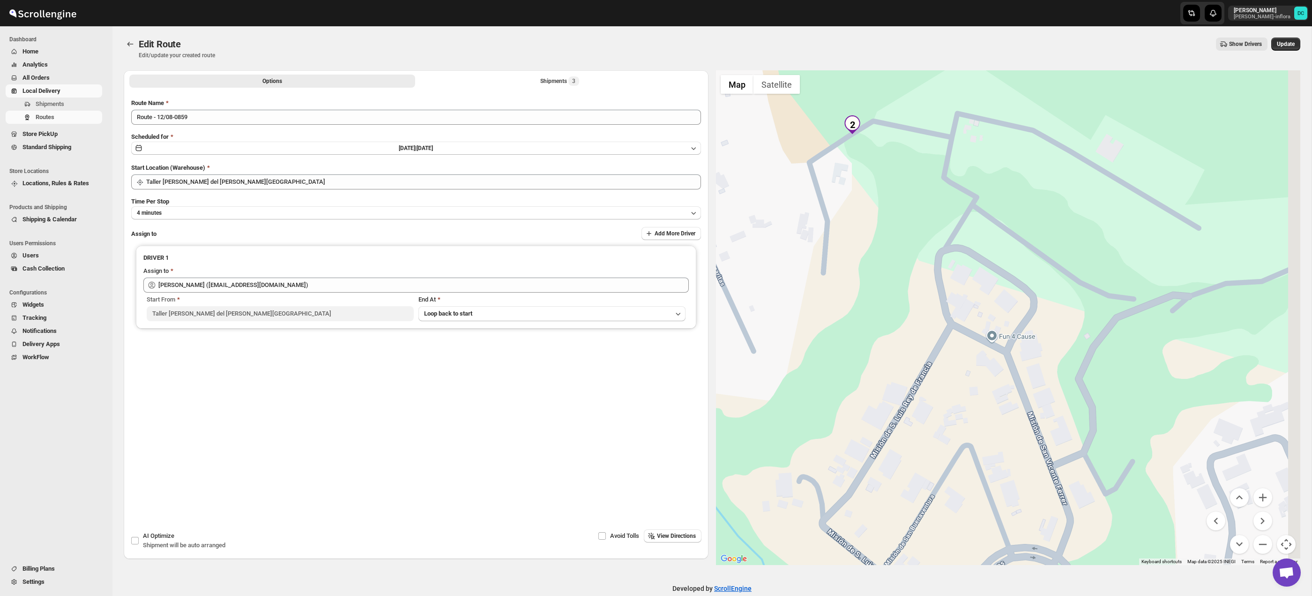
drag, startPoint x: 1113, startPoint y: 340, endPoint x: 1081, endPoint y: 282, distance: 66.3
click at [1081, 283] on div at bounding box center [1008, 317] width 585 height 494
click at [560, 81] on div "Shipments 3" at bounding box center [559, 80] width 39 height 9
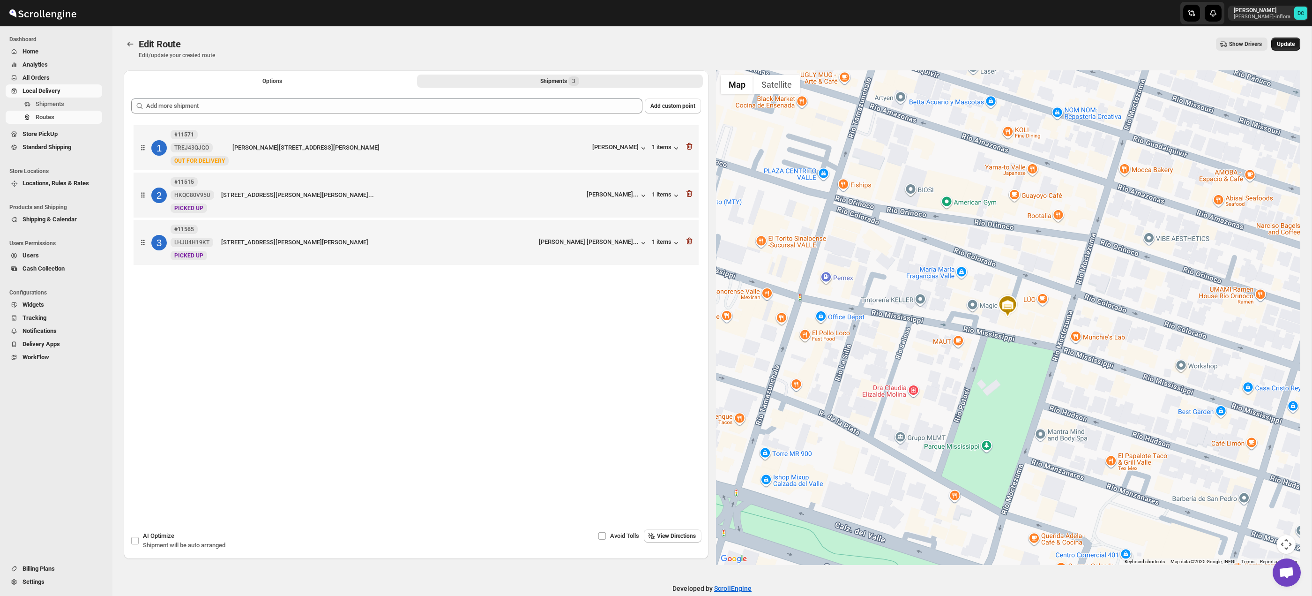
click at [1288, 45] on span "Update" at bounding box center [1286, 43] width 18 height 7
